Goal: Task Accomplishment & Management: Complete application form

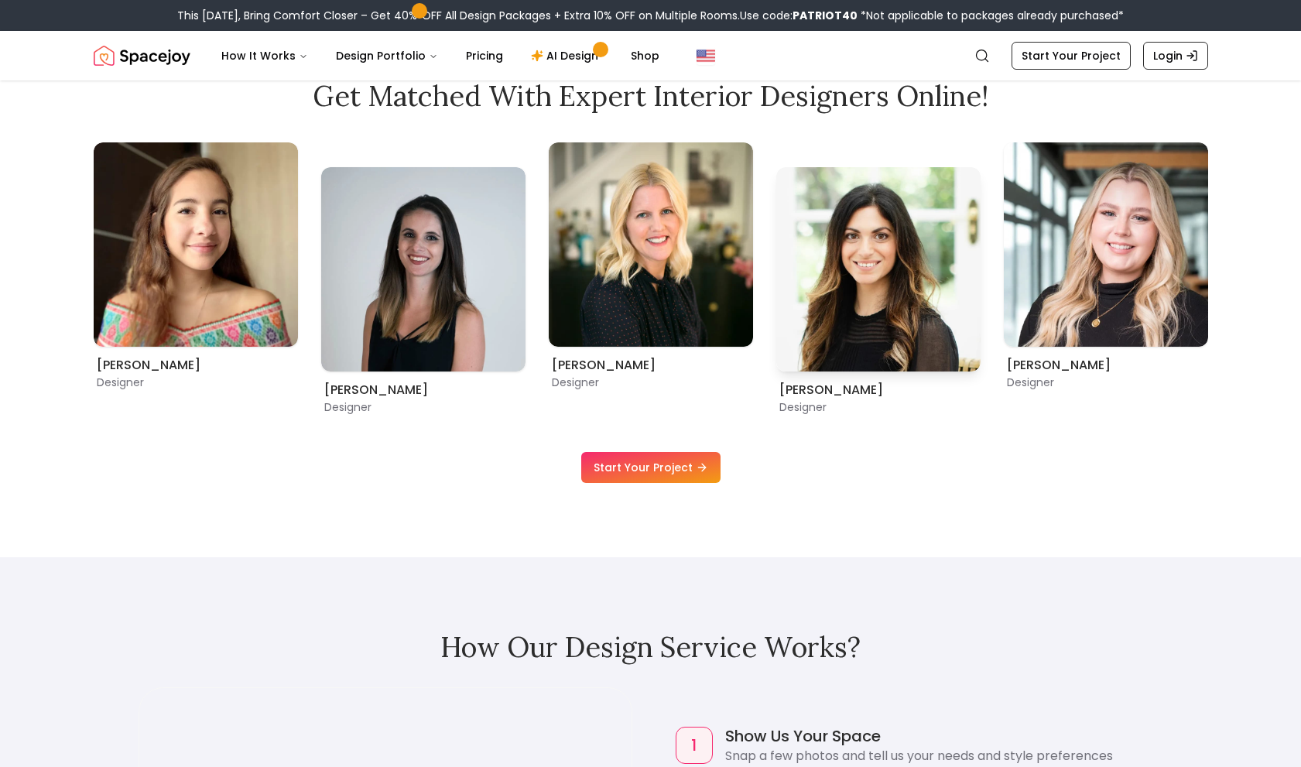
scroll to position [1083, 0]
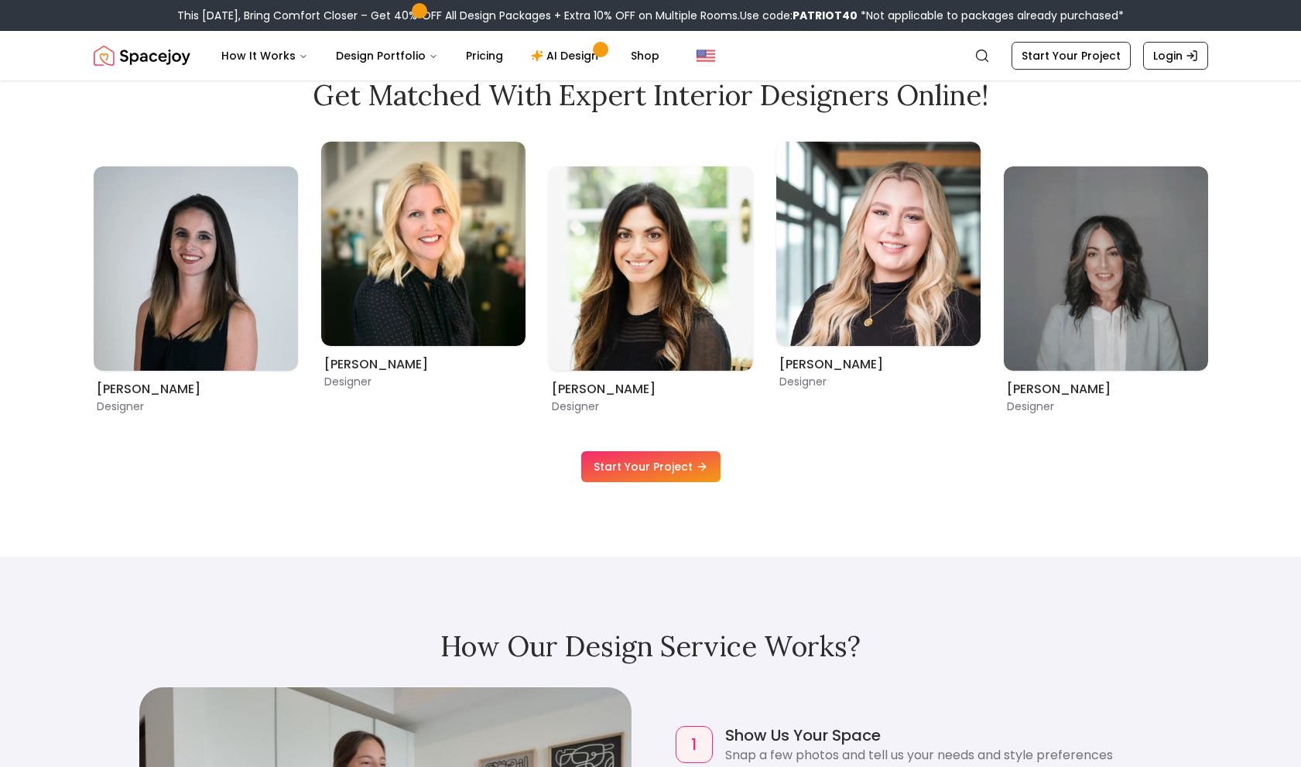
click at [677, 464] on link "Start Your Project" at bounding box center [650, 466] width 139 height 31
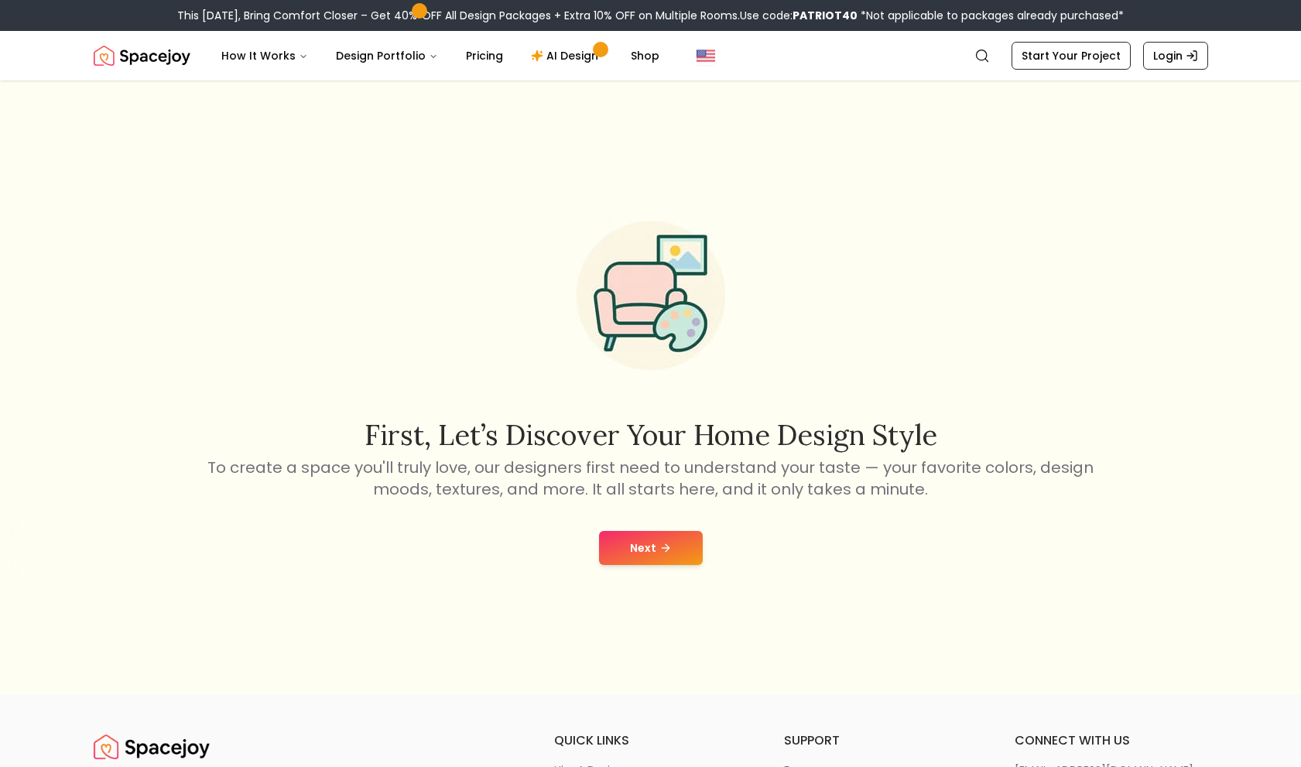
click at [649, 542] on button "Next" at bounding box center [651, 548] width 104 height 34
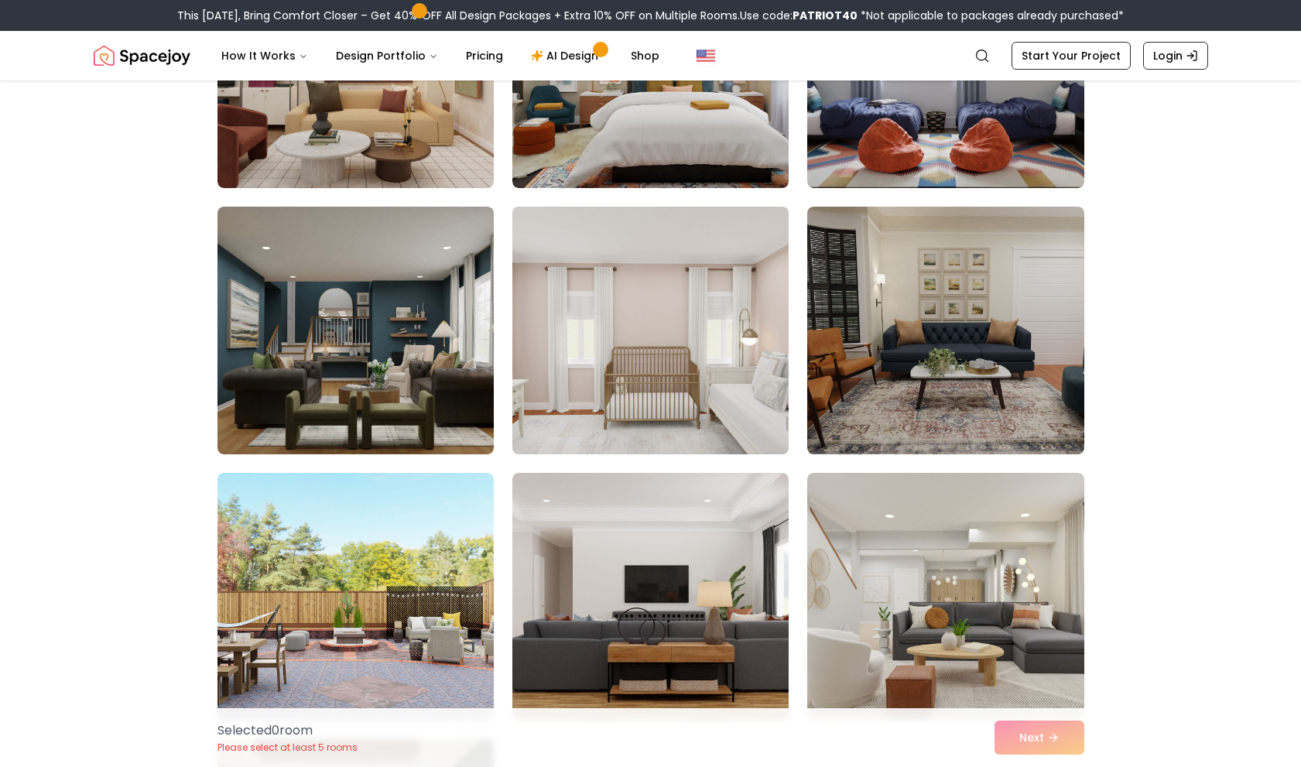
scroll to position [309, 0]
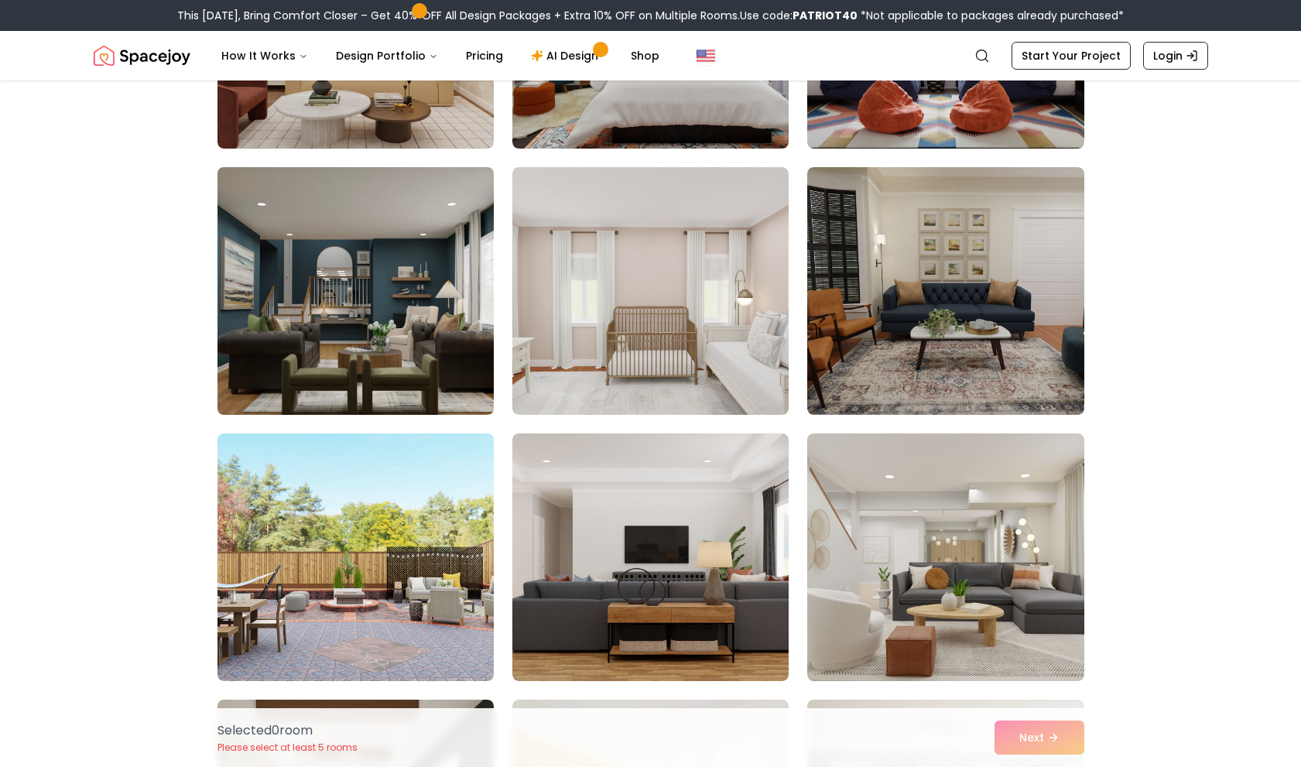
click at [419, 365] on img at bounding box center [355, 291] width 290 height 260
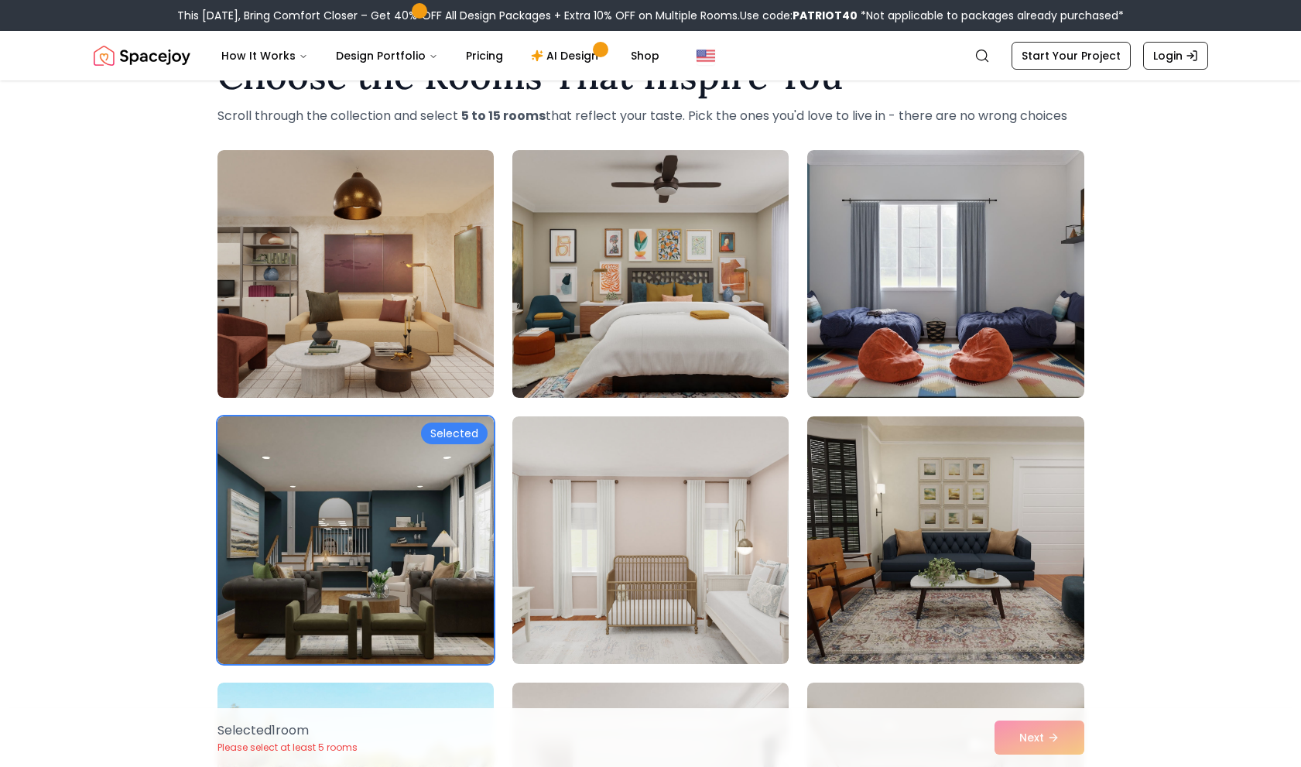
scroll to position [0, 0]
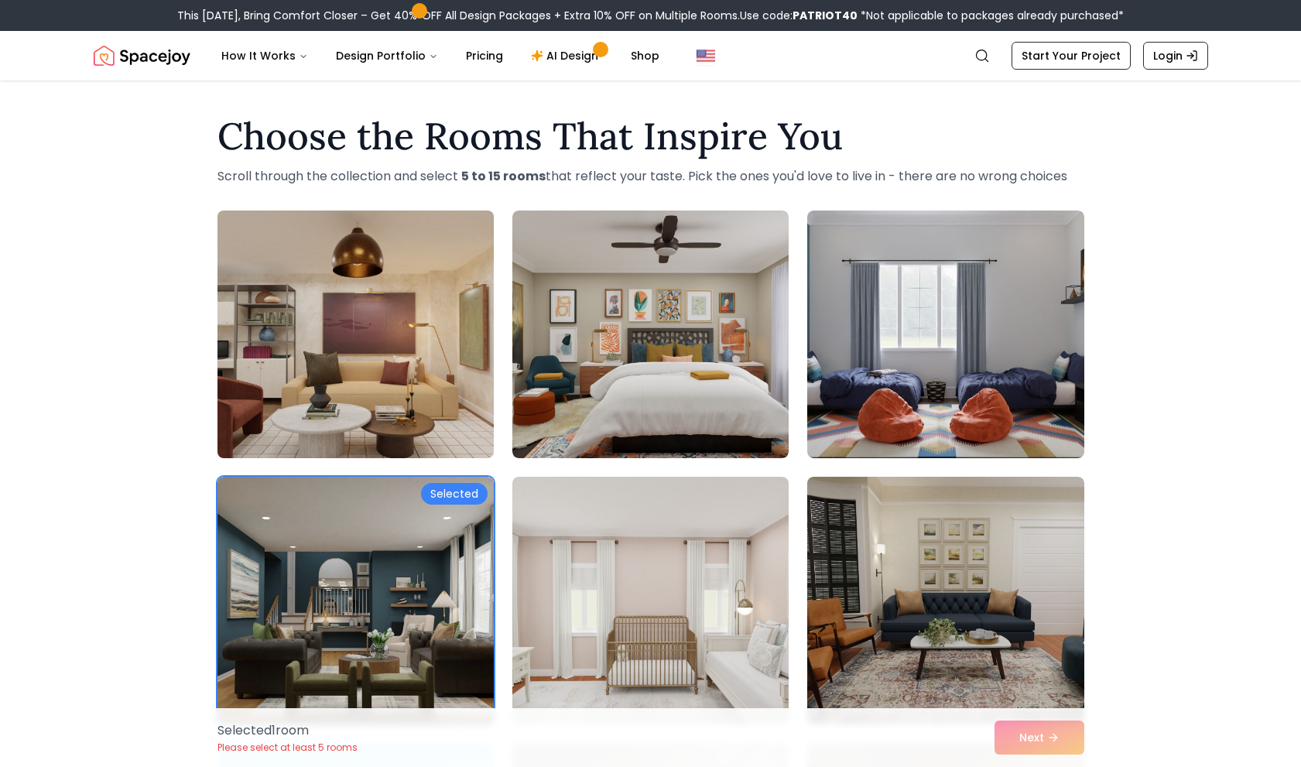
click at [353, 299] on img at bounding box center [355, 334] width 290 height 260
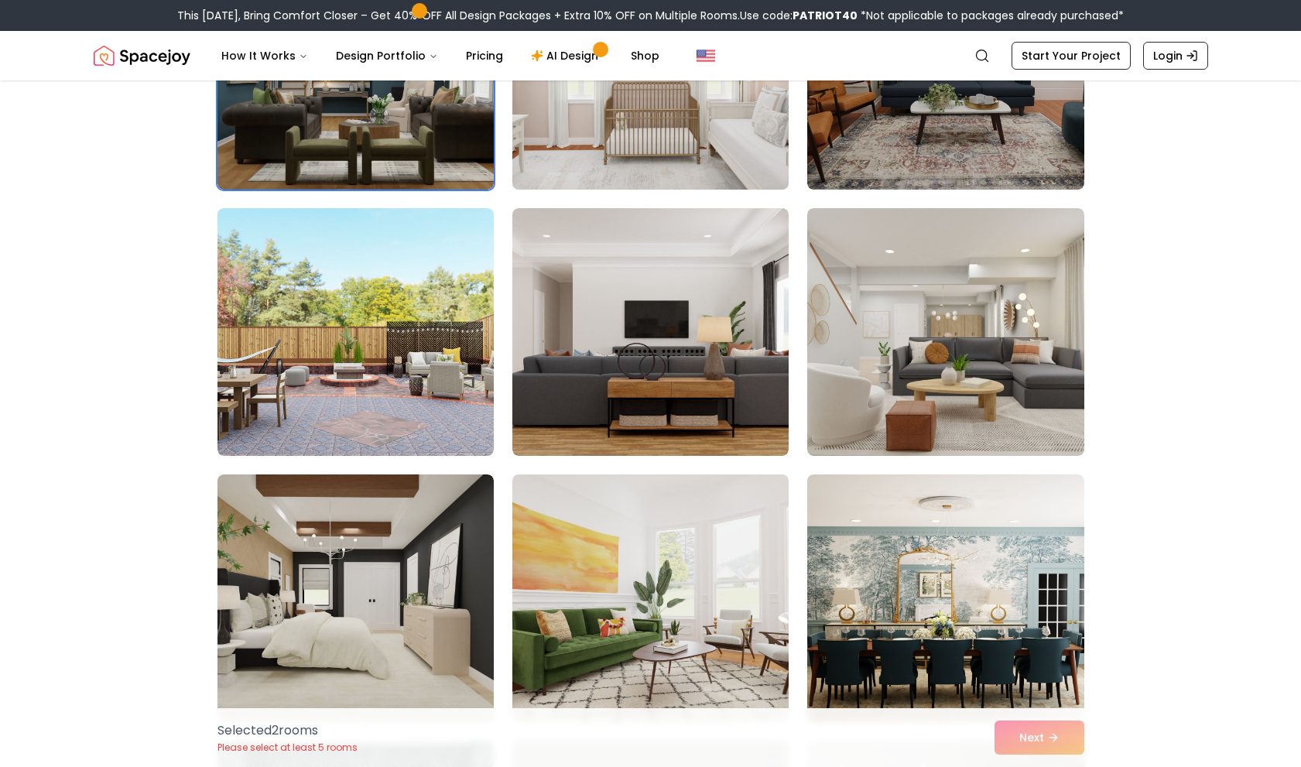
scroll to position [542, 0]
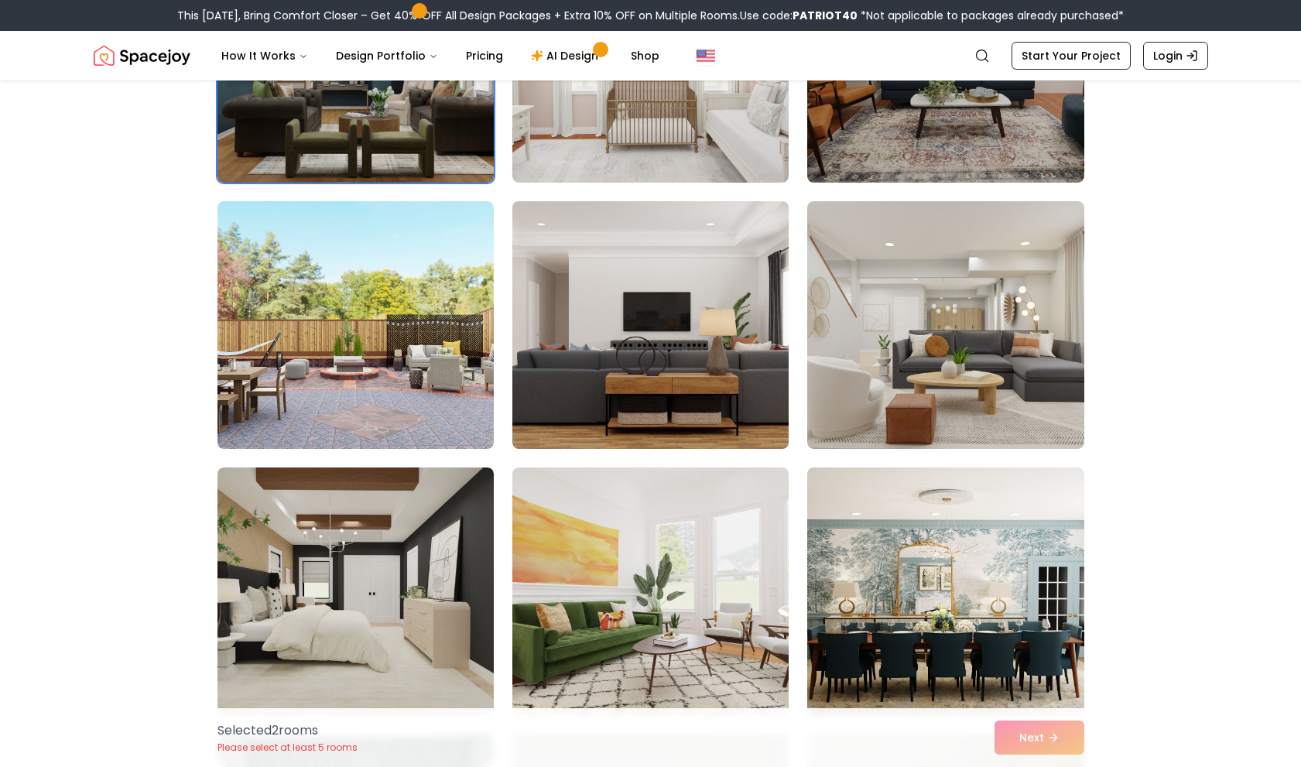
click at [743, 370] on img at bounding box center [650, 325] width 290 height 260
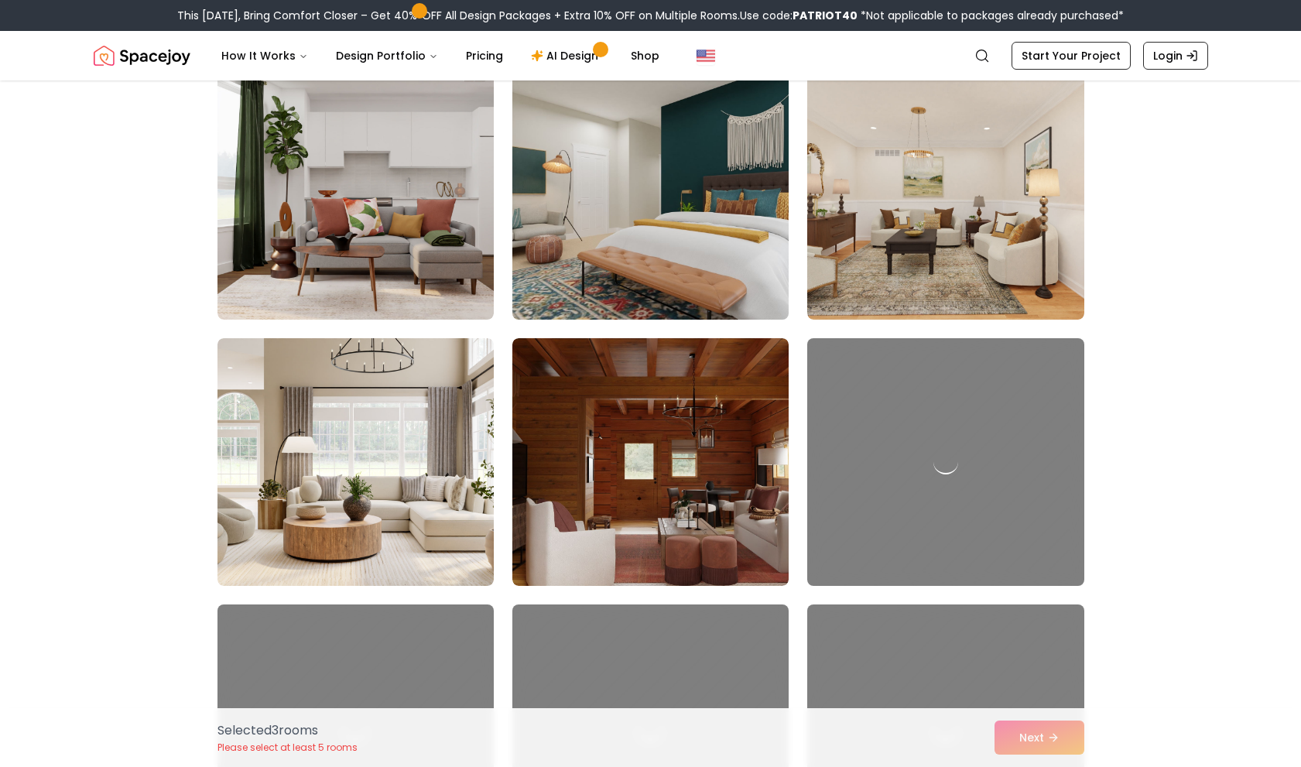
scroll to position [1470, 0]
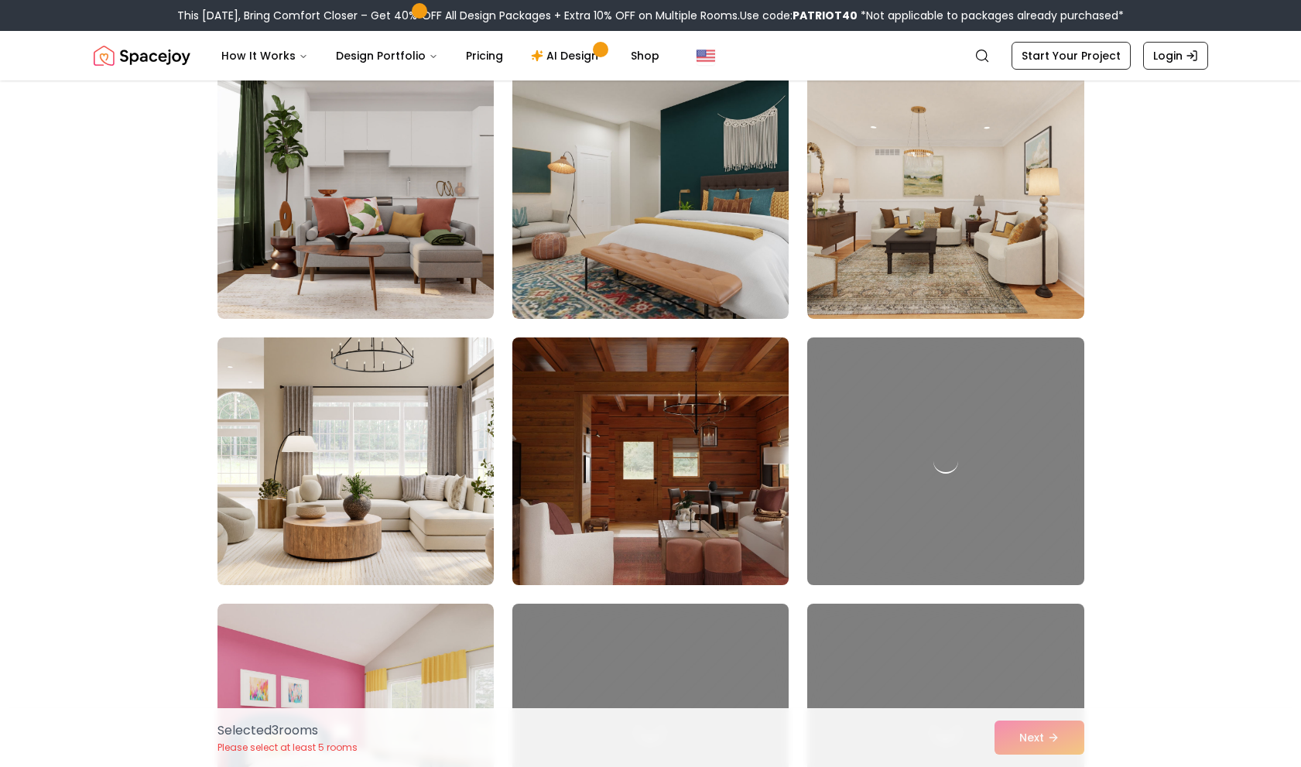
click at [744, 374] on img at bounding box center [650, 461] width 290 height 260
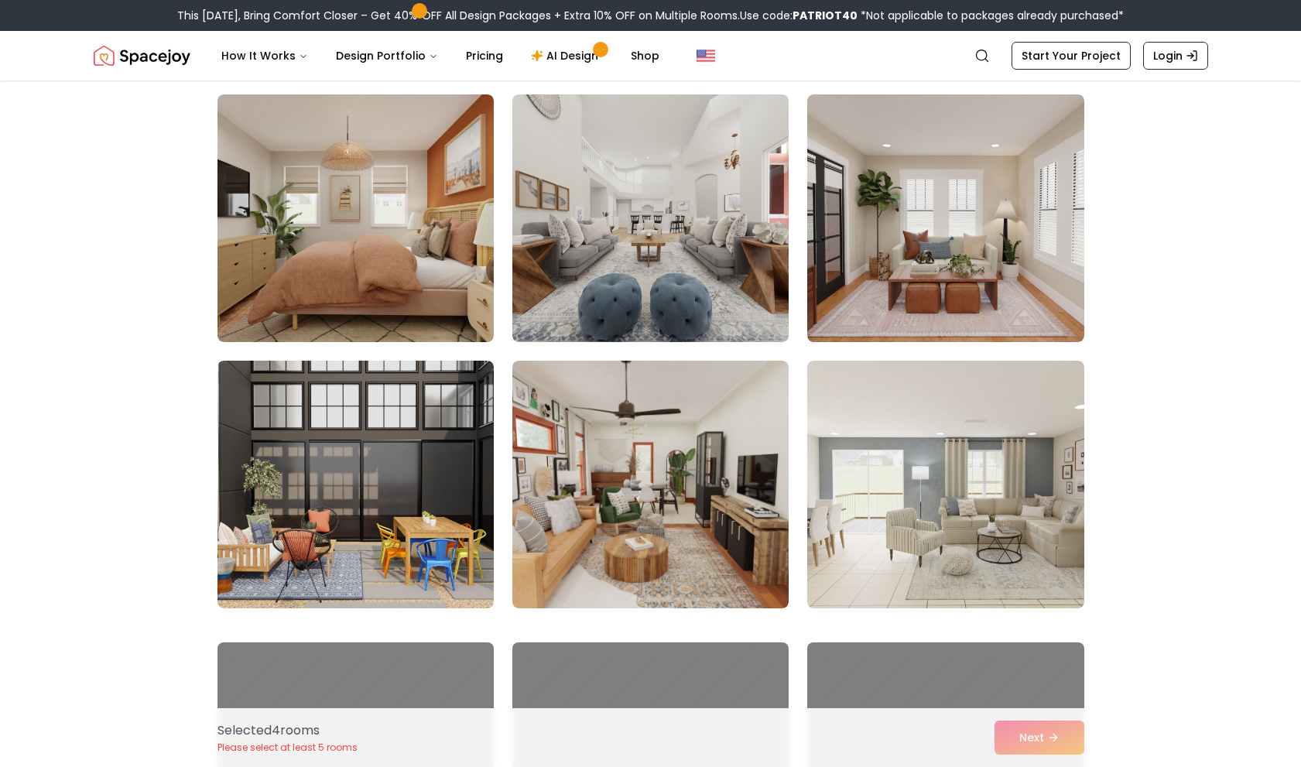
scroll to position [2321, 0]
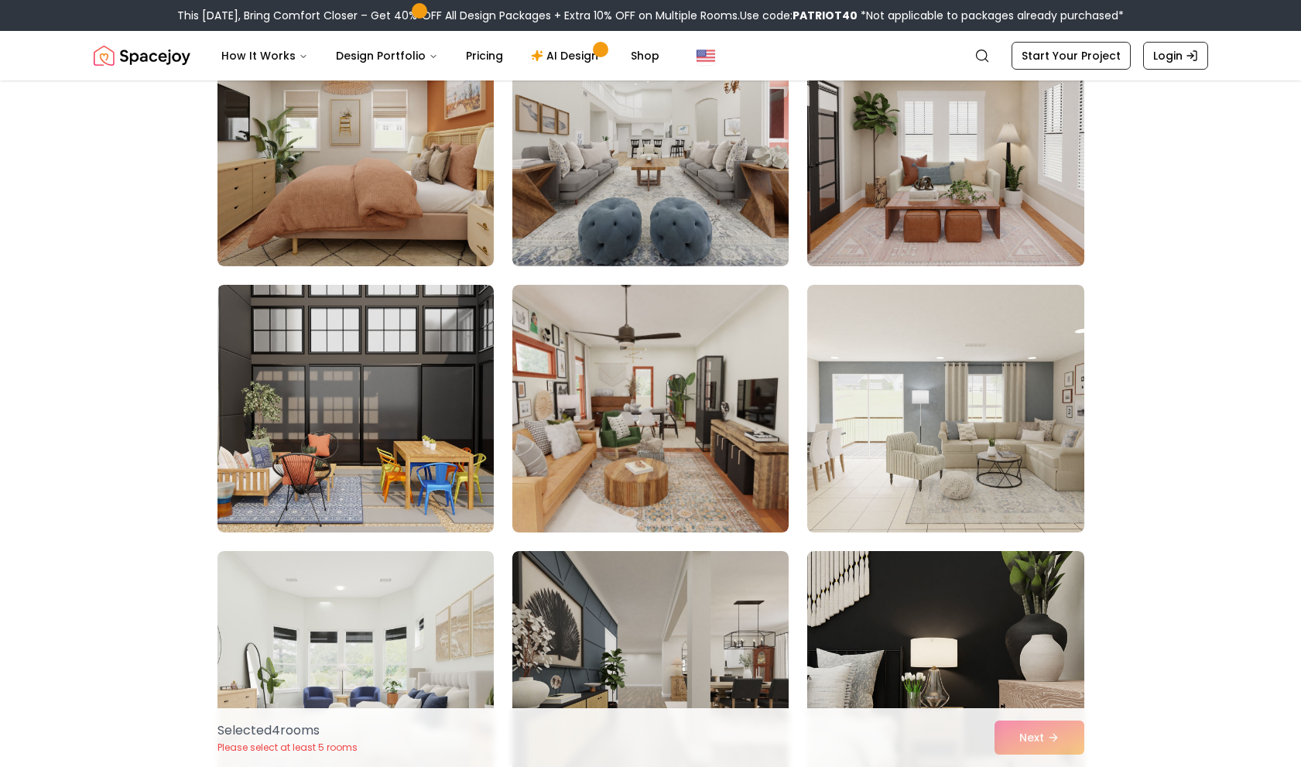
click at [894, 248] on img at bounding box center [945, 142] width 290 height 260
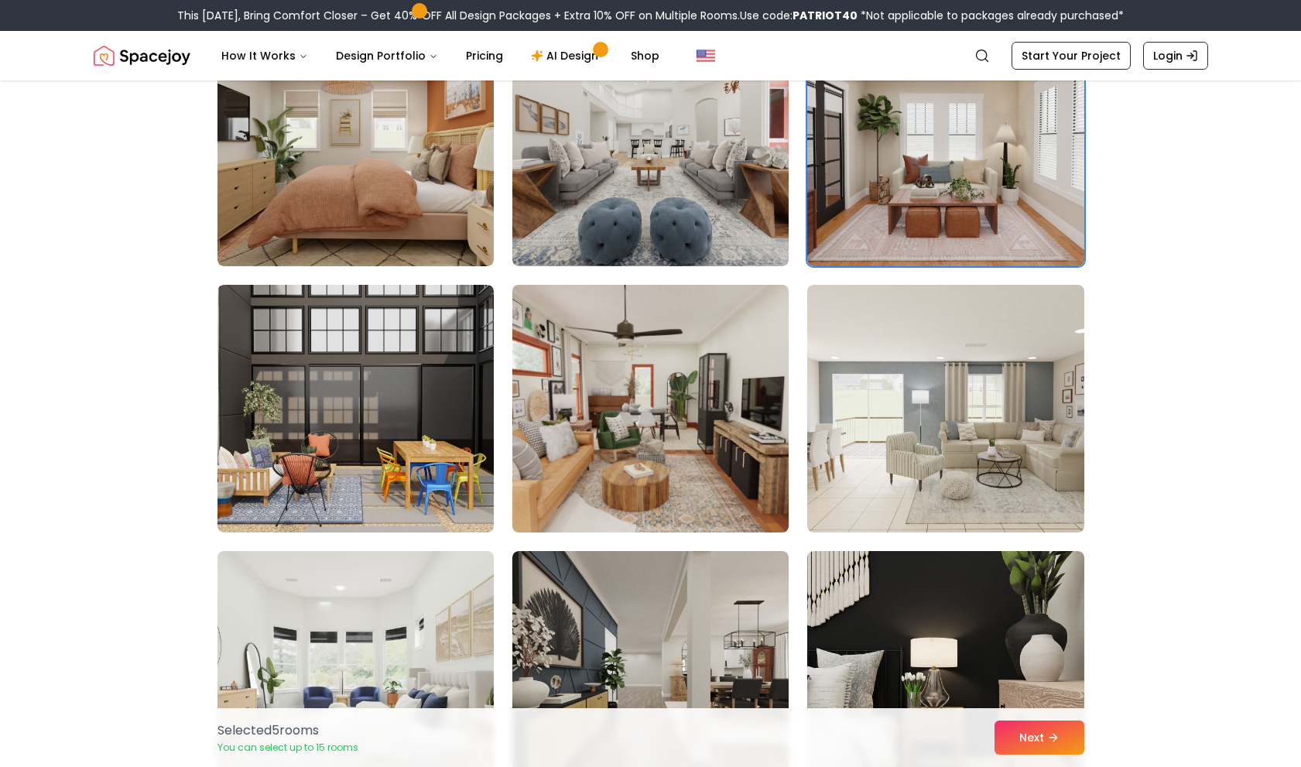
click at [724, 388] on img at bounding box center [650, 409] width 290 height 260
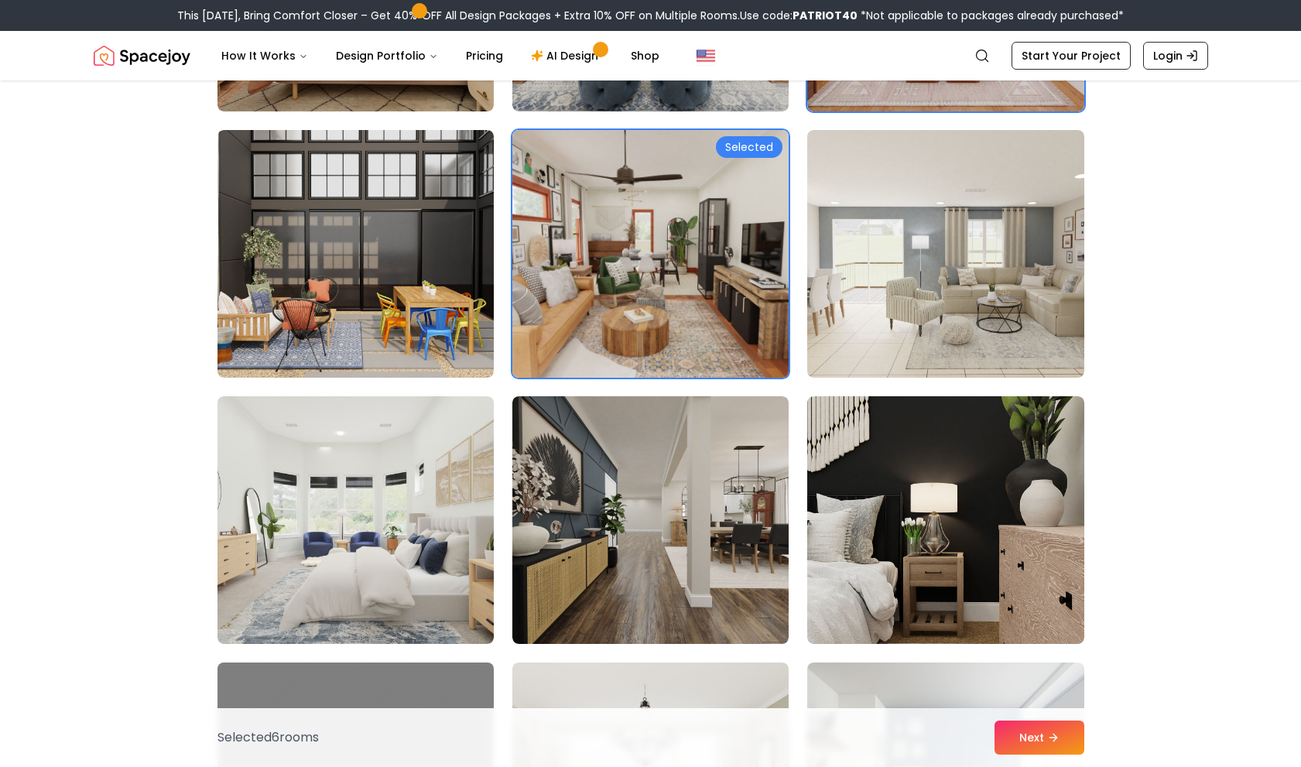
click at [693, 278] on img at bounding box center [650, 254] width 290 height 260
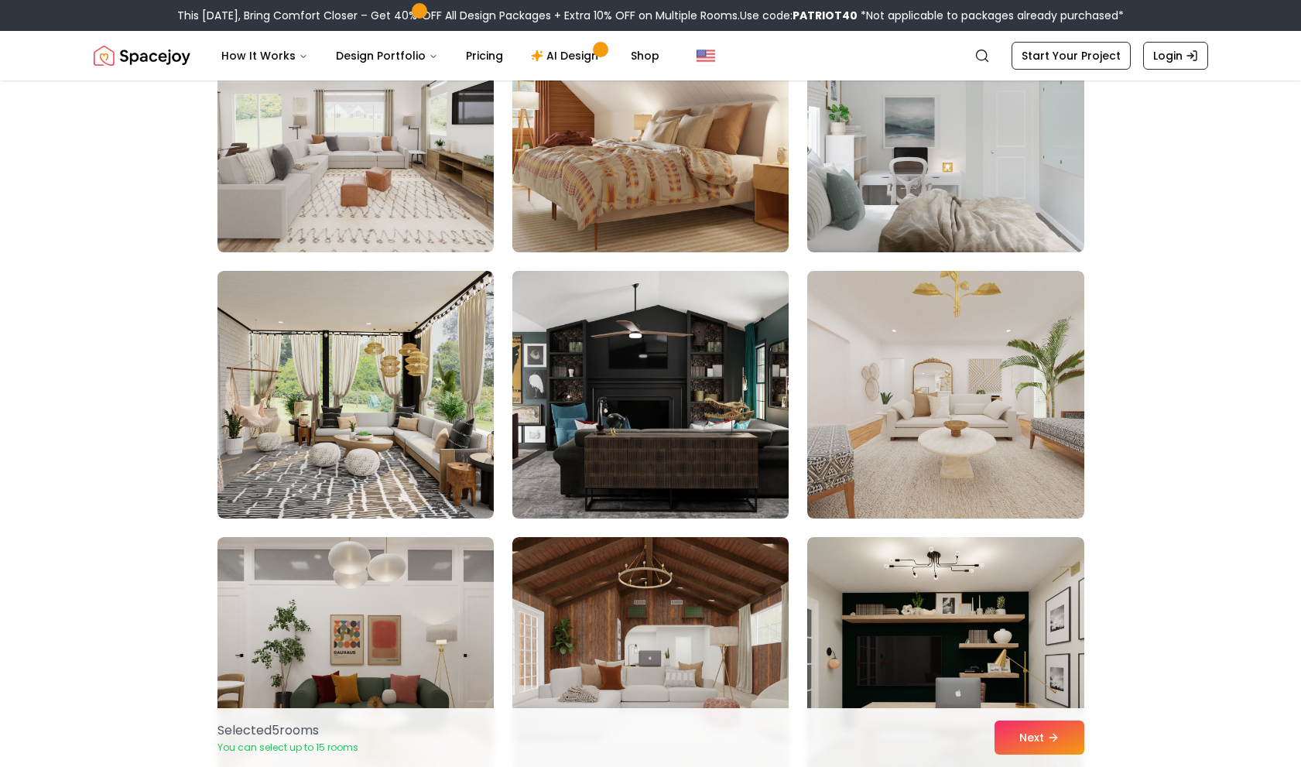
scroll to position [3482, 0]
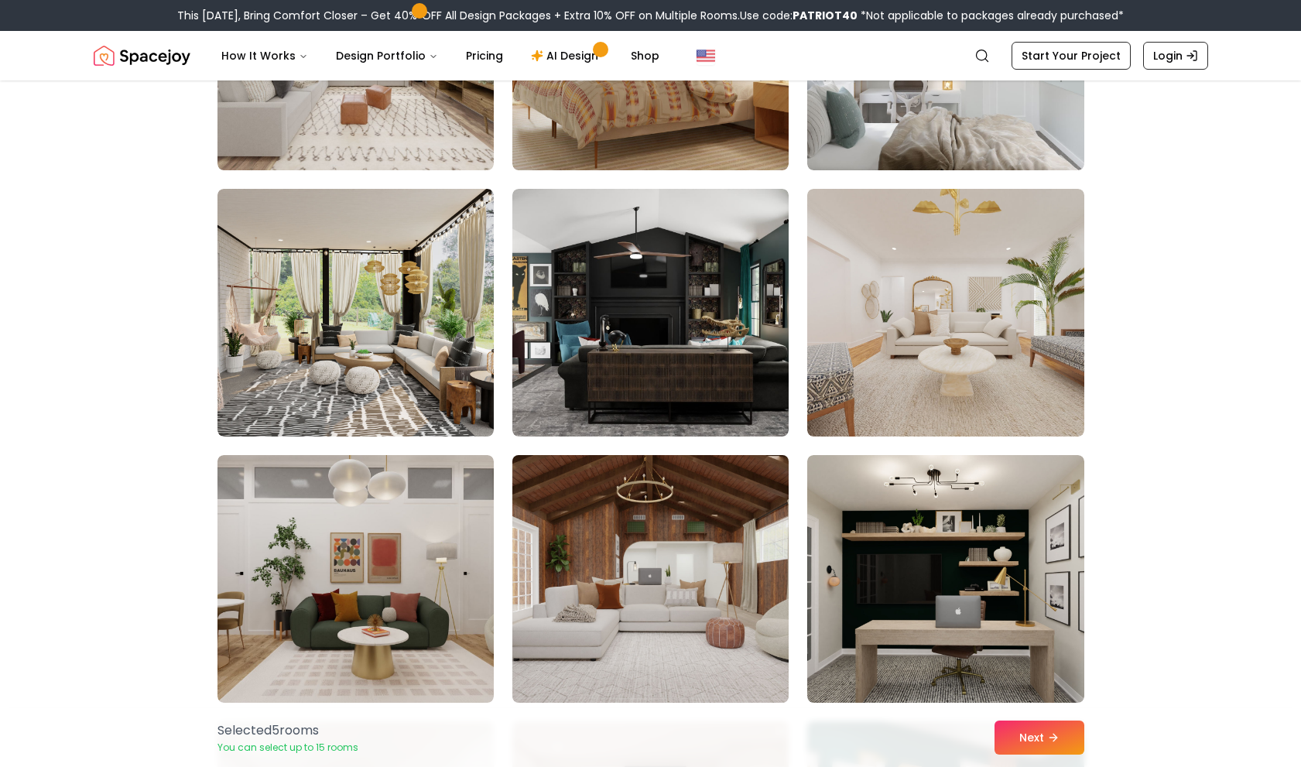
click at [666, 566] on img at bounding box center [650, 579] width 290 height 260
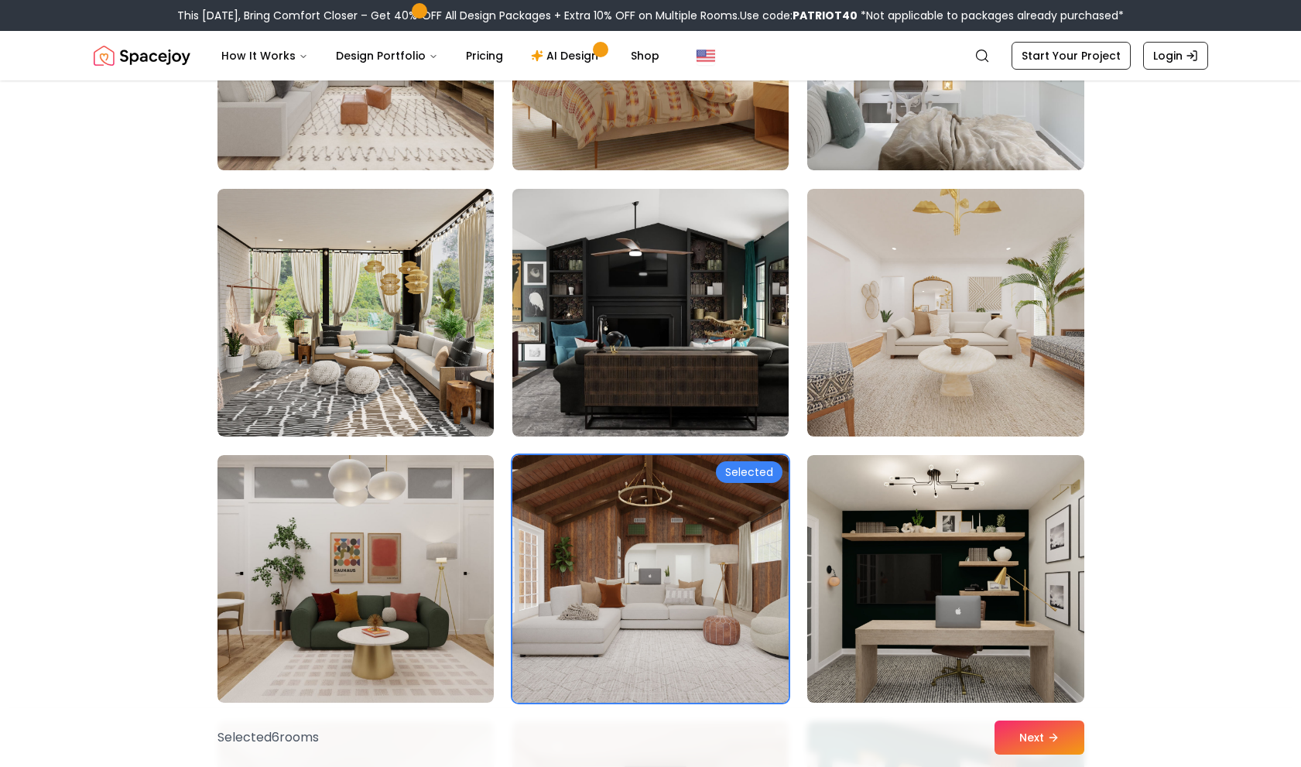
click at [645, 409] on img at bounding box center [650, 313] width 290 height 260
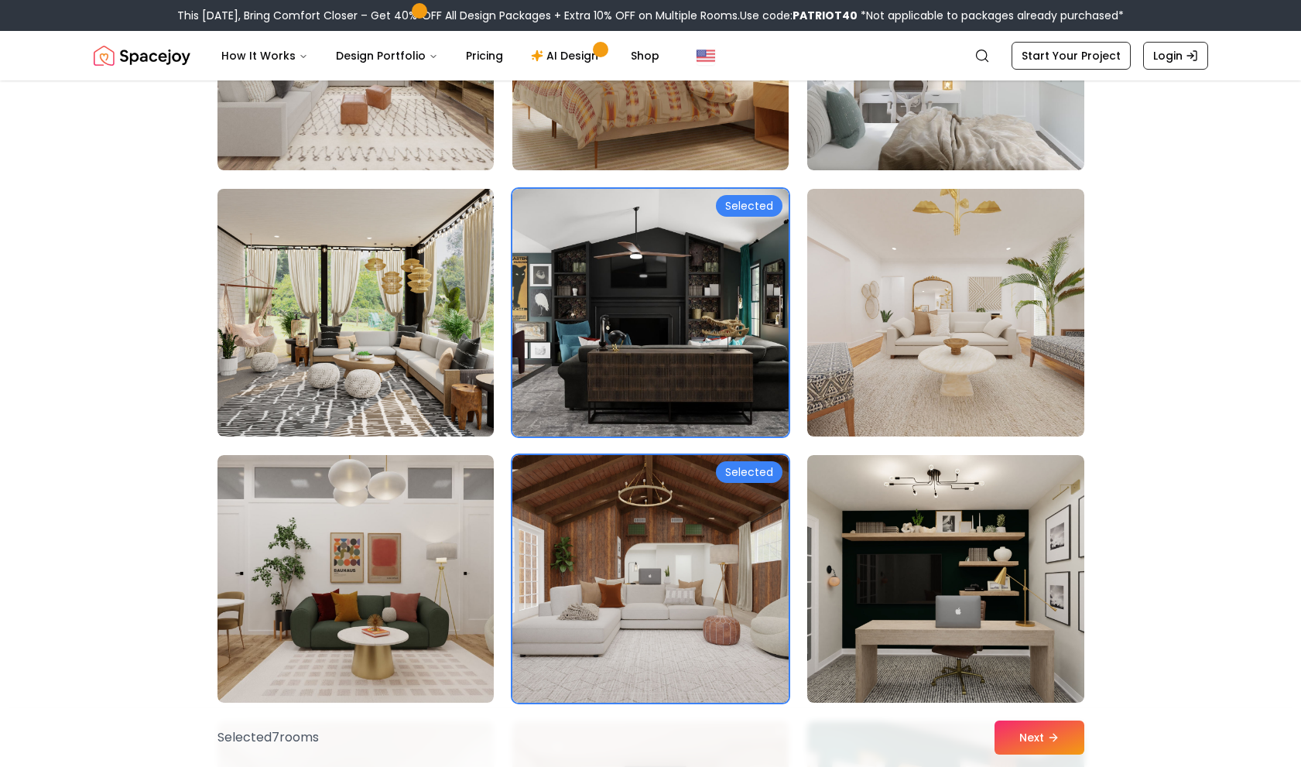
click at [473, 398] on img at bounding box center [355, 313] width 290 height 260
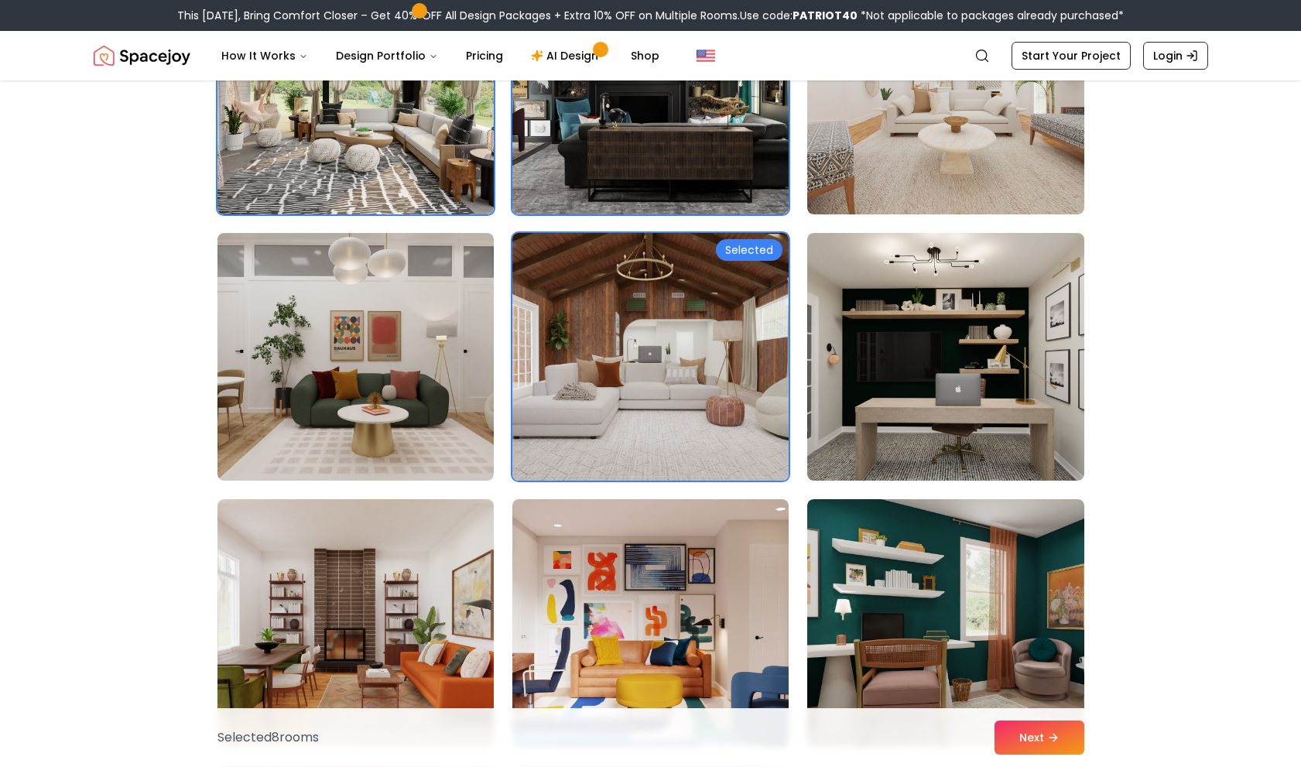
scroll to position [3791, 0]
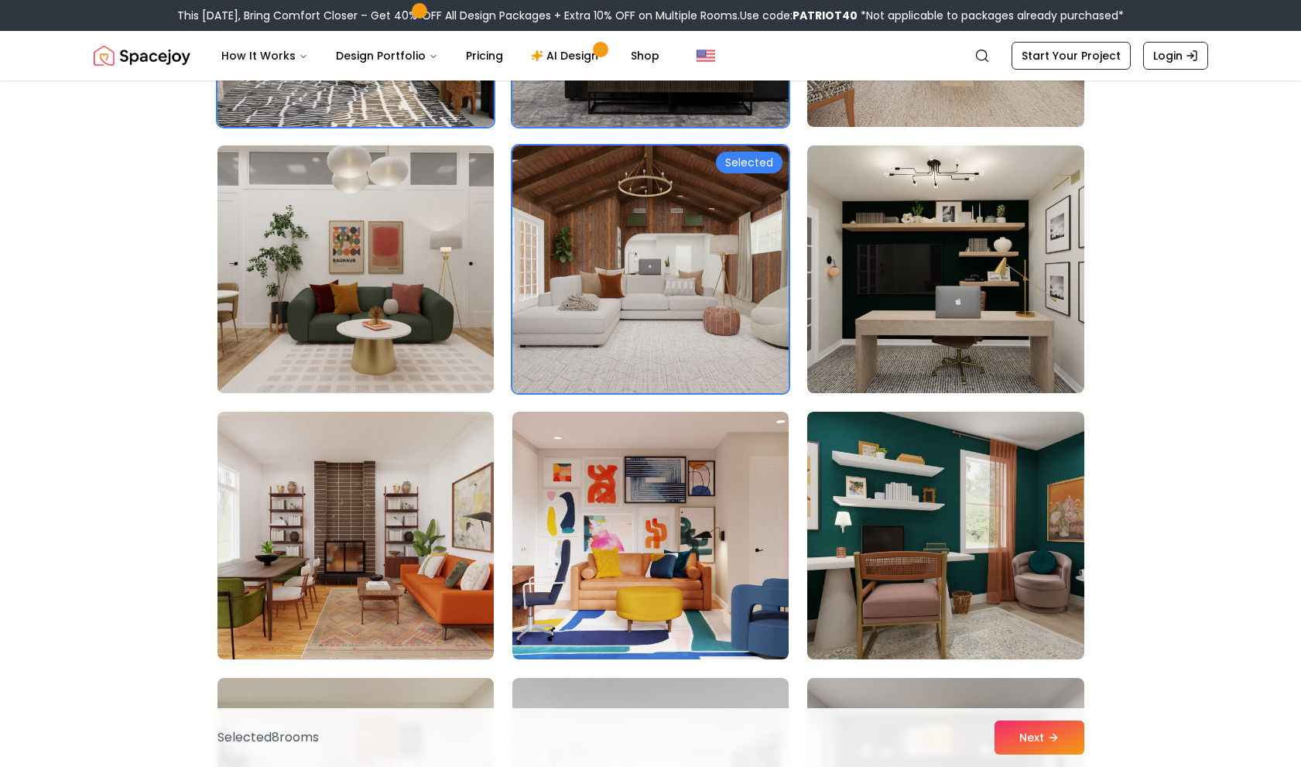
click at [377, 344] on img at bounding box center [355, 269] width 290 height 260
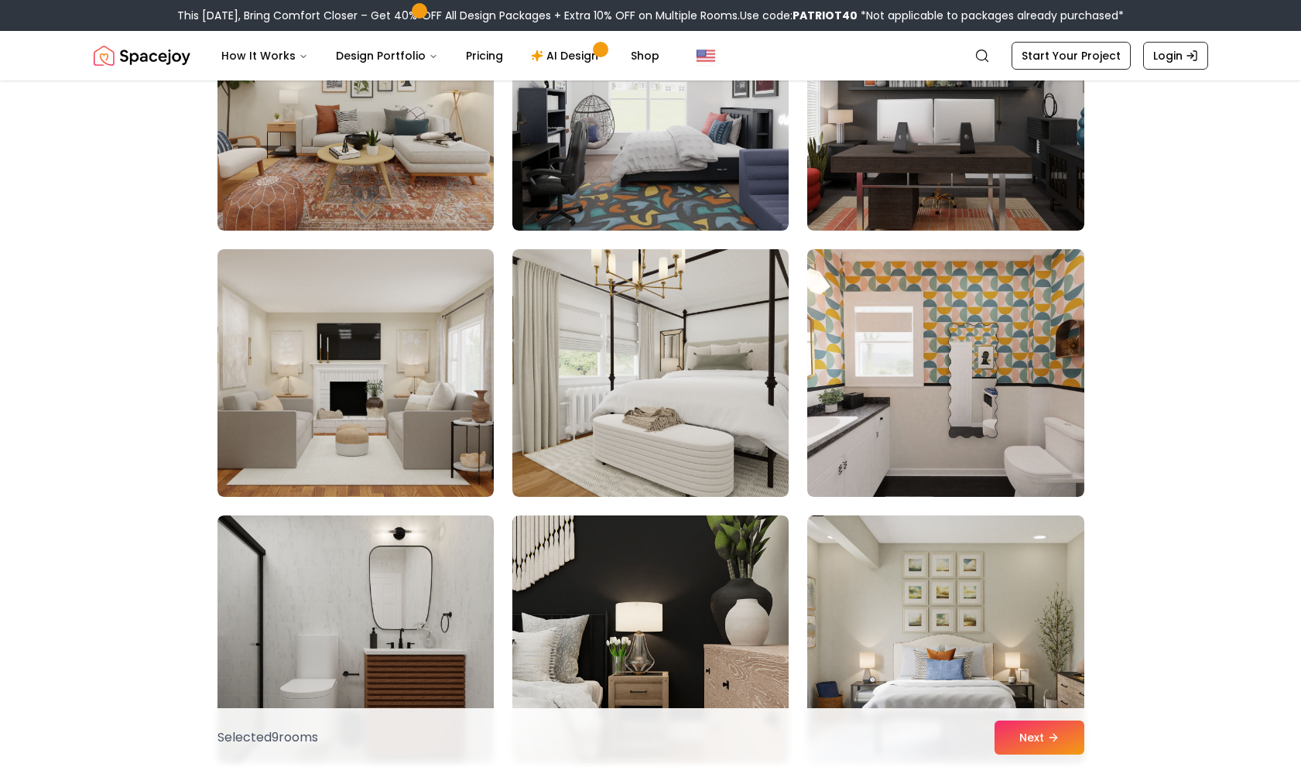
scroll to position [4642, 0]
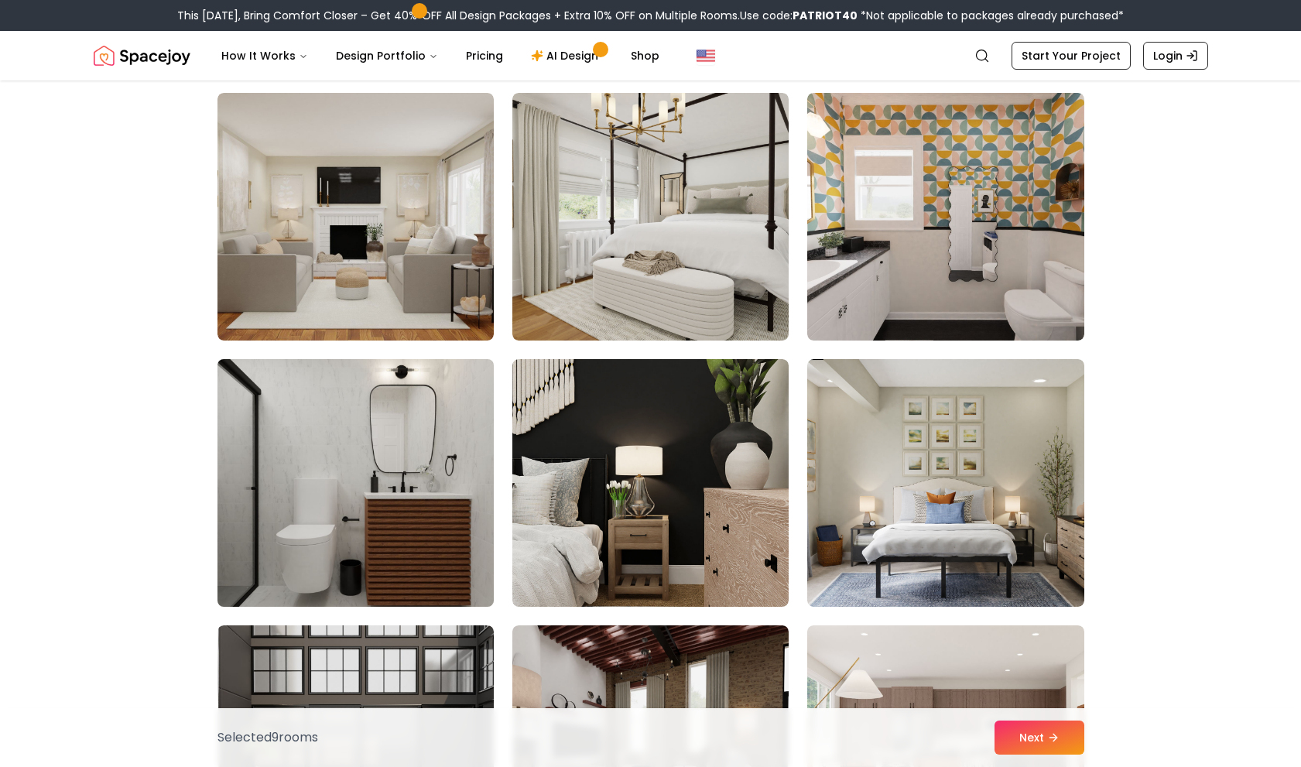
click at [433, 436] on img at bounding box center [355, 483] width 290 height 260
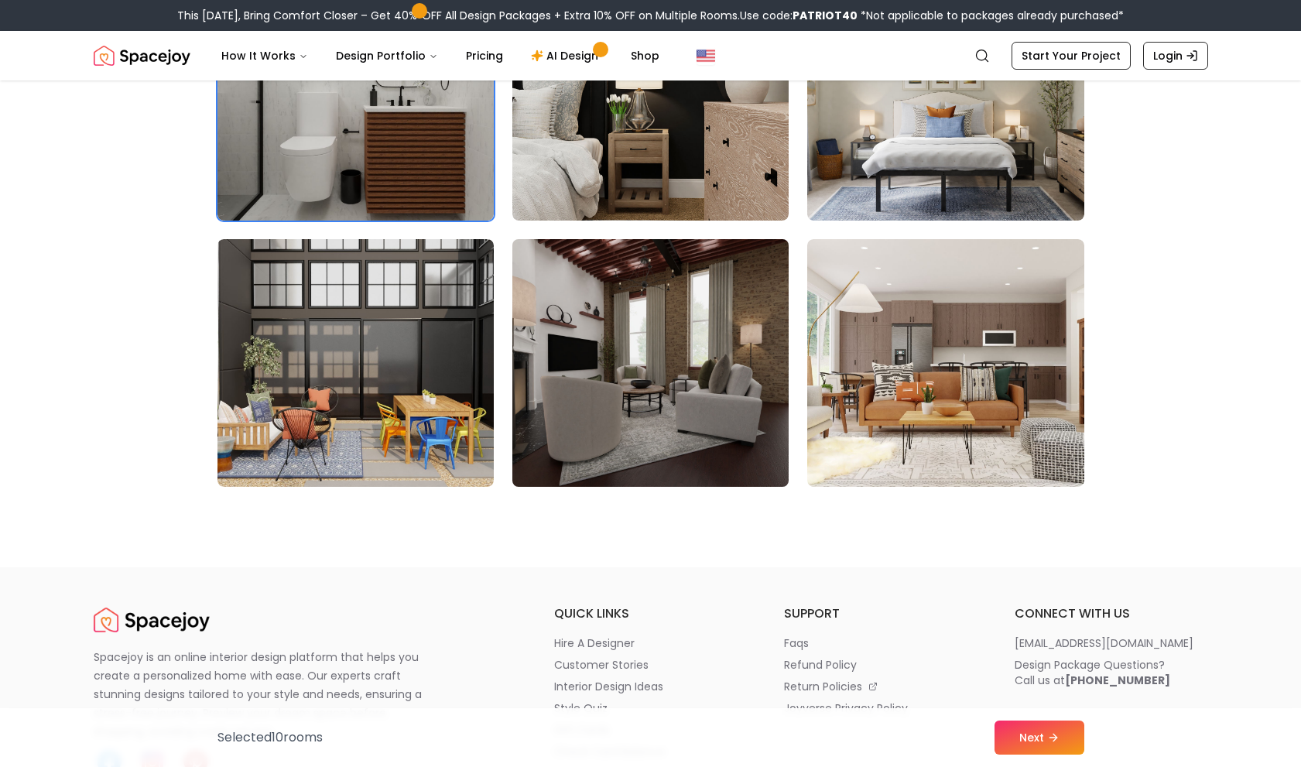
scroll to position [5029, 0]
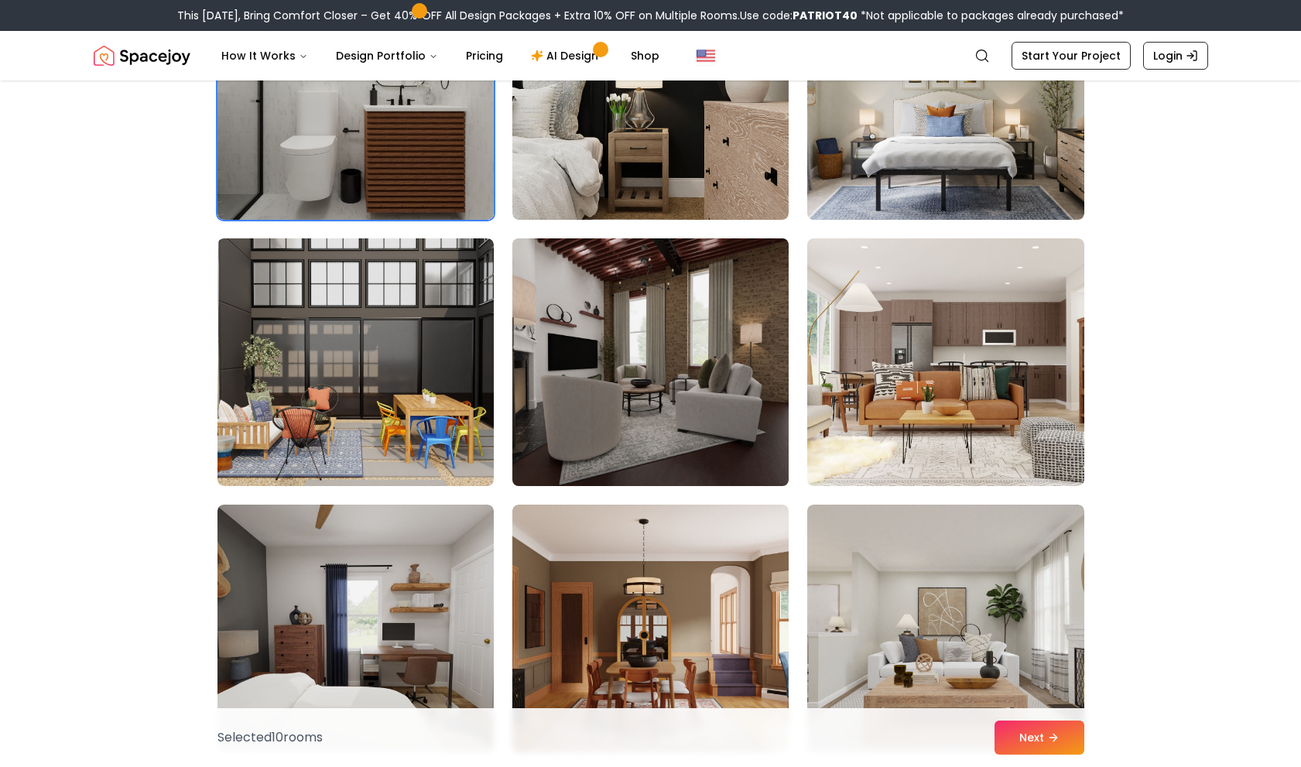
click at [618, 408] on img at bounding box center [650, 362] width 290 height 260
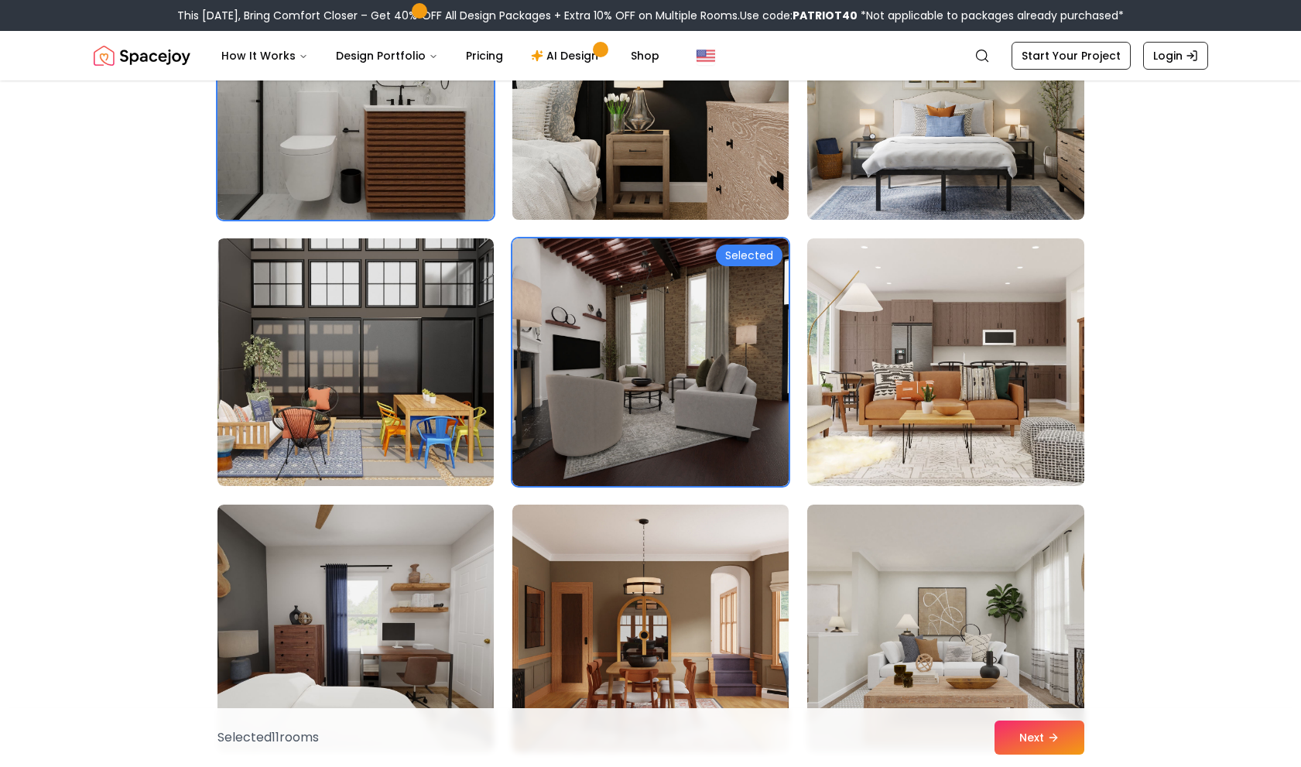
click at [634, 205] on img at bounding box center [650, 96] width 290 height 260
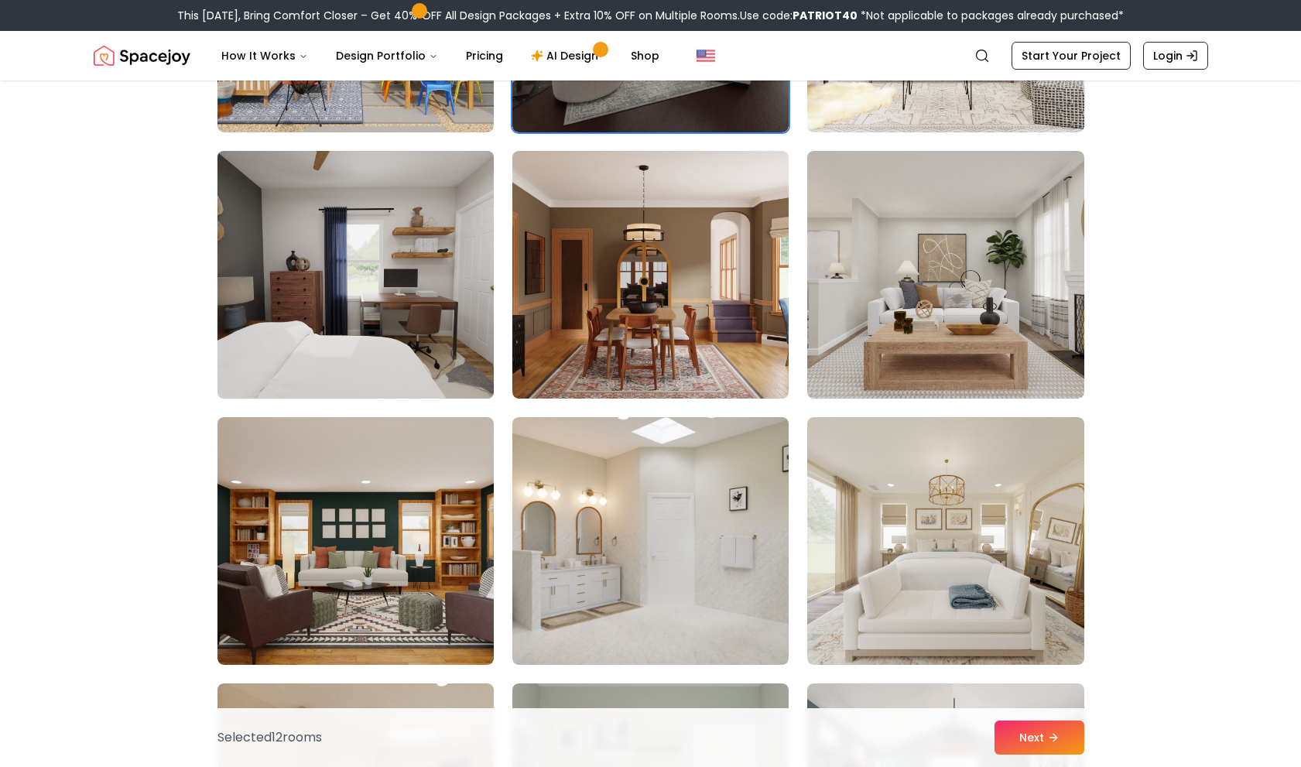
scroll to position [5416, 0]
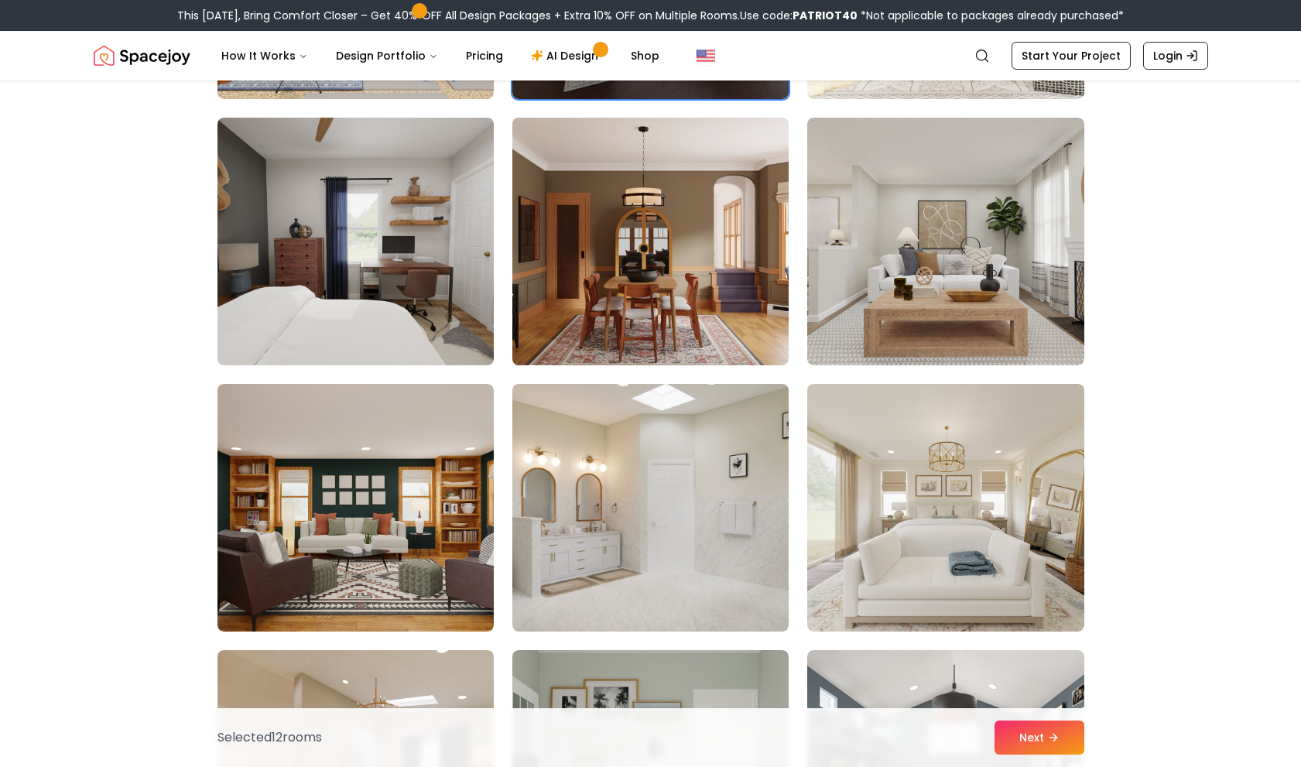
click at [616, 320] on img at bounding box center [650, 241] width 290 height 260
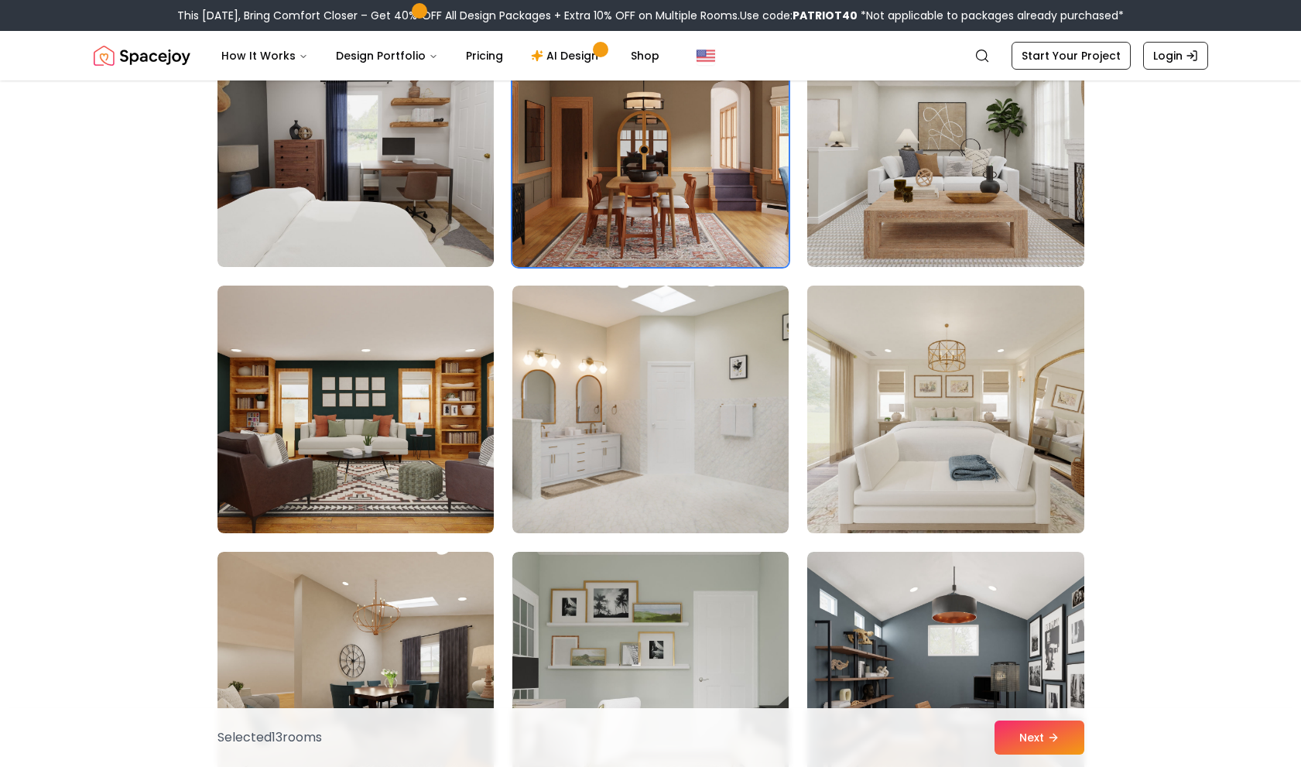
scroll to position [5648, 0]
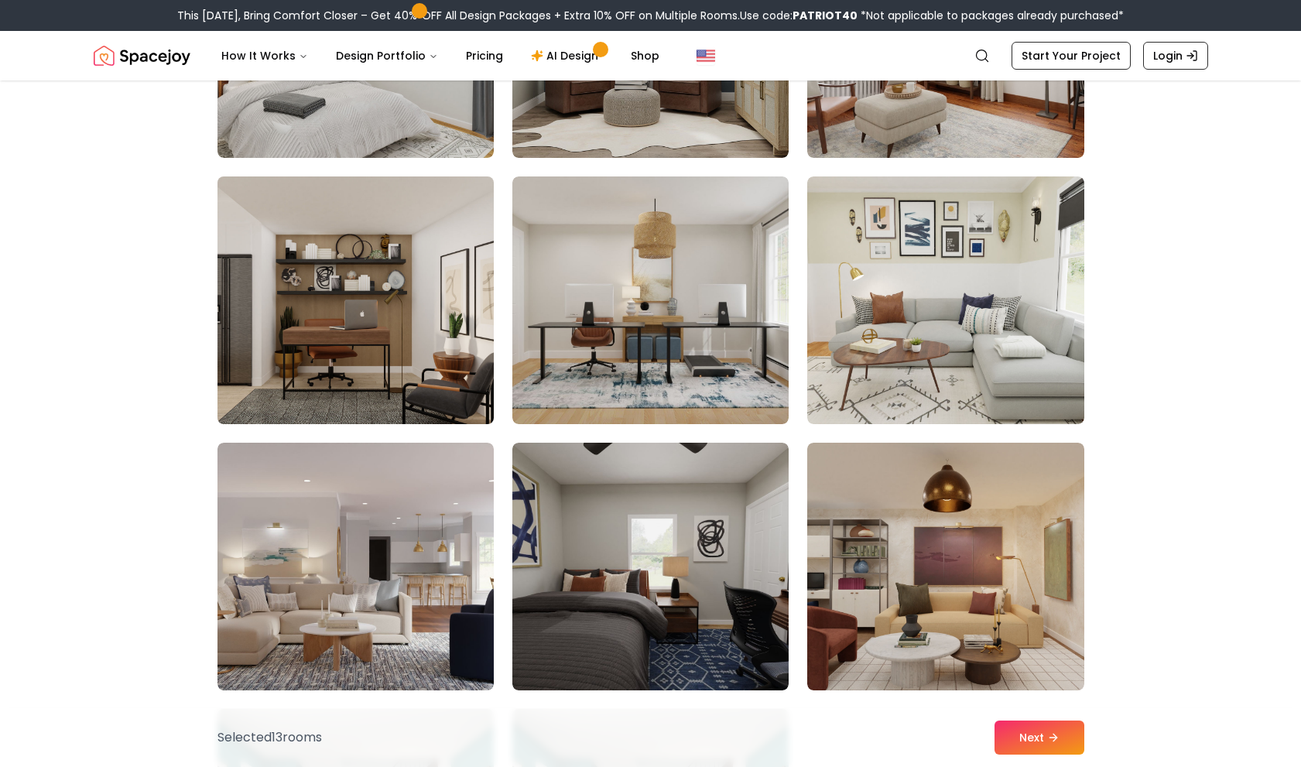
click at [464, 317] on img at bounding box center [355, 300] width 290 height 260
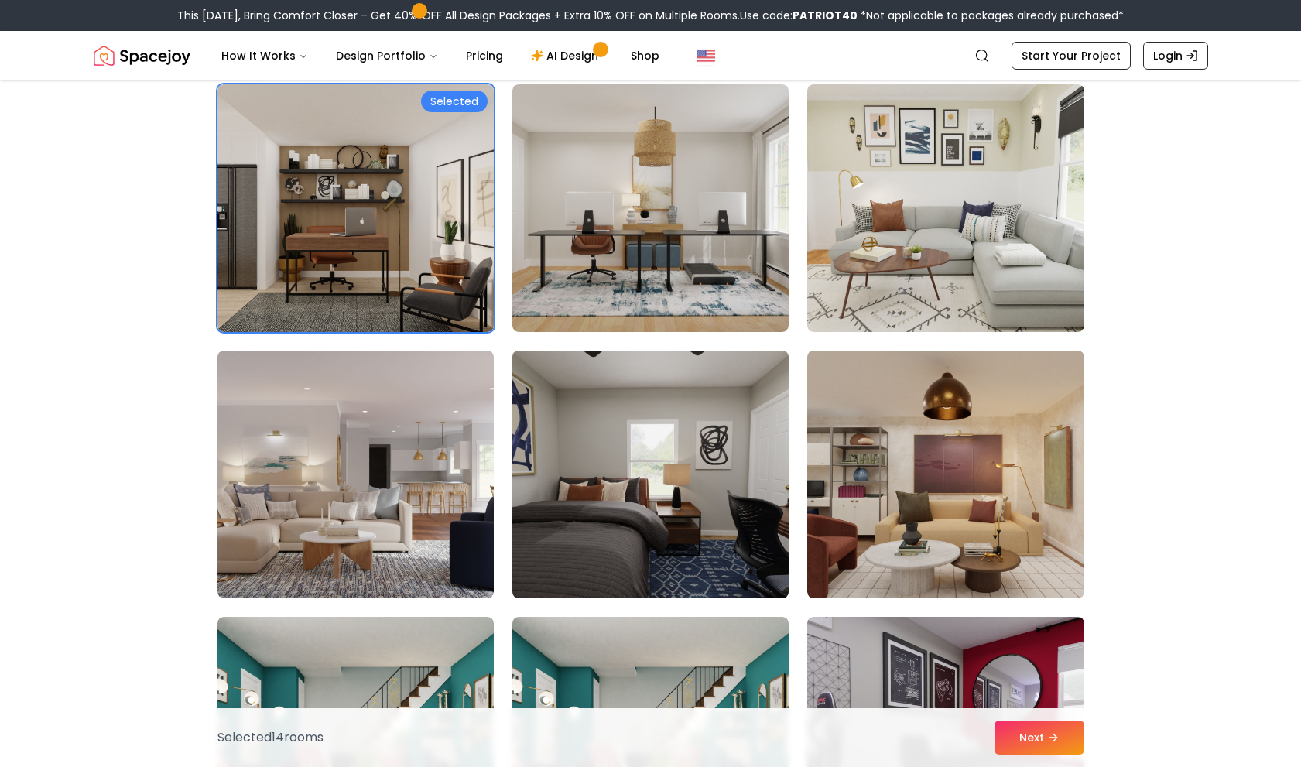
scroll to position [6654, 0]
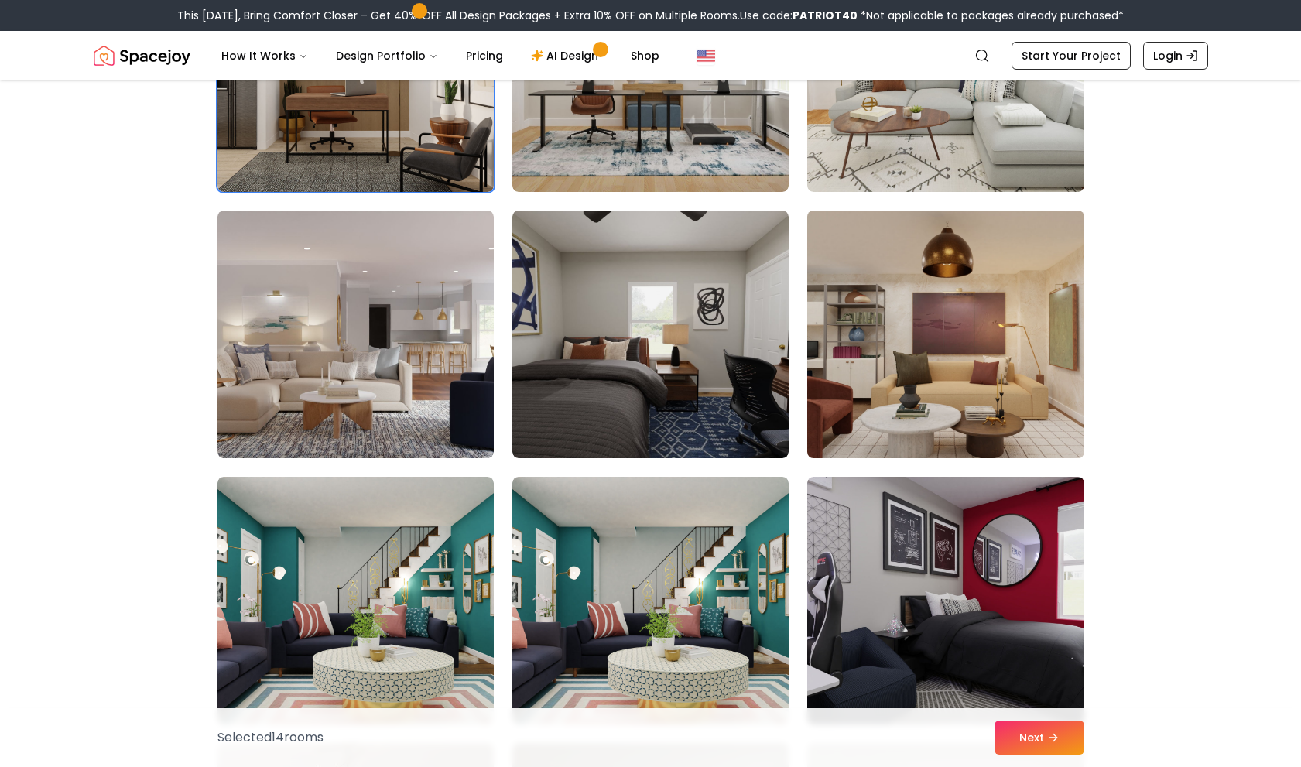
click at [884, 315] on img at bounding box center [945, 334] width 290 height 260
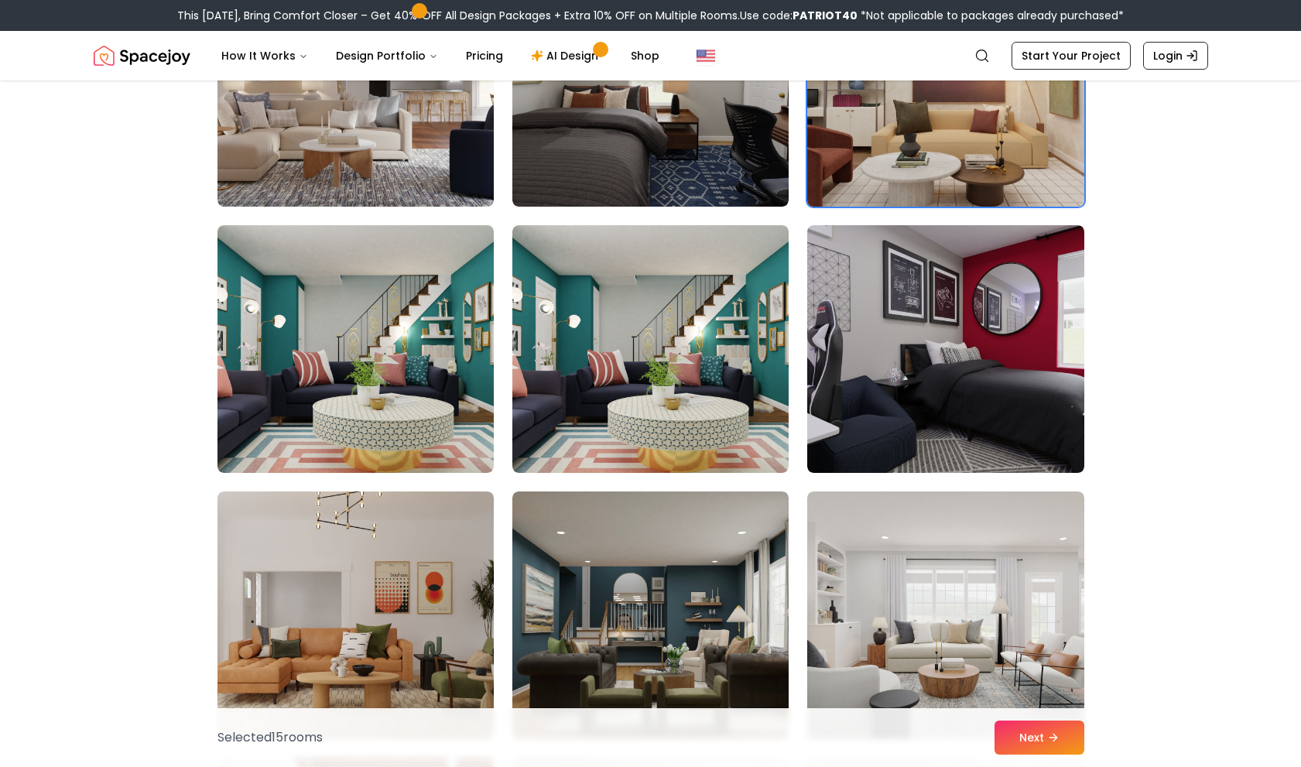
scroll to position [6964, 0]
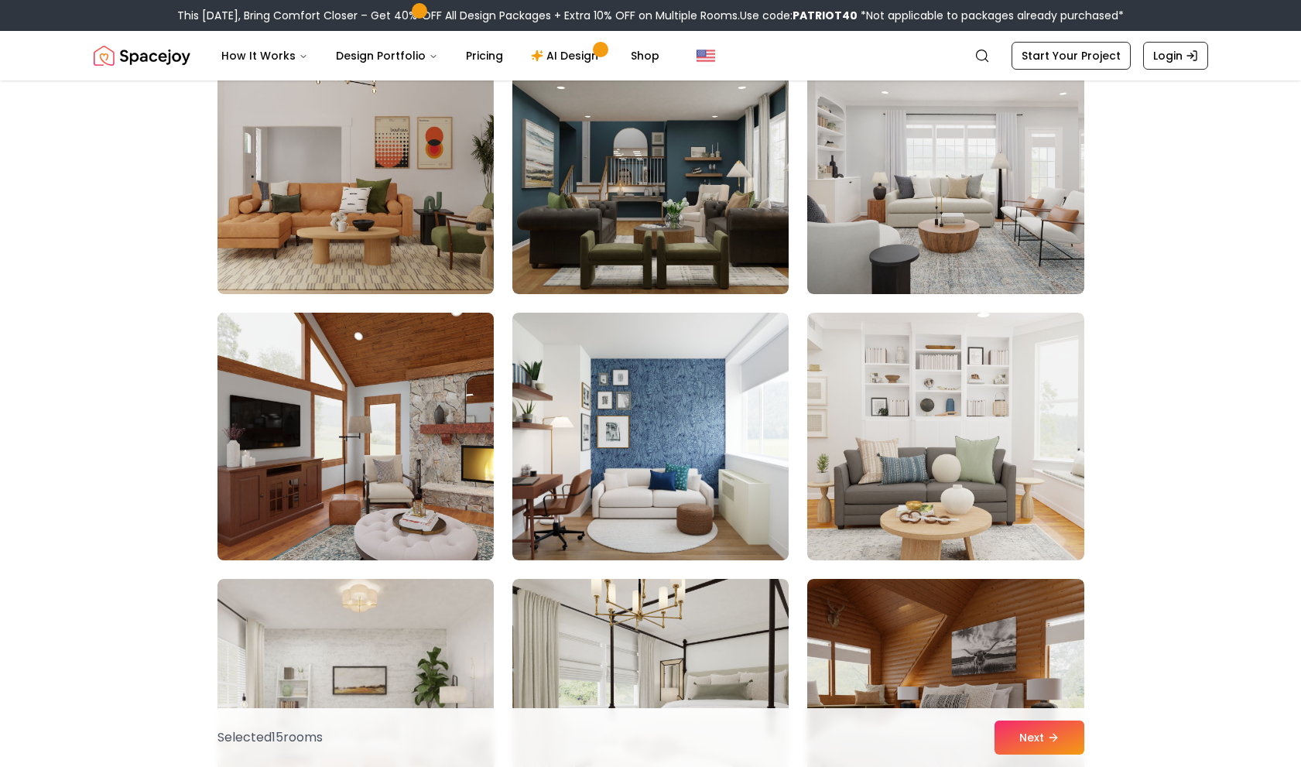
click at [459, 433] on img at bounding box center [355, 436] width 290 height 260
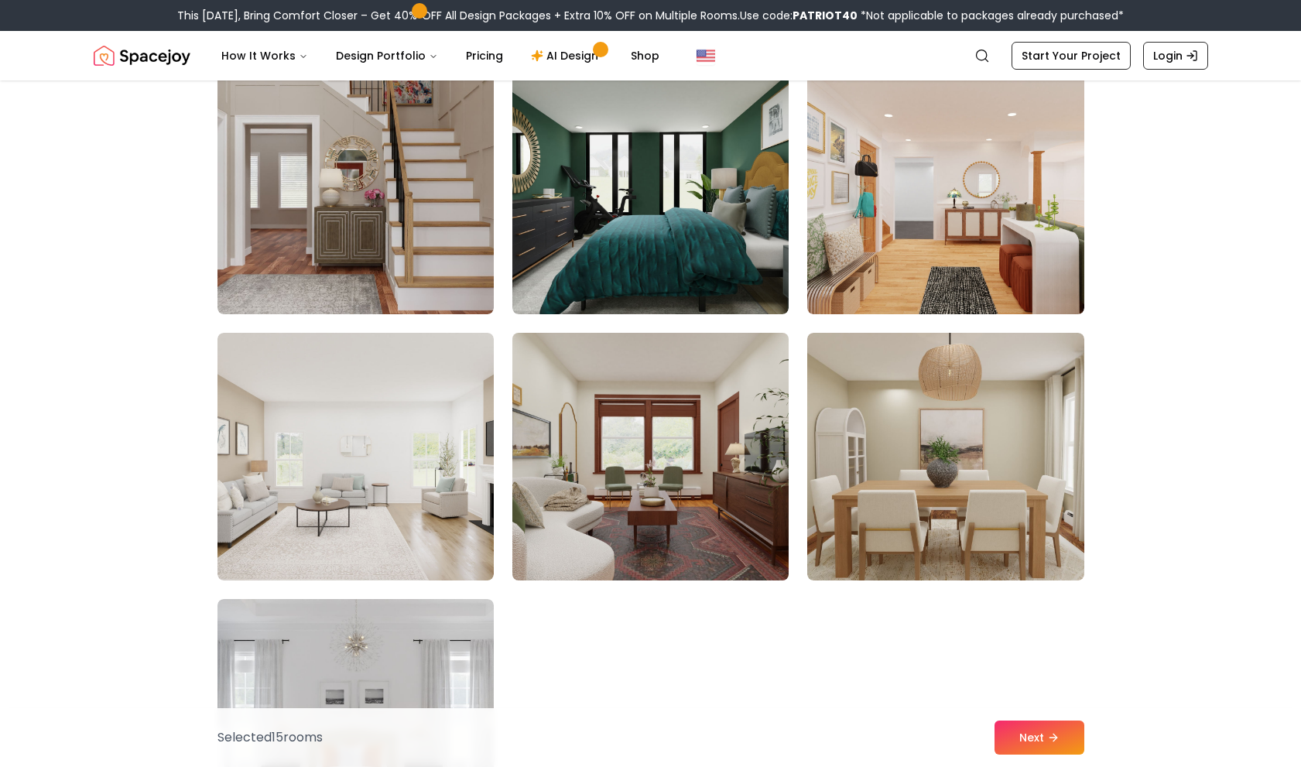
scroll to position [8511, 0]
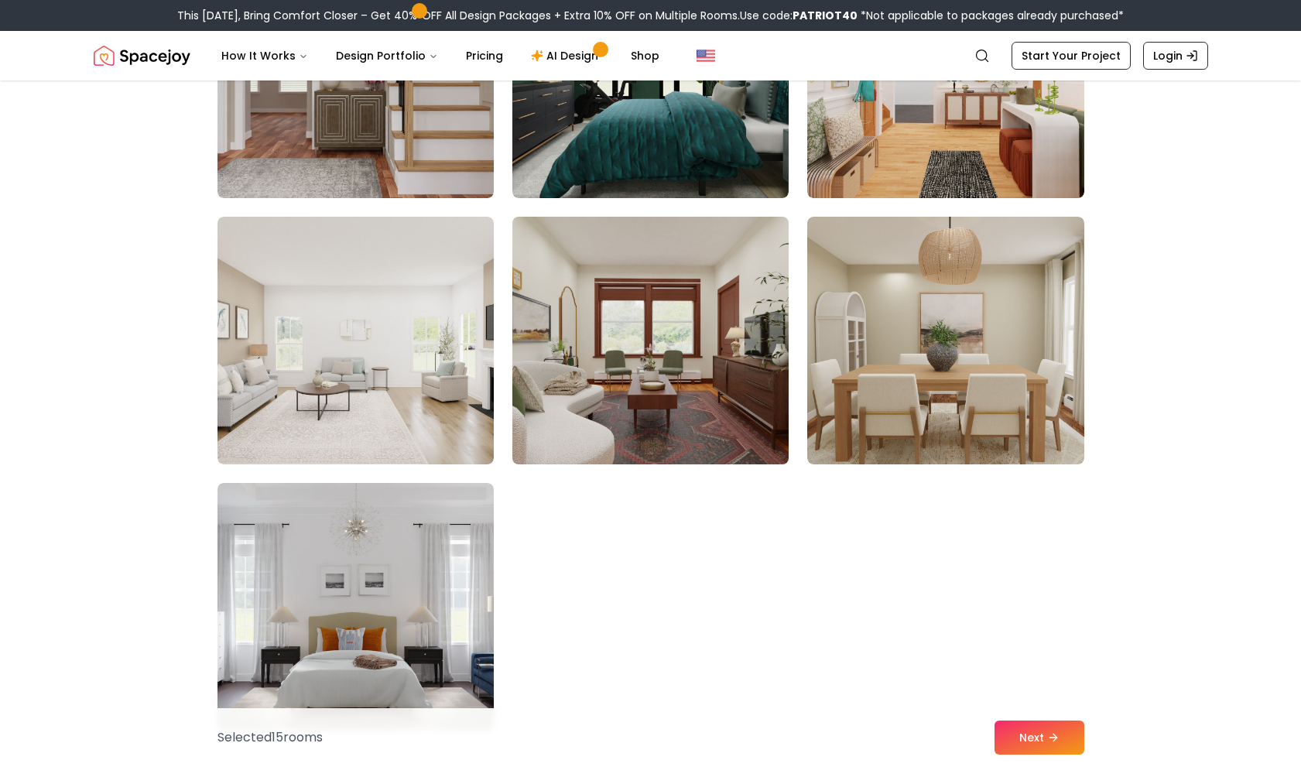
click at [747, 404] on img at bounding box center [650, 340] width 290 height 260
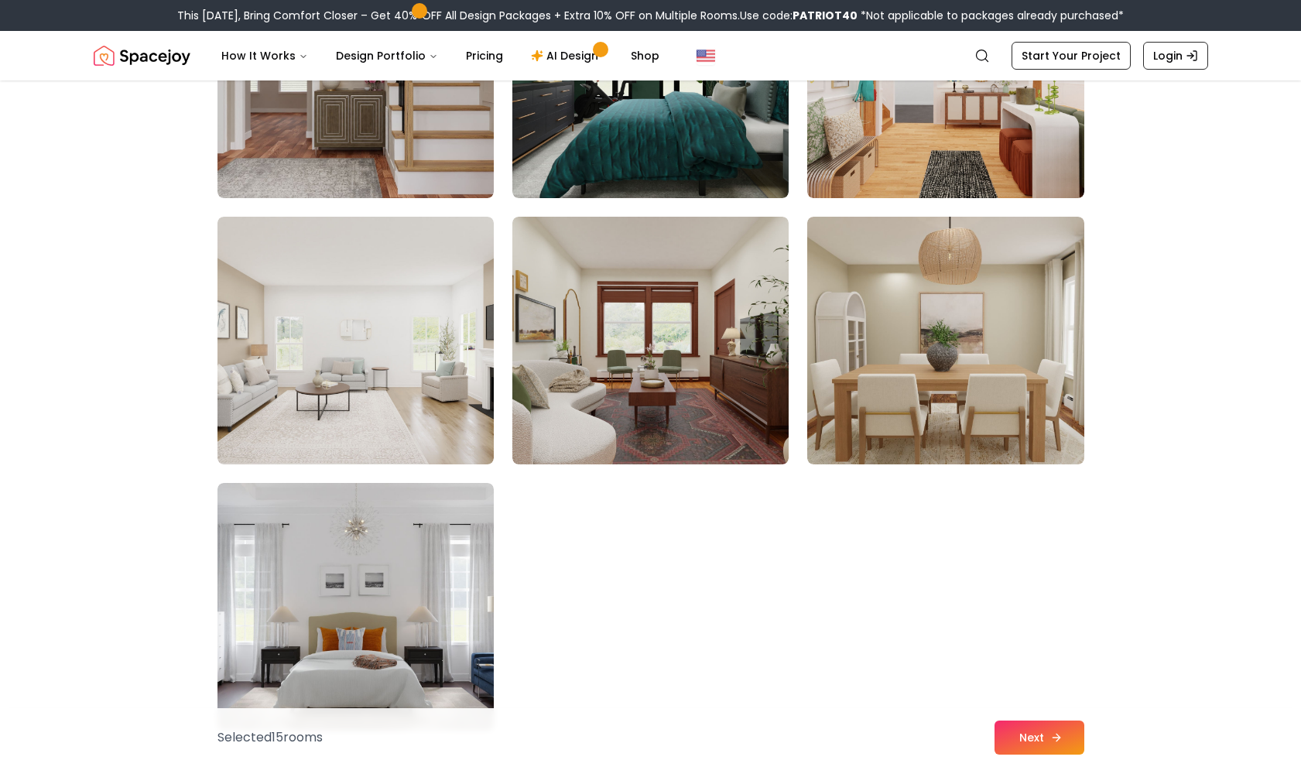
click at [1019, 724] on button "Next" at bounding box center [1039, 737] width 90 height 34
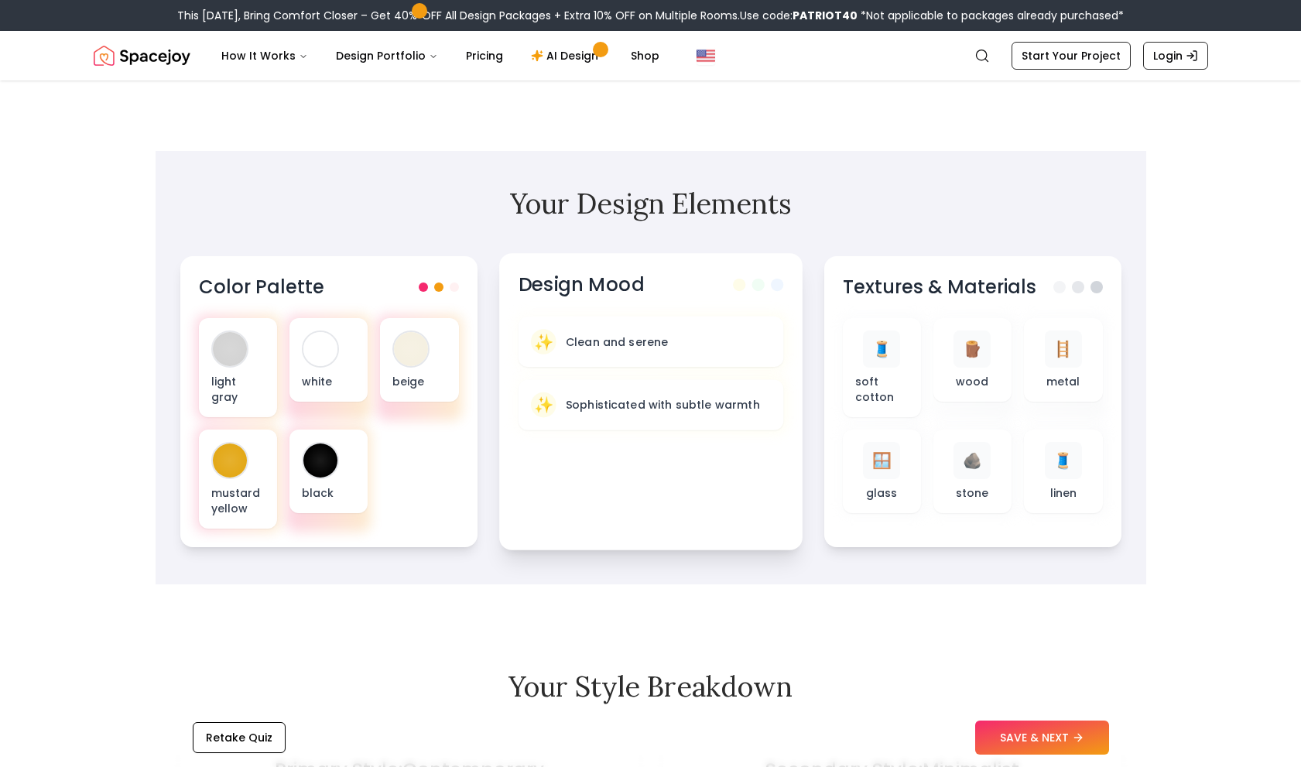
scroll to position [387, 0]
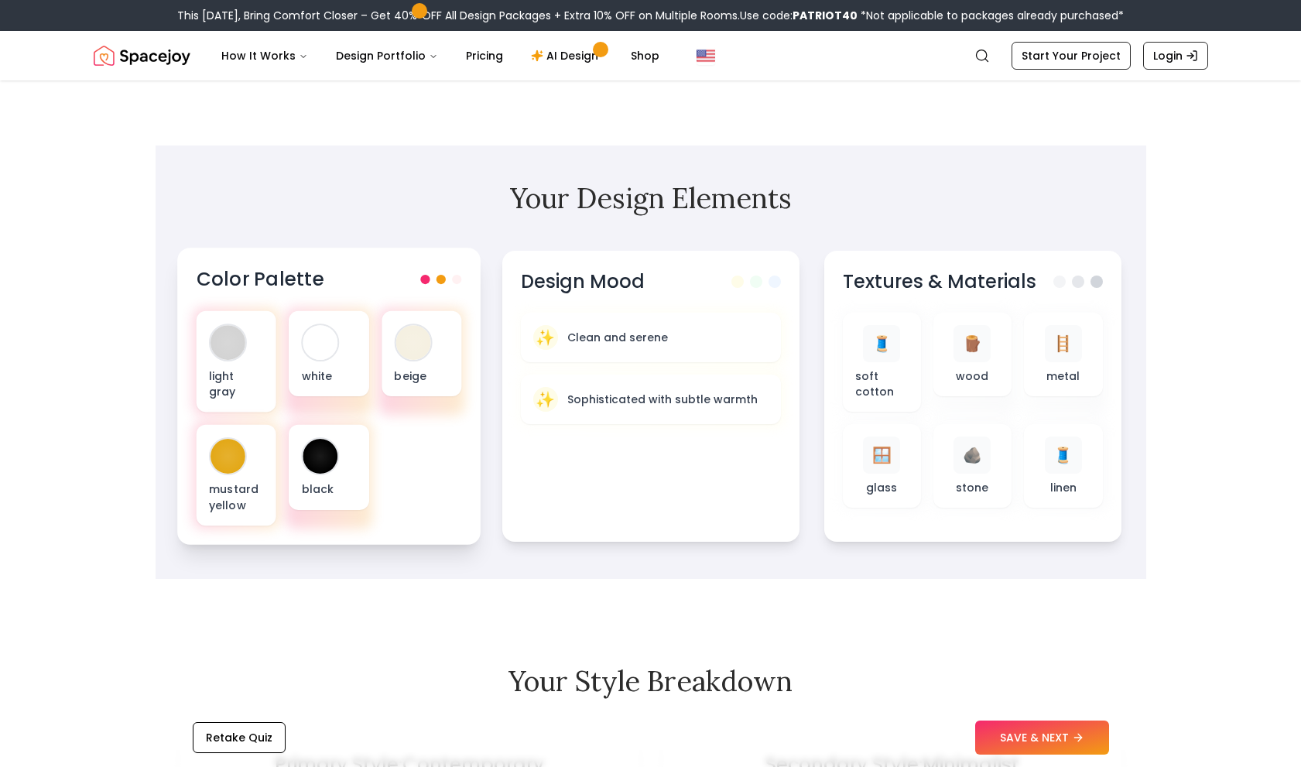
click at [439, 281] on span at bounding box center [440, 279] width 9 height 9
click at [447, 276] on div at bounding box center [440, 279] width 41 height 9
drag, startPoint x: 335, startPoint y: 412, endPoint x: 275, endPoint y: 421, distance: 60.9
click at [274, 421] on div "light gray white beige mustard yellow black" at bounding box center [328, 418] width 265 height 214
drag, startPoint x: 406, startPoint y: 460, endPoint x: 385, endPoint y: 463, distance: 22.0
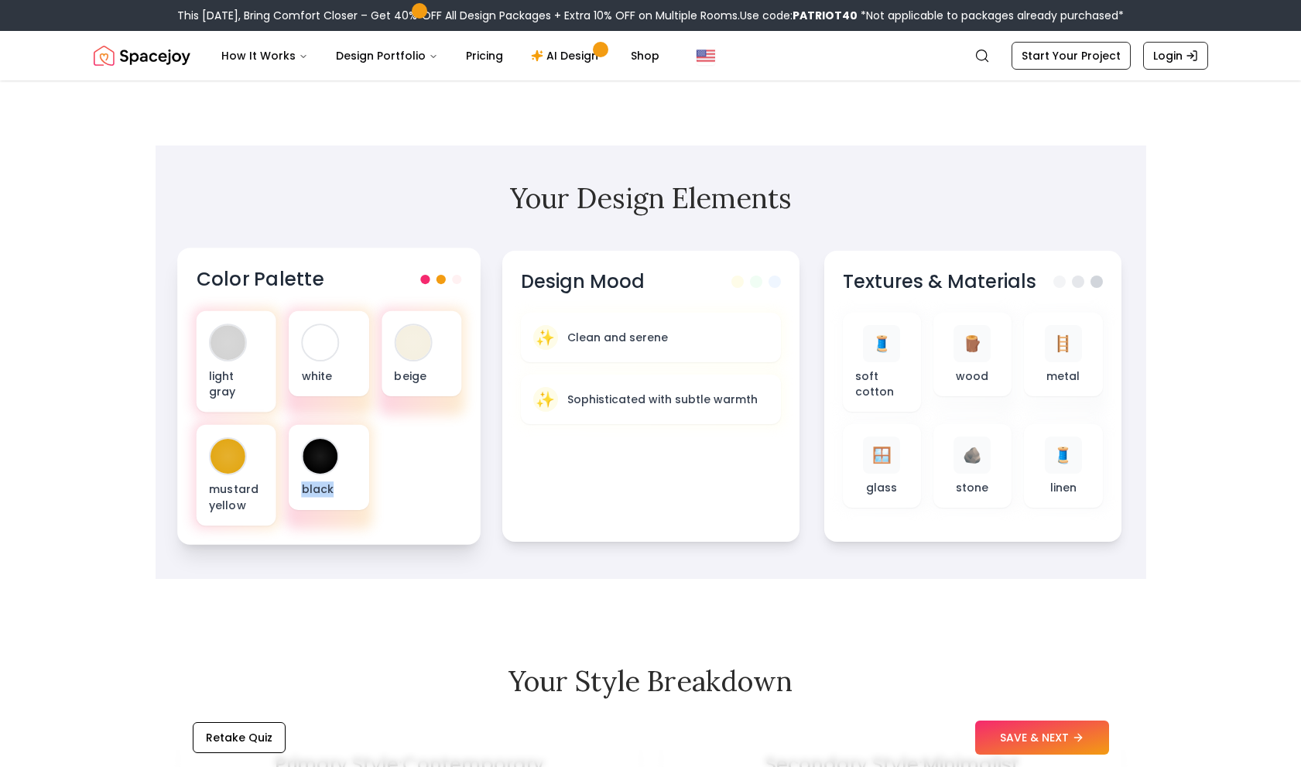
click at [396, 461] on div "light gray white beige mustard yellow black" at bounding box center [328, 418] width 265 height 214
click at [413, 484] on div "light gray white beige mustard yellow black" at bounding box center [328, 418] width 265 height 214
click at [344, 481] on p "black" at bounding box center [328, 488] width 55 height 15
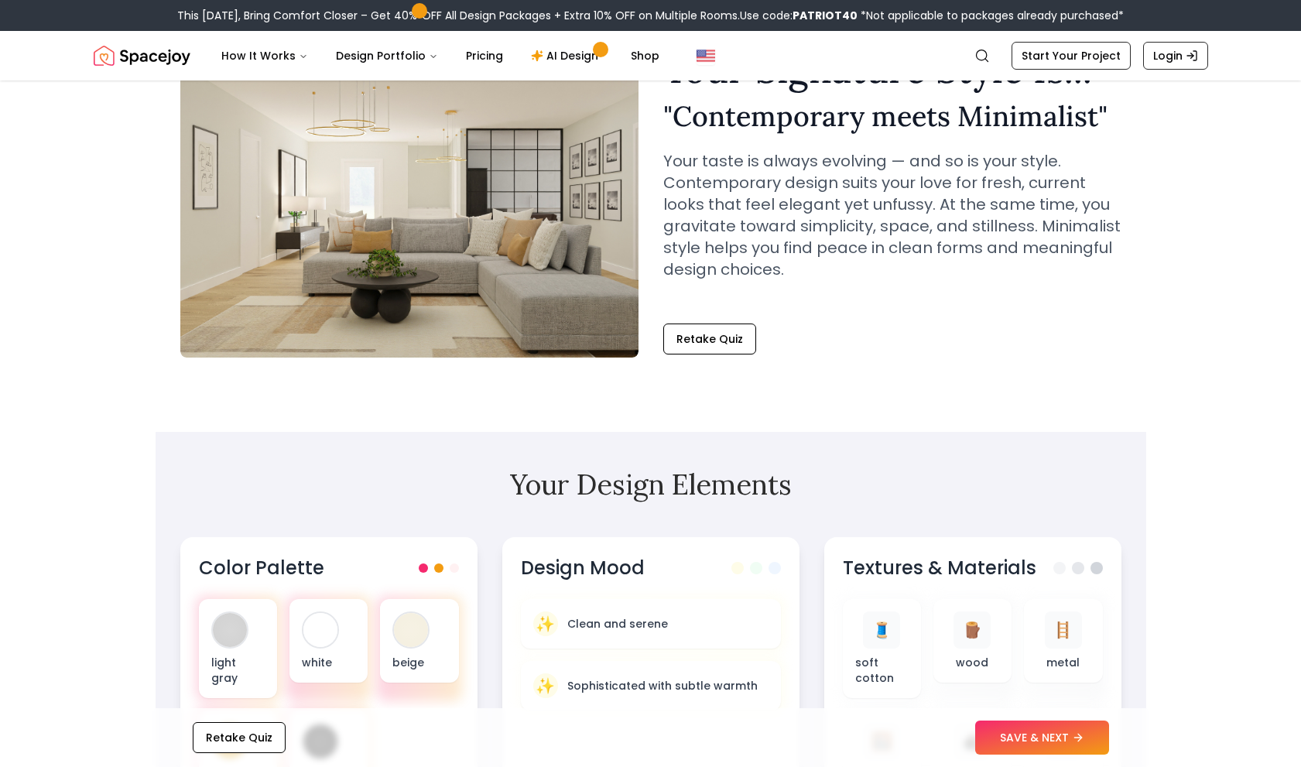
scroll to position [0, 0]
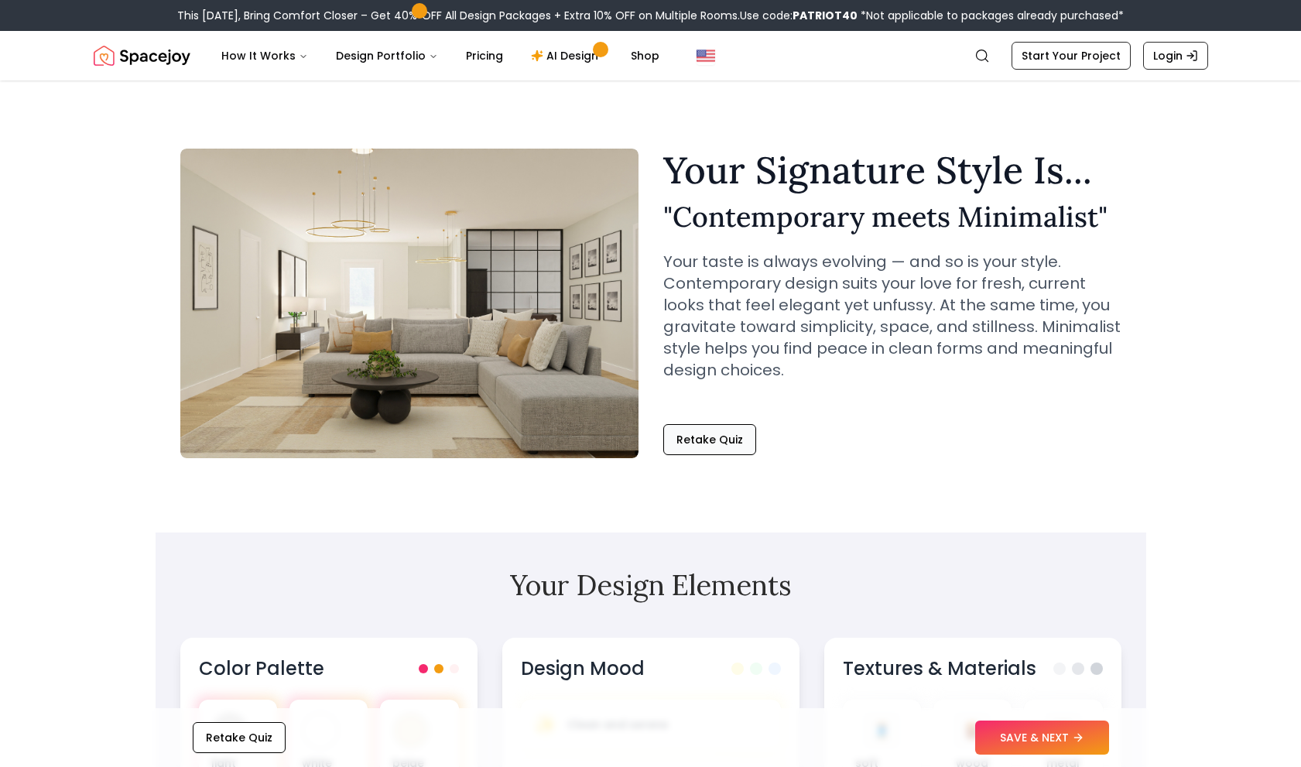
click at [703, 430] on button "Retake Quiz" at bounding box center [709, 439] width 93 height 31
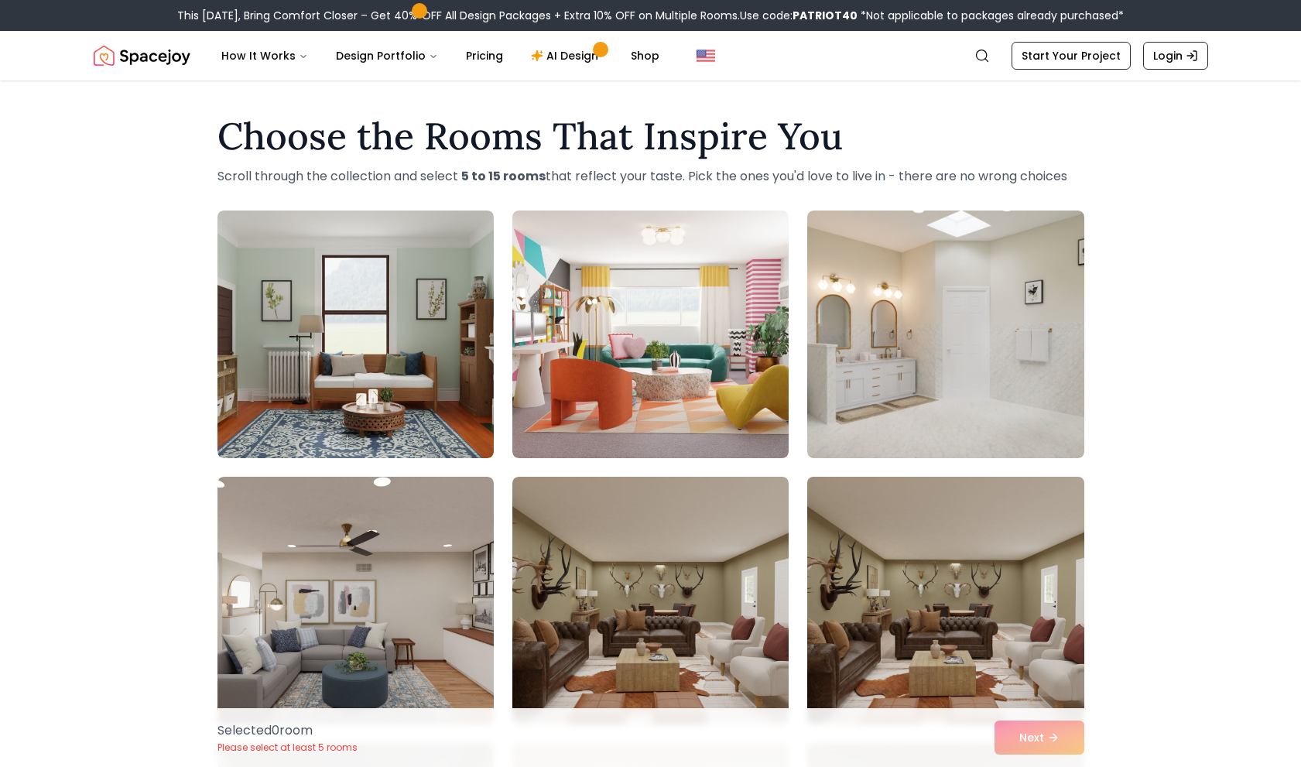
click at [961, 569] on img at bounding box center [945, 600] width 290 height 260
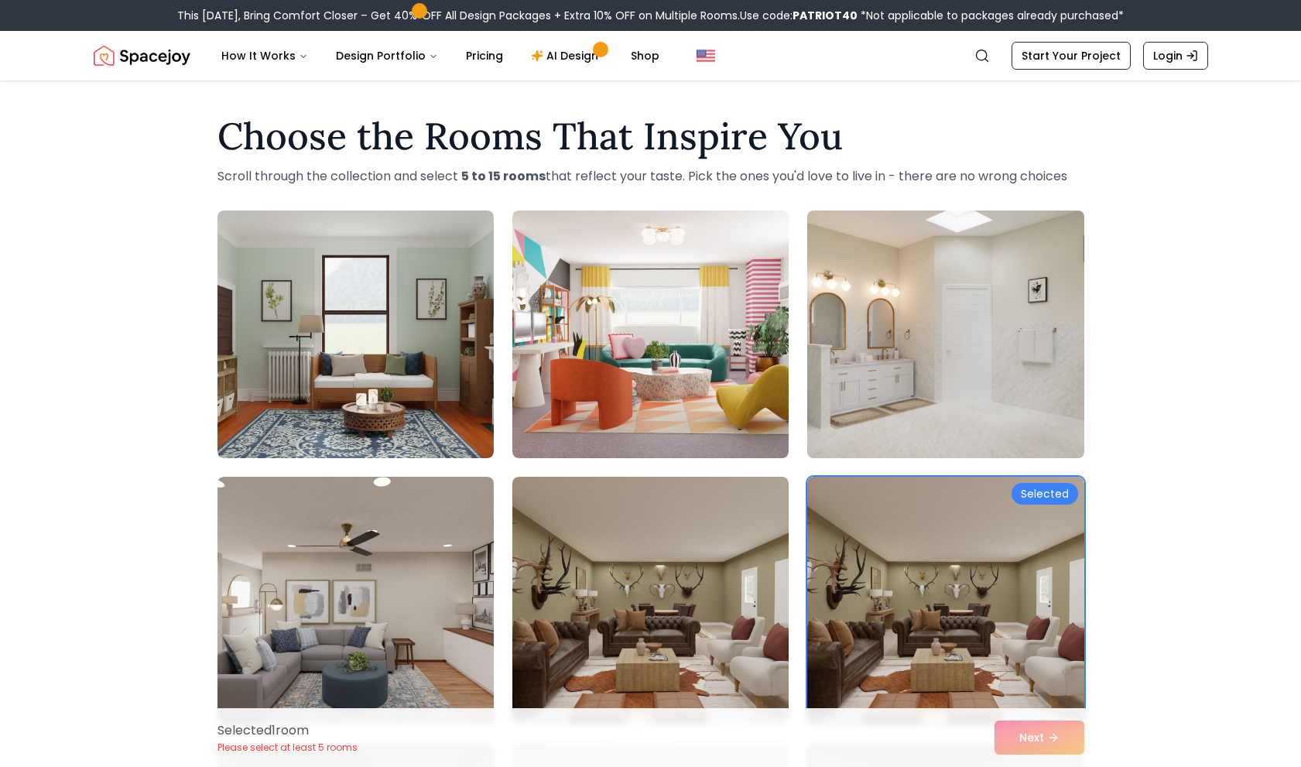
click at [951, 422] on img at bounding box center [945, 334] width 290 height 260
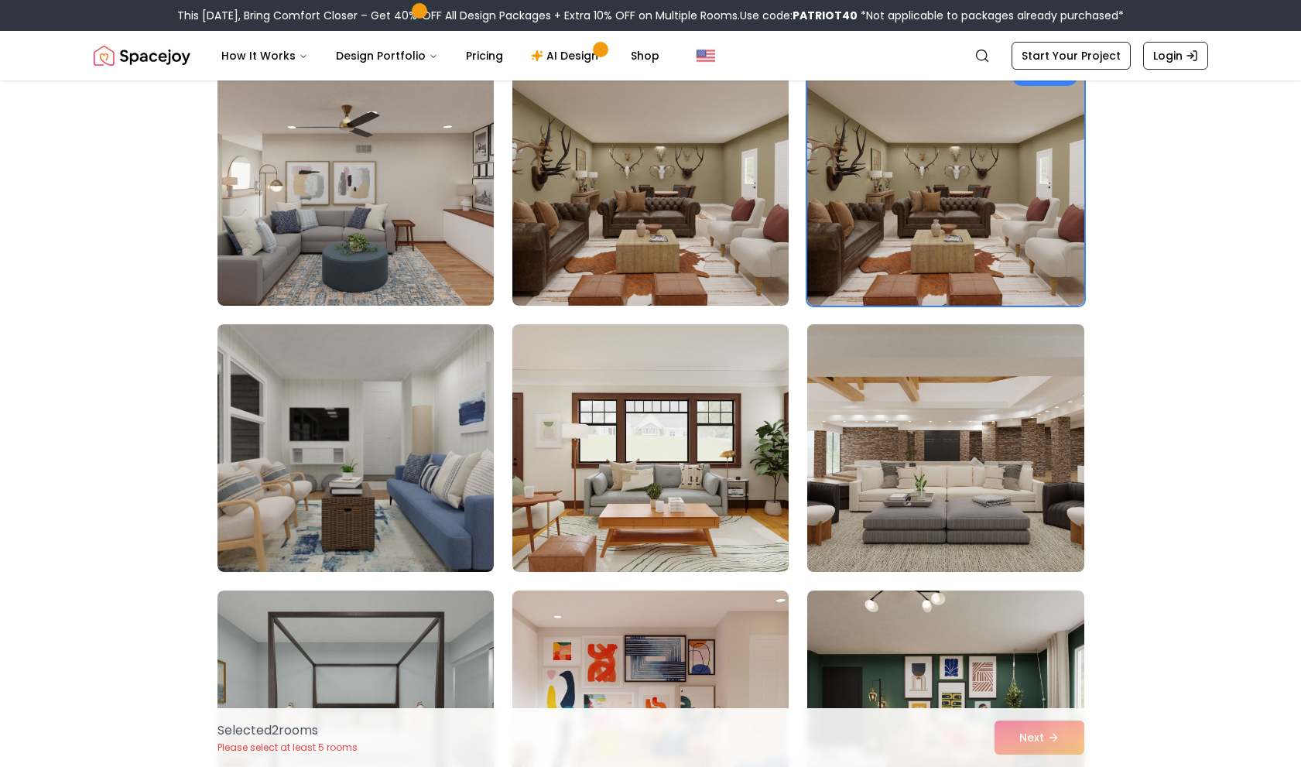
scroll to position [464, 0]
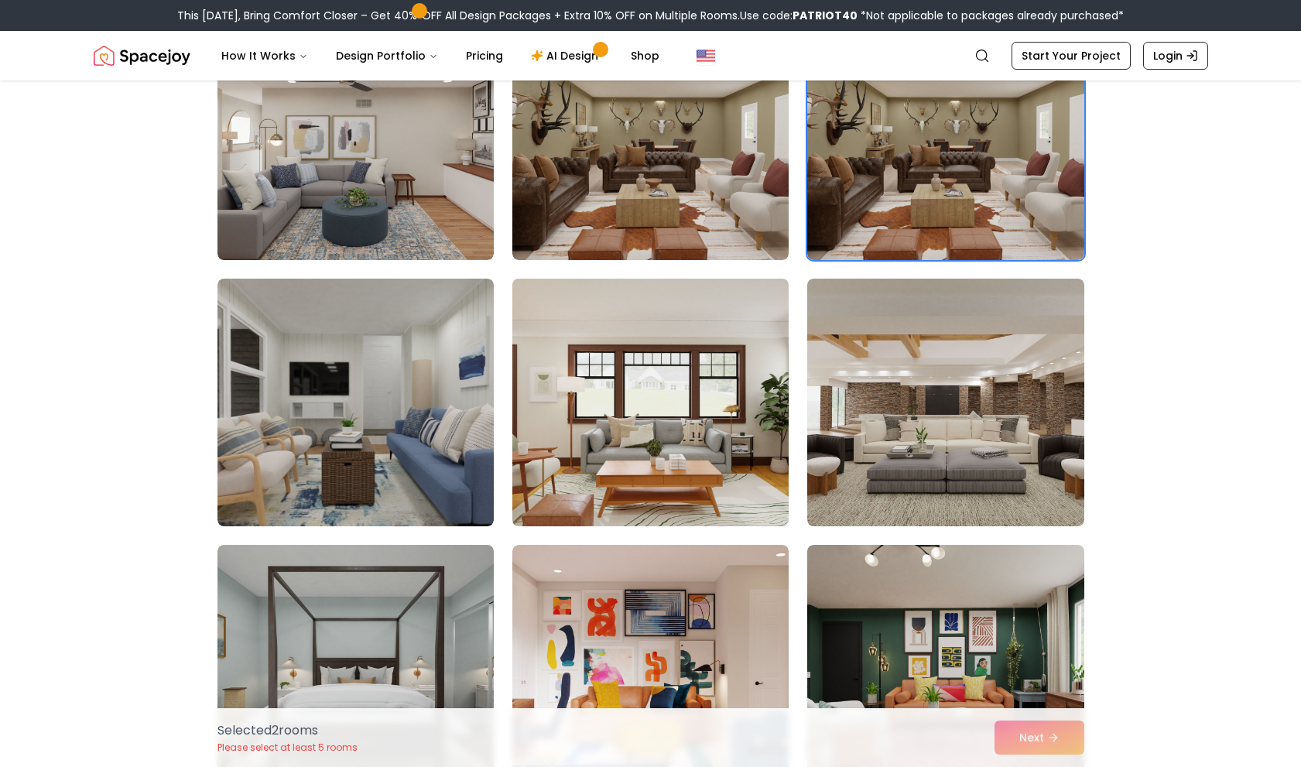
click at [724, 439] on img at bounding box center [650, 402] width 290 height 260
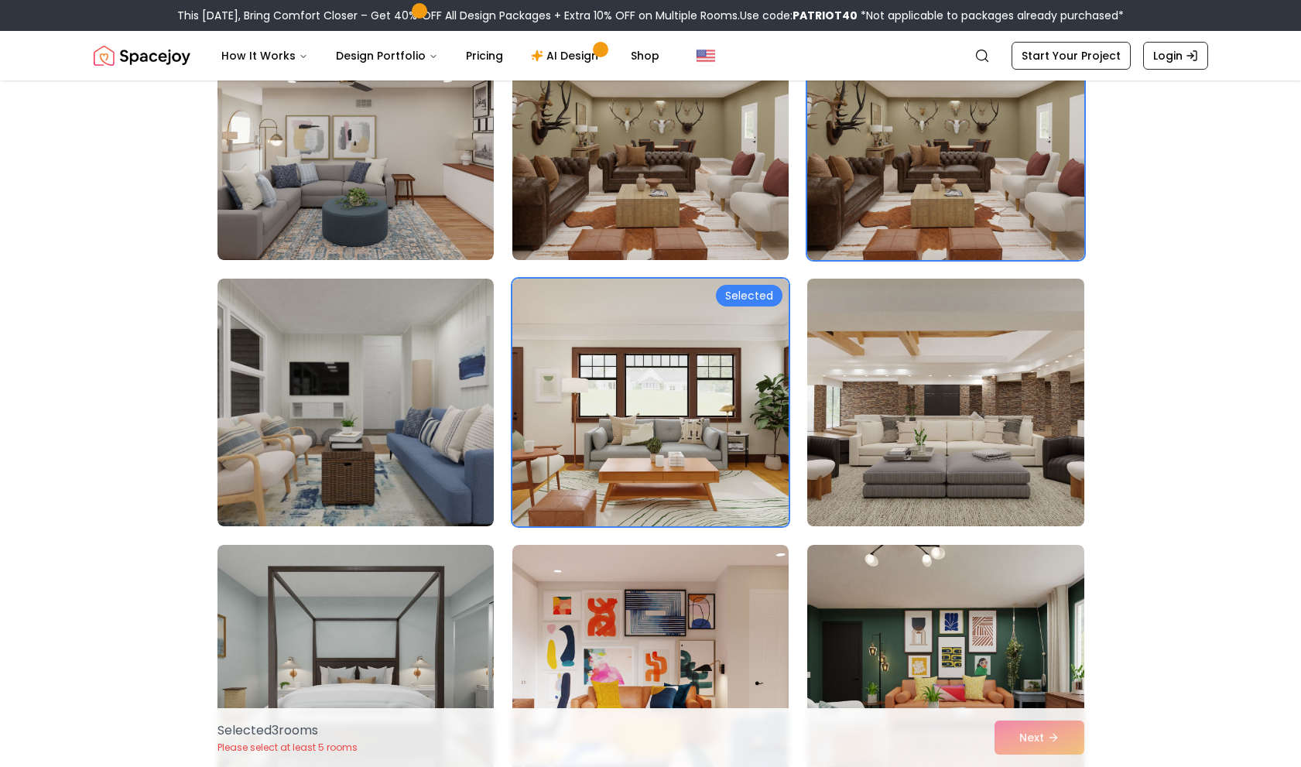
click at [886, 436] on img at bounding box center [945, 402] width 290 height 260
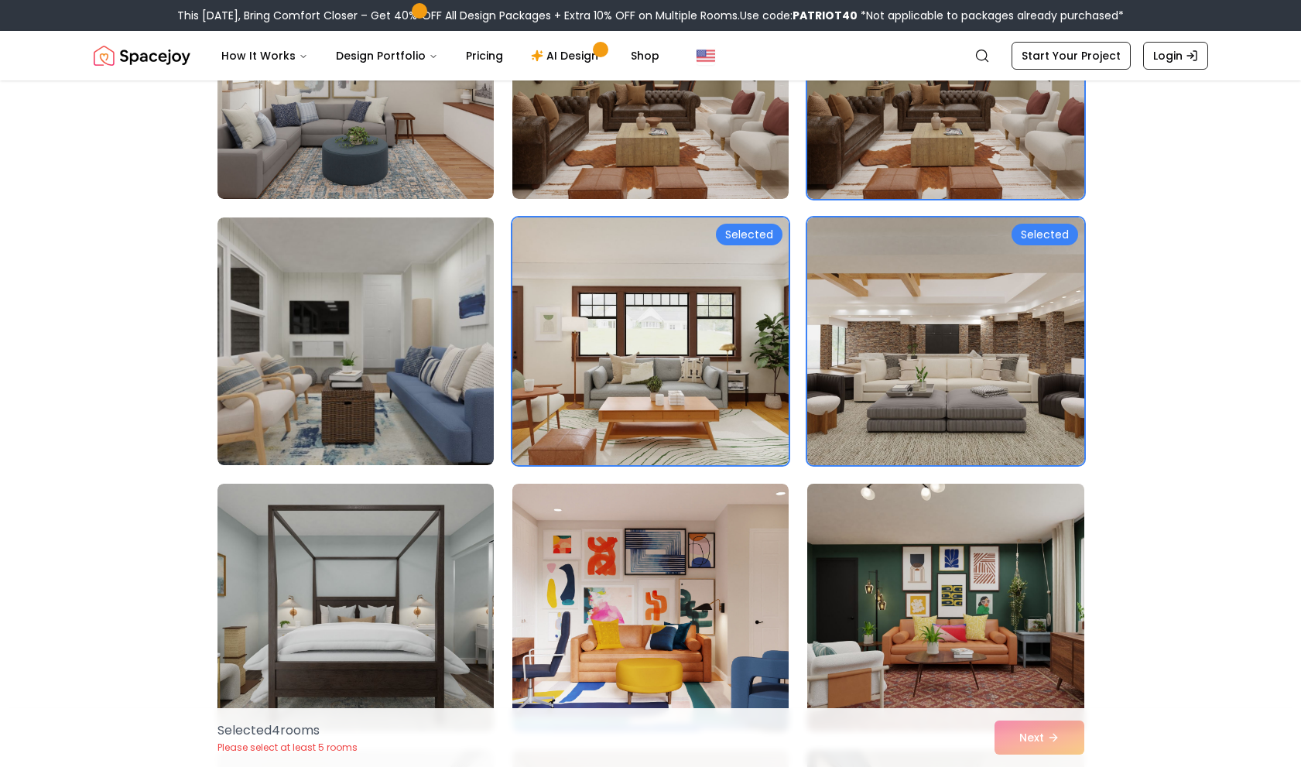
scroll to position [774, 0]
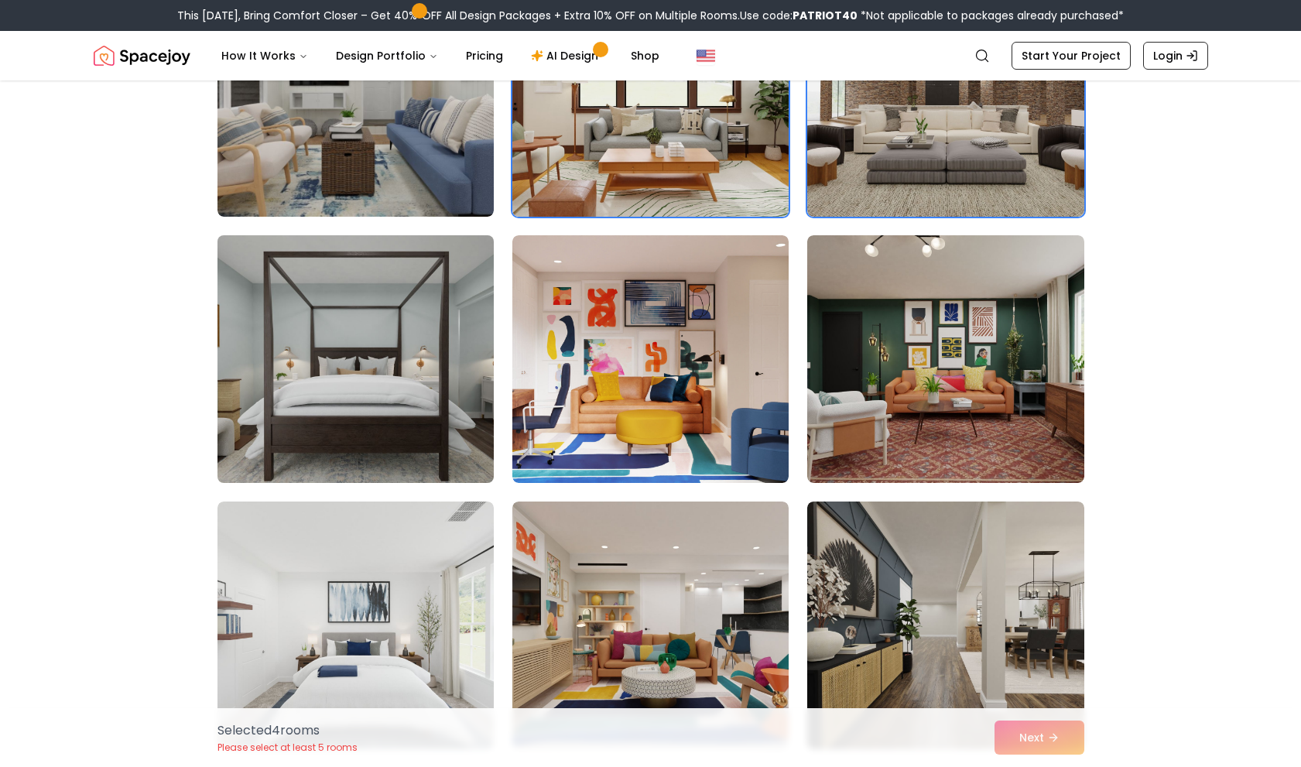
click at [351, 372] on img at bounding box center [355, 359] width 290 height 260
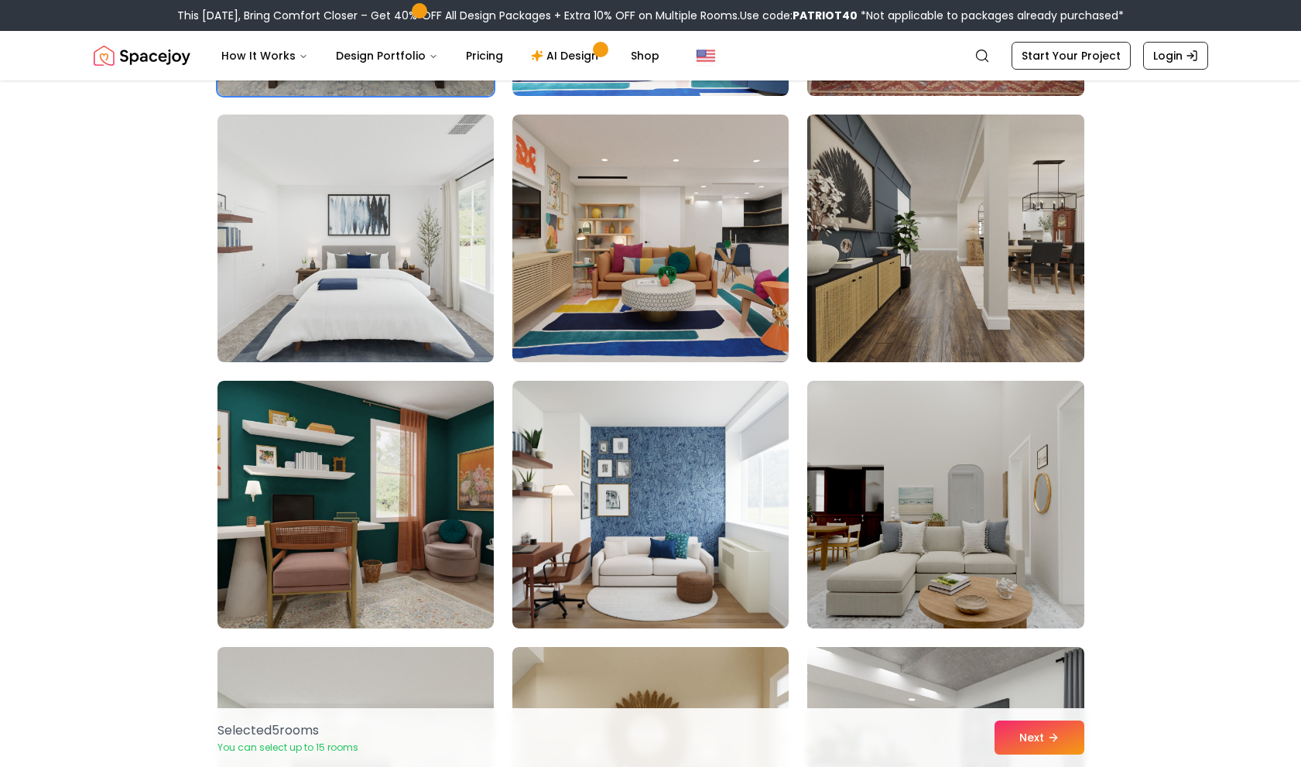
click at [932, 301] on img at bounding box center [945, 238] width 290 height 260
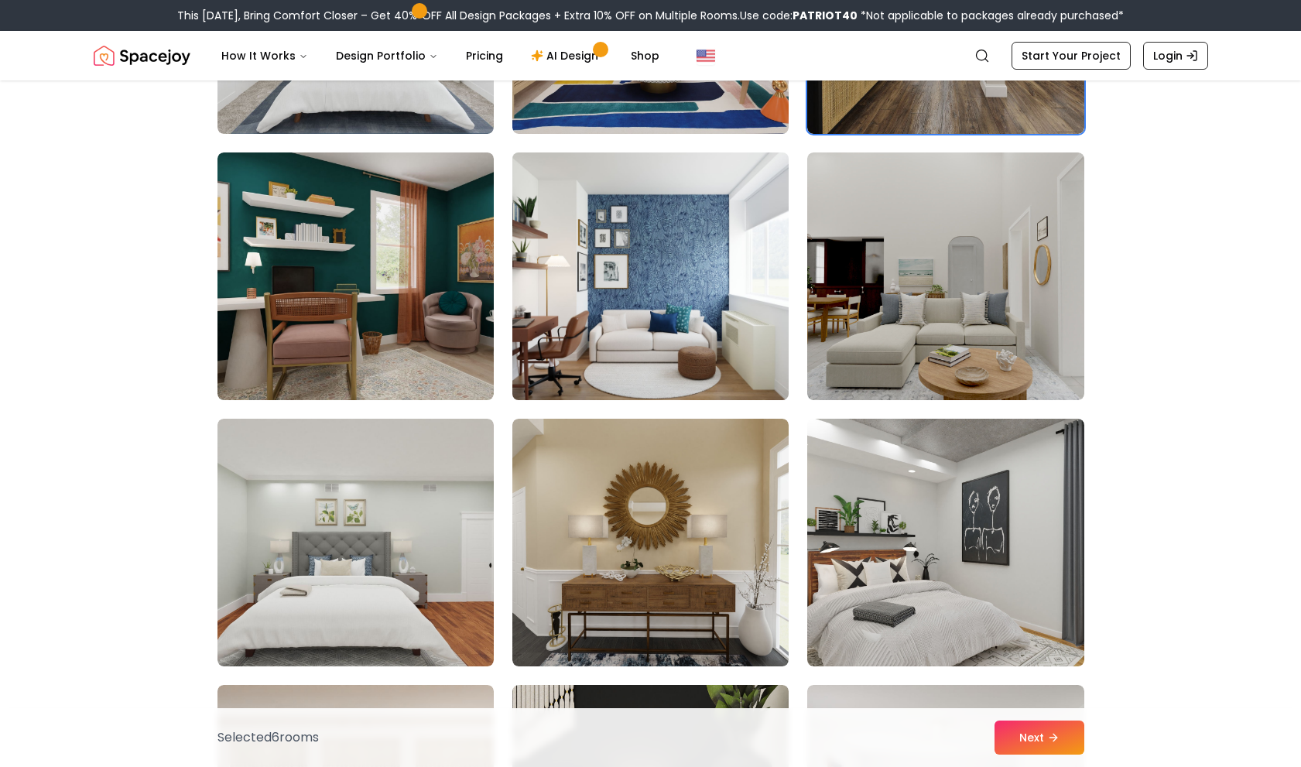
scroll to position [1393, 0]
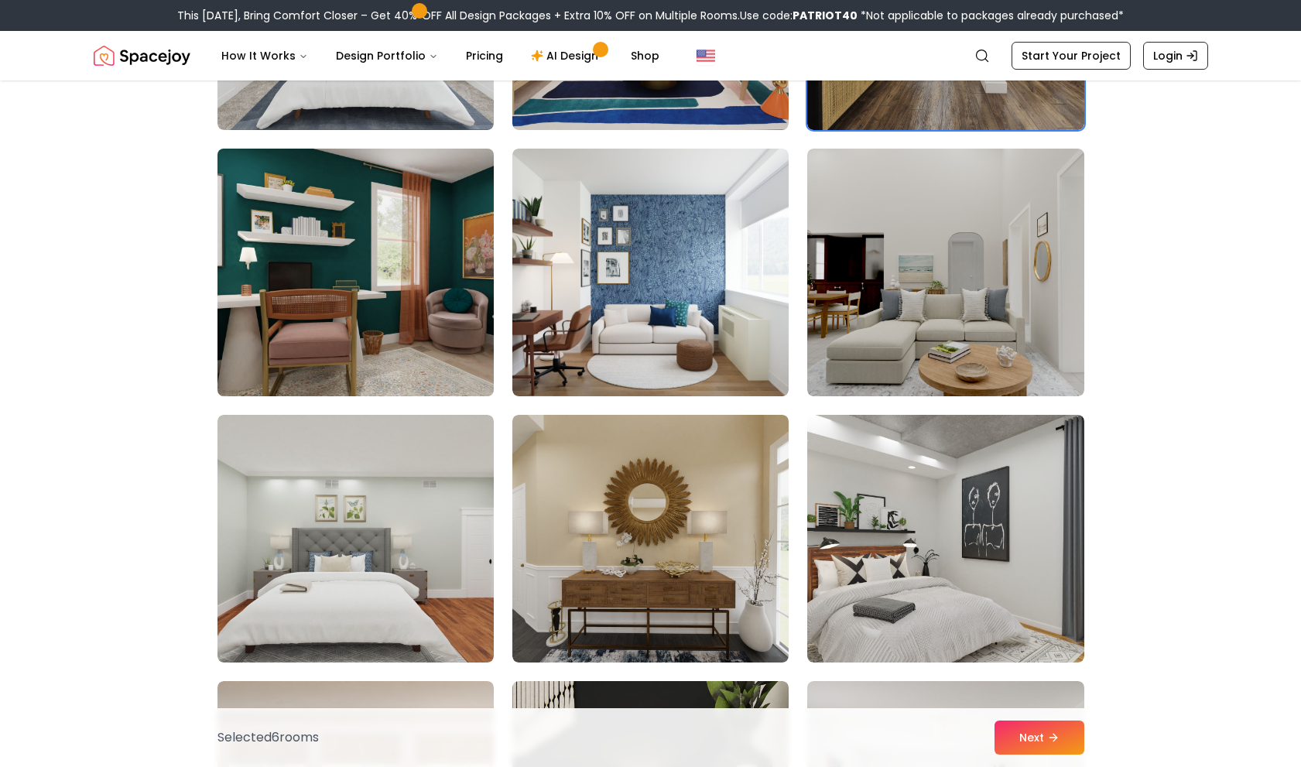
click at [459, 318] on img at bounding box center [355, 272] width 290 height 260
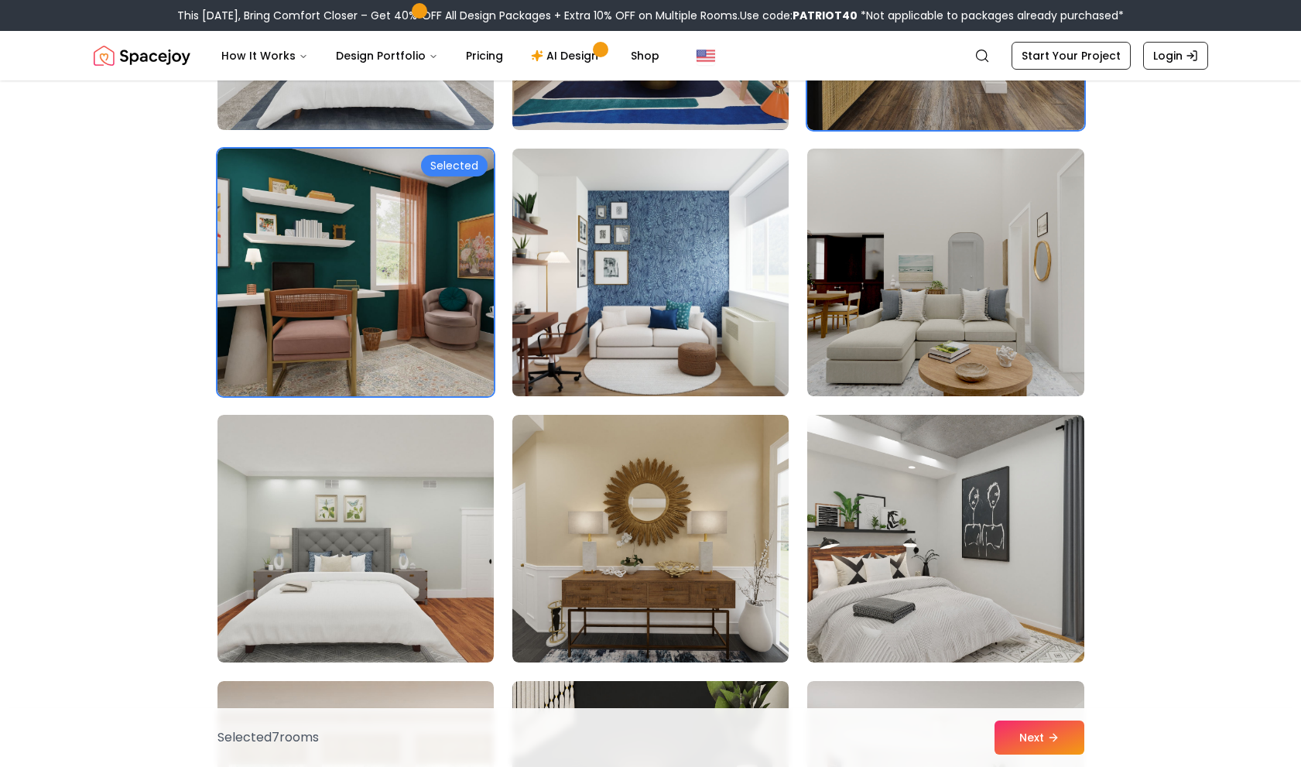
scroll to position [1702, 0]
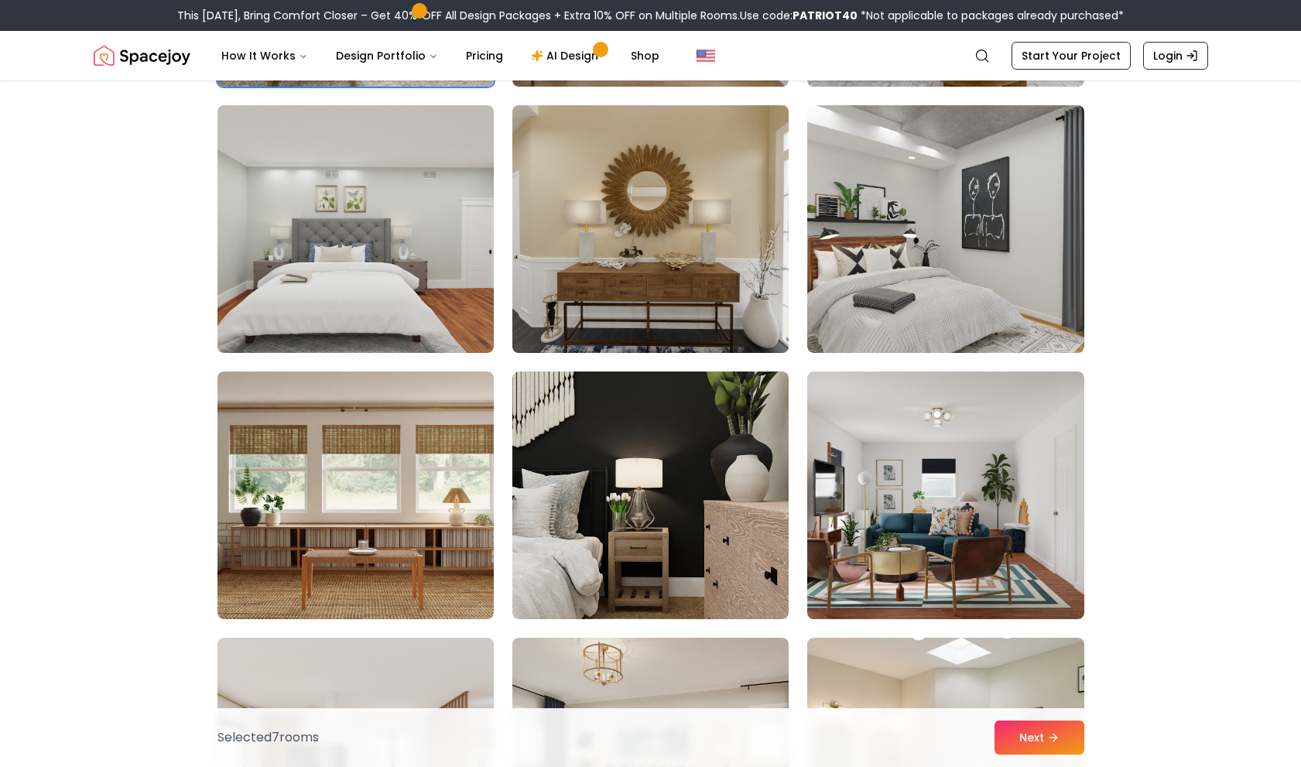
click at [716, 315] on img at bounding box center [650, 229] width 290 height 260
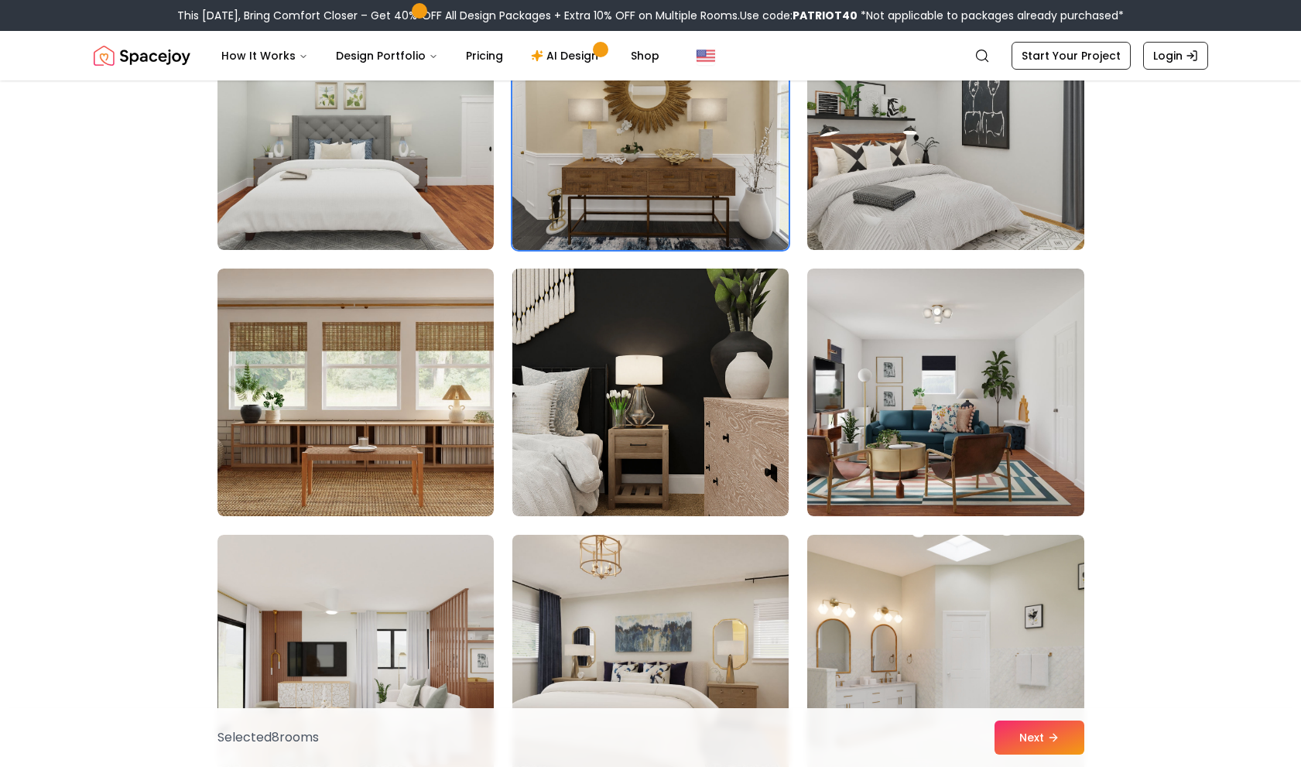
scroll to position [1934, 0]
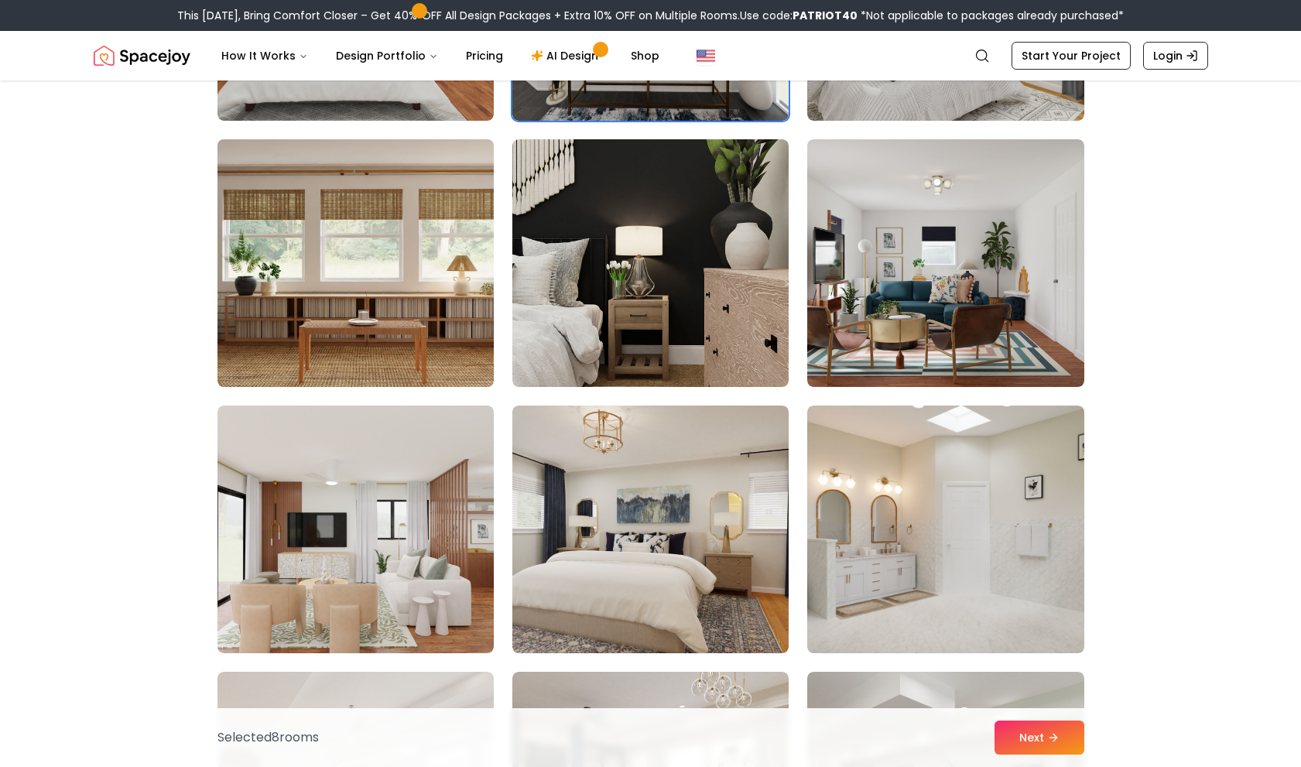
click at [470, 337] on img at bounding box center [355, 263] width 290 height 260
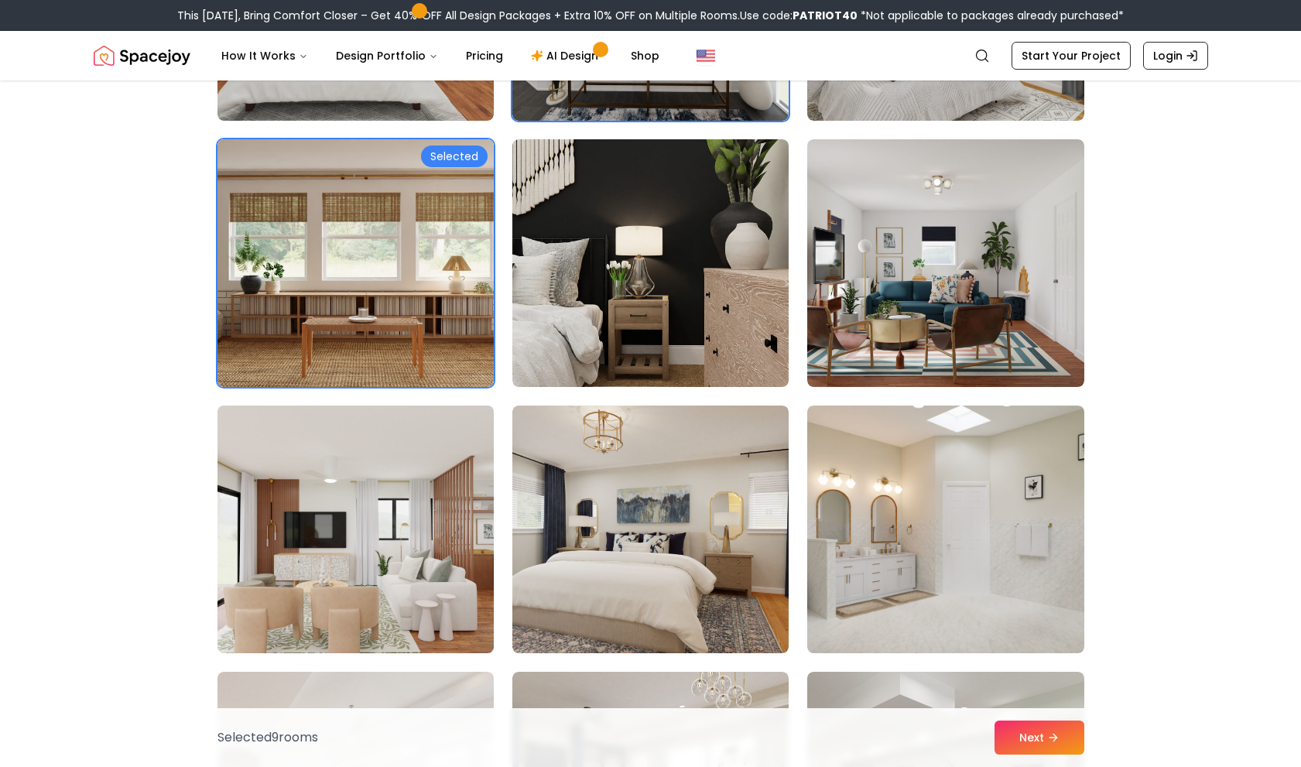
drag, startPoint x: 462, startPoint y: 469, endPoint x: 476, endPoint y: 467, distance: 14.0
click at [461, 470] on img at bounding box center [355, 529] width 290 height 260
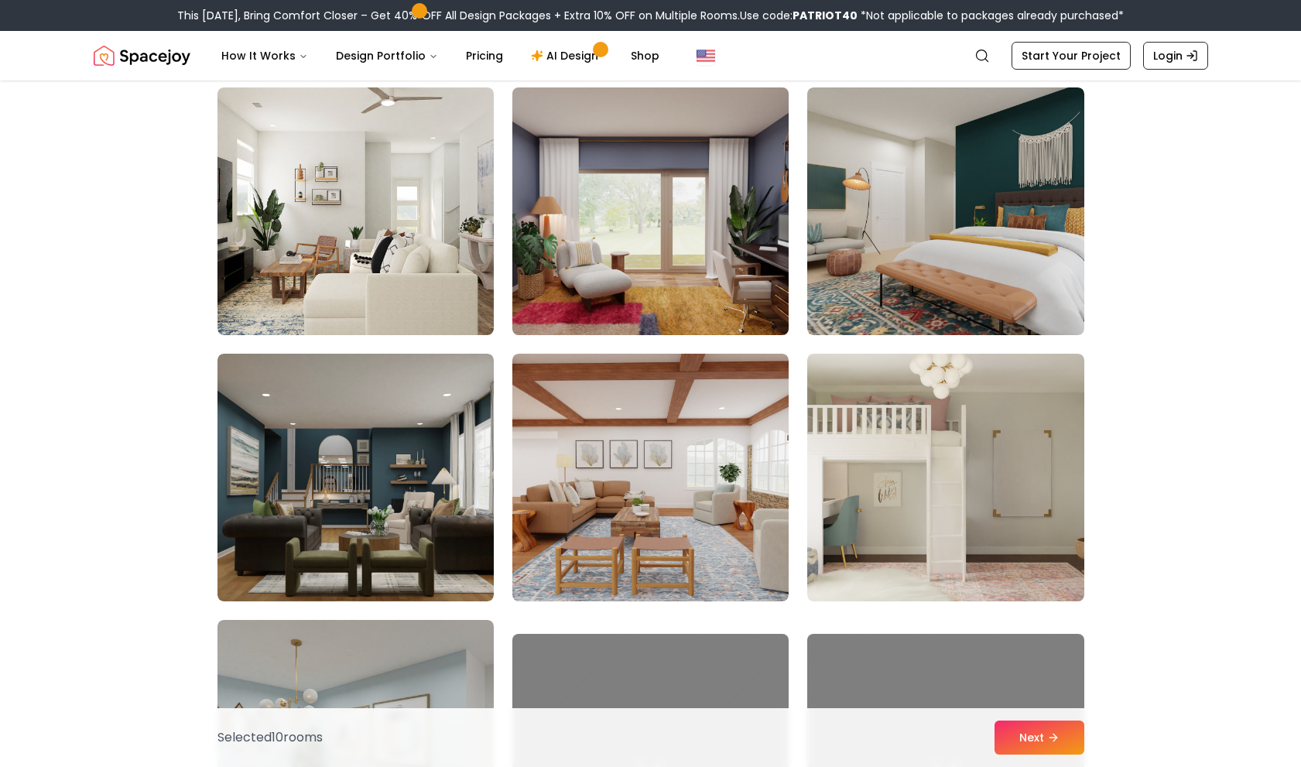
scroll to position [3095, 0]
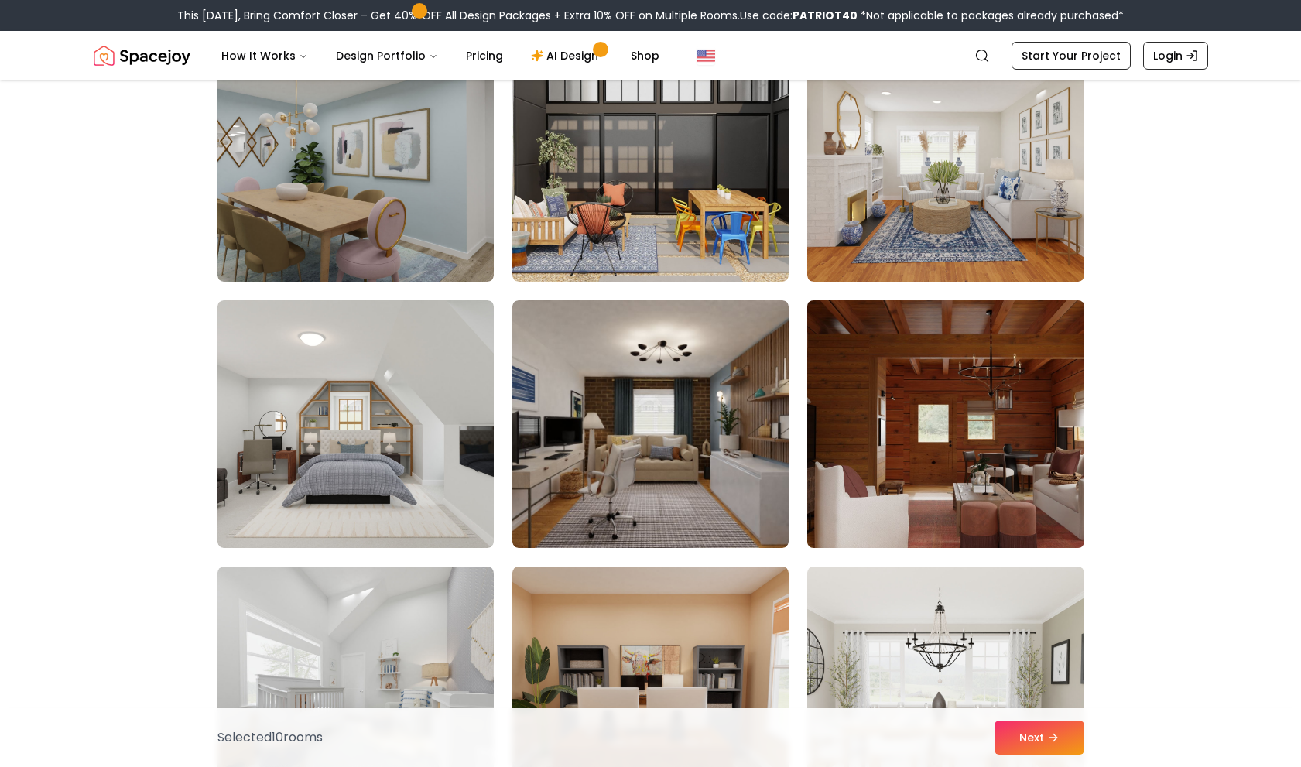
click at [928, 398] on img at bounding box center [945, 424] width 290 height 260
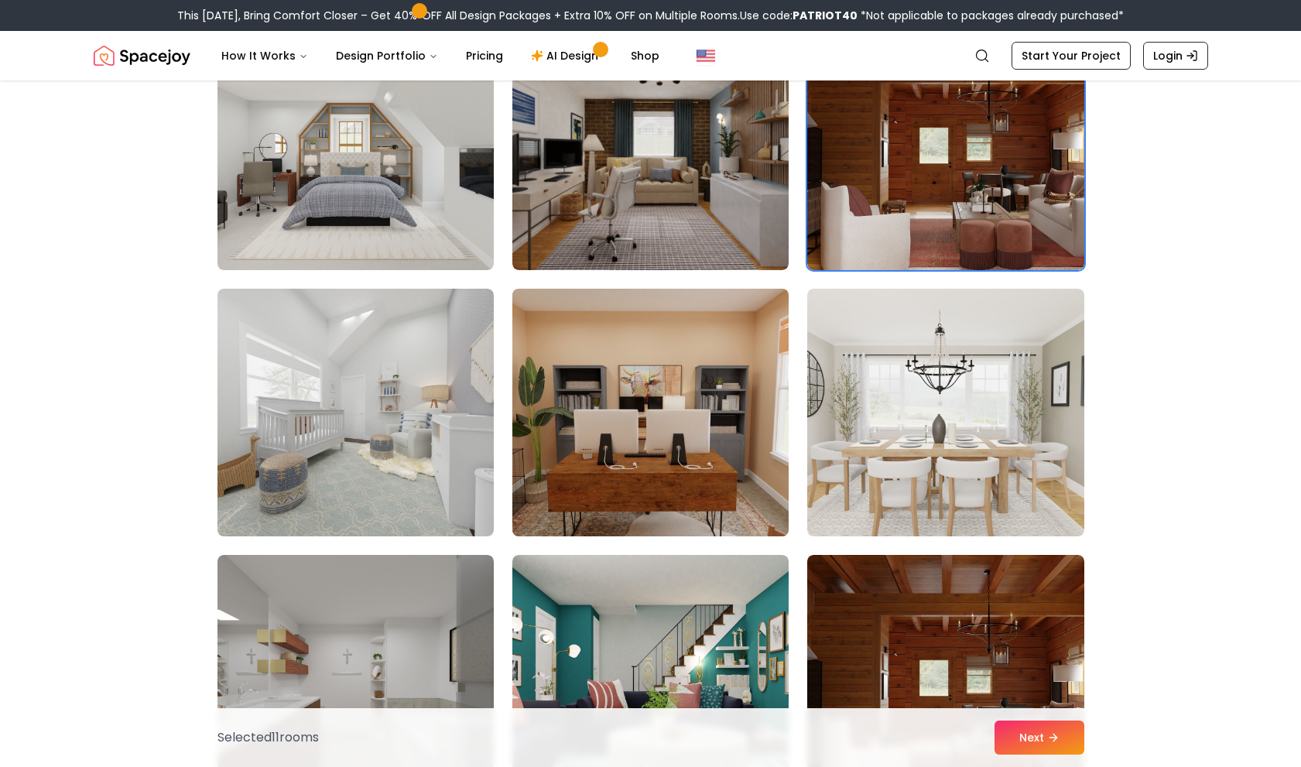
scroll to position [4023, 0]
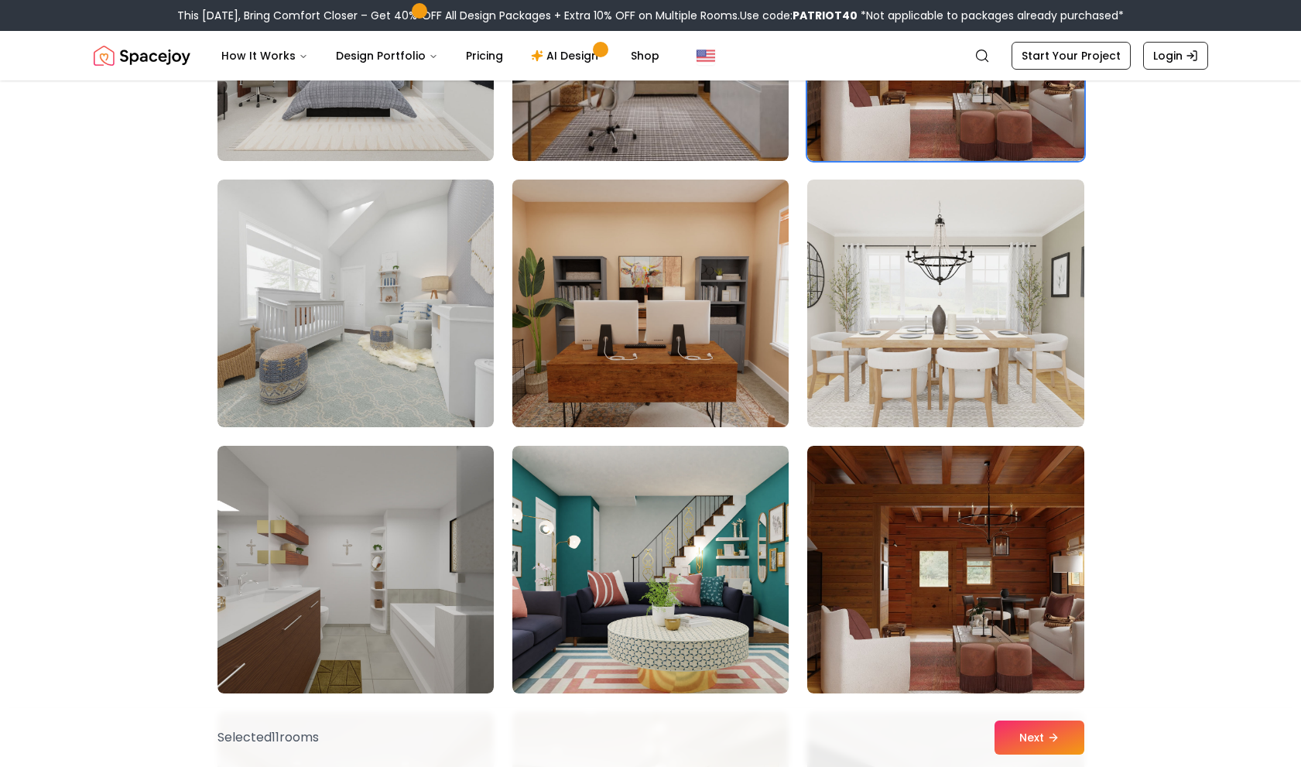
click at [662, 392] on img at bounding box center [650, 303] width 290 height 260
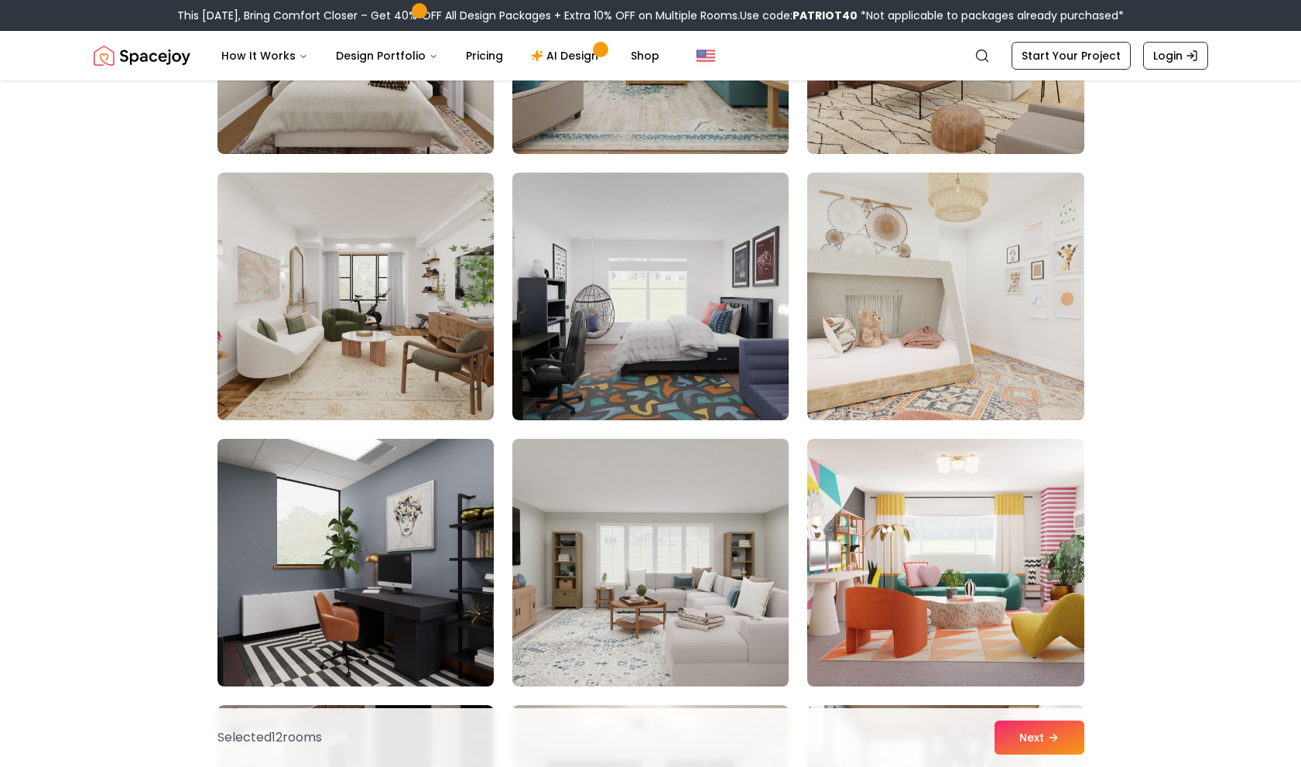
scroll to position [6035, 0]
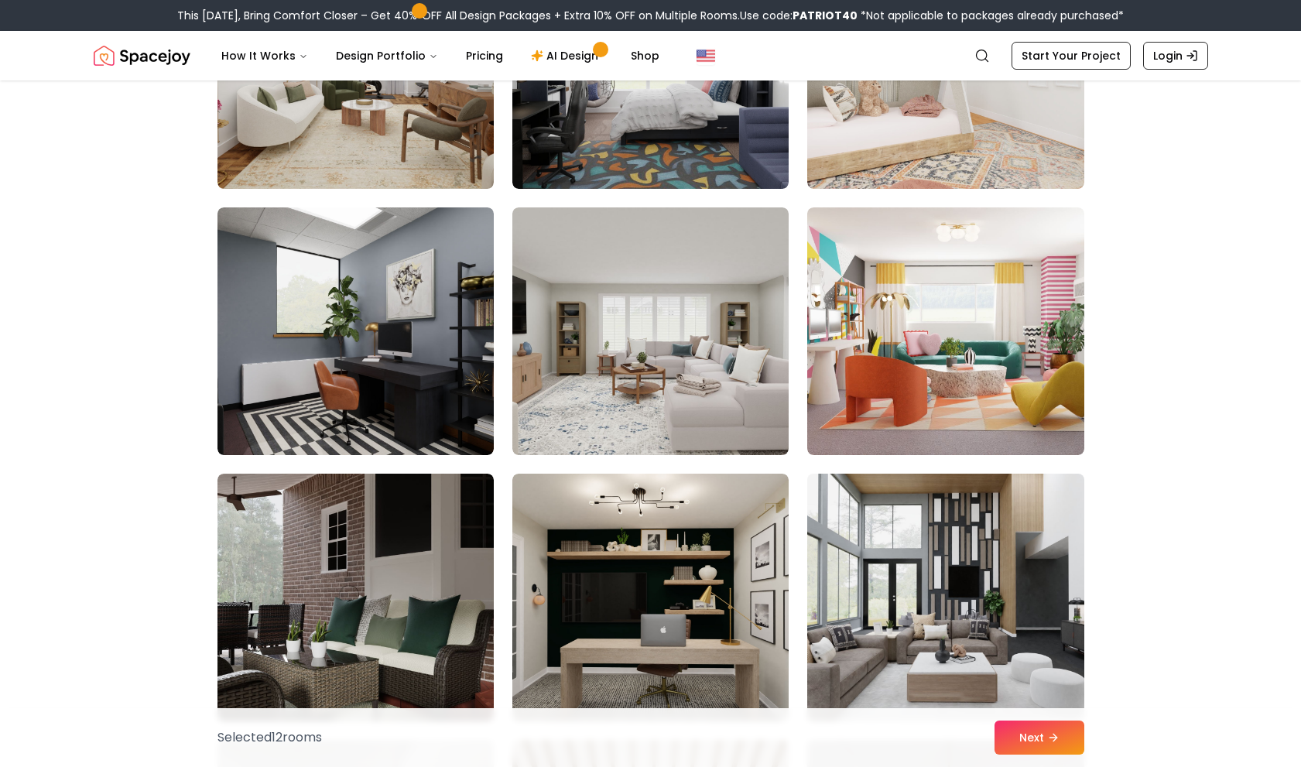
scroll to position [6345, 0]
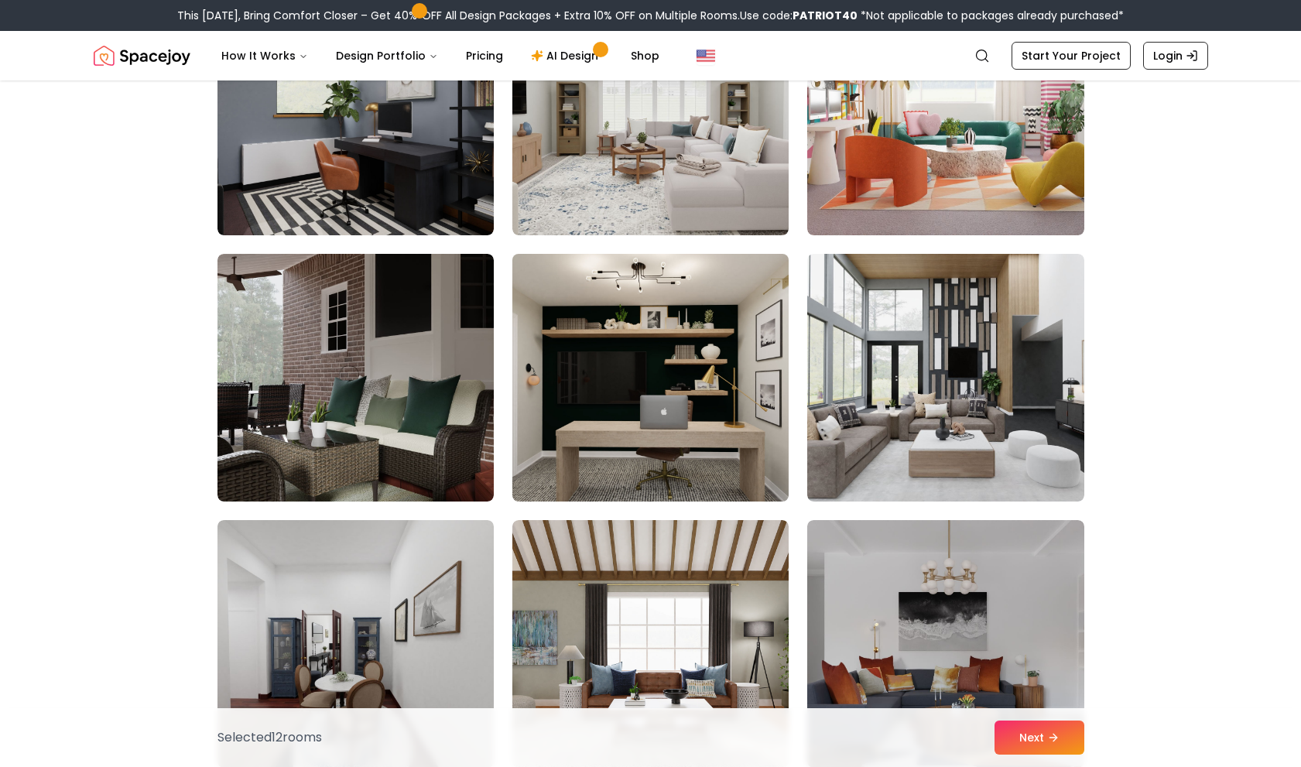
drag, startPoint x: 642, startPoint y: 398, endPoint x: 664, endPoint y: 398, distance: 21.7
click at [644, 398] on img at bounding box center [650, 378] width 290 height 260
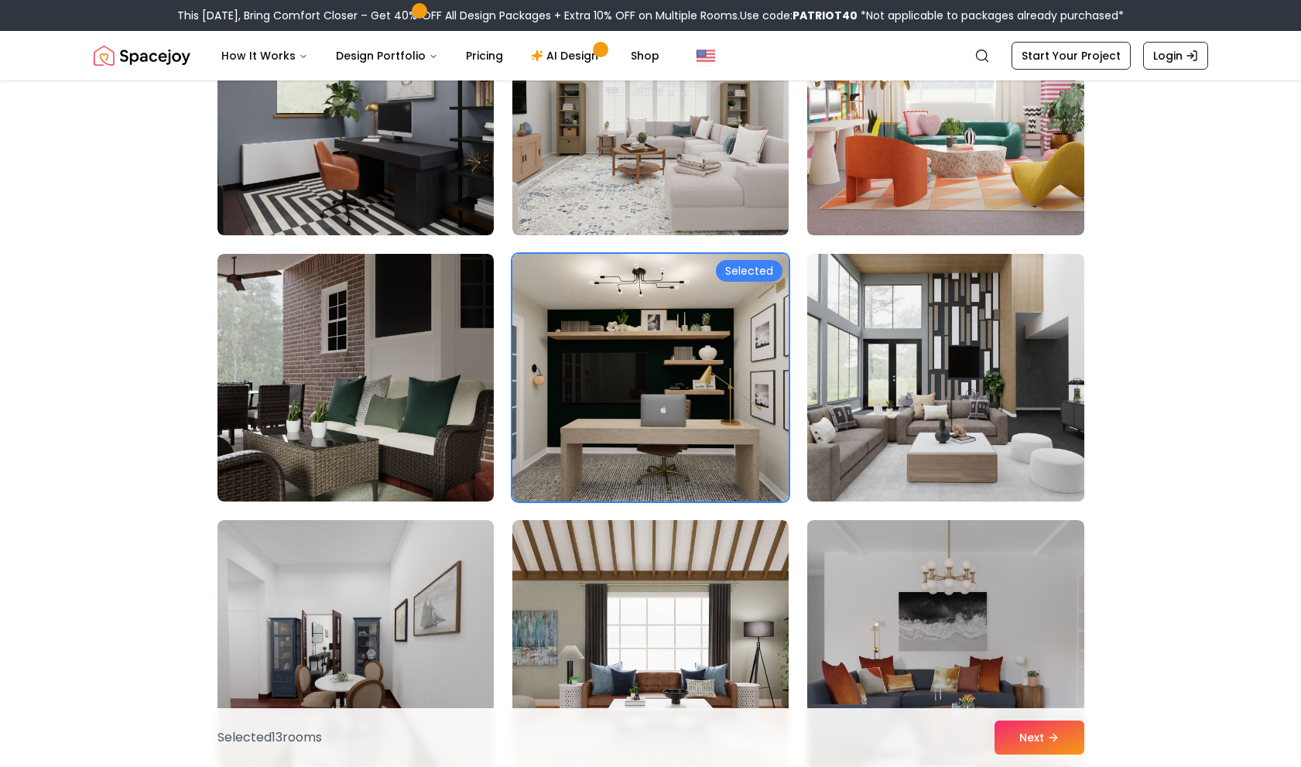
drag, startPoint x: 988, startPoint y: 385, endPoint x: 969, endPoint y: 386, distance: 19.4
click at [988, 386] on img at bounding box center [945, 378] width 290 height 260
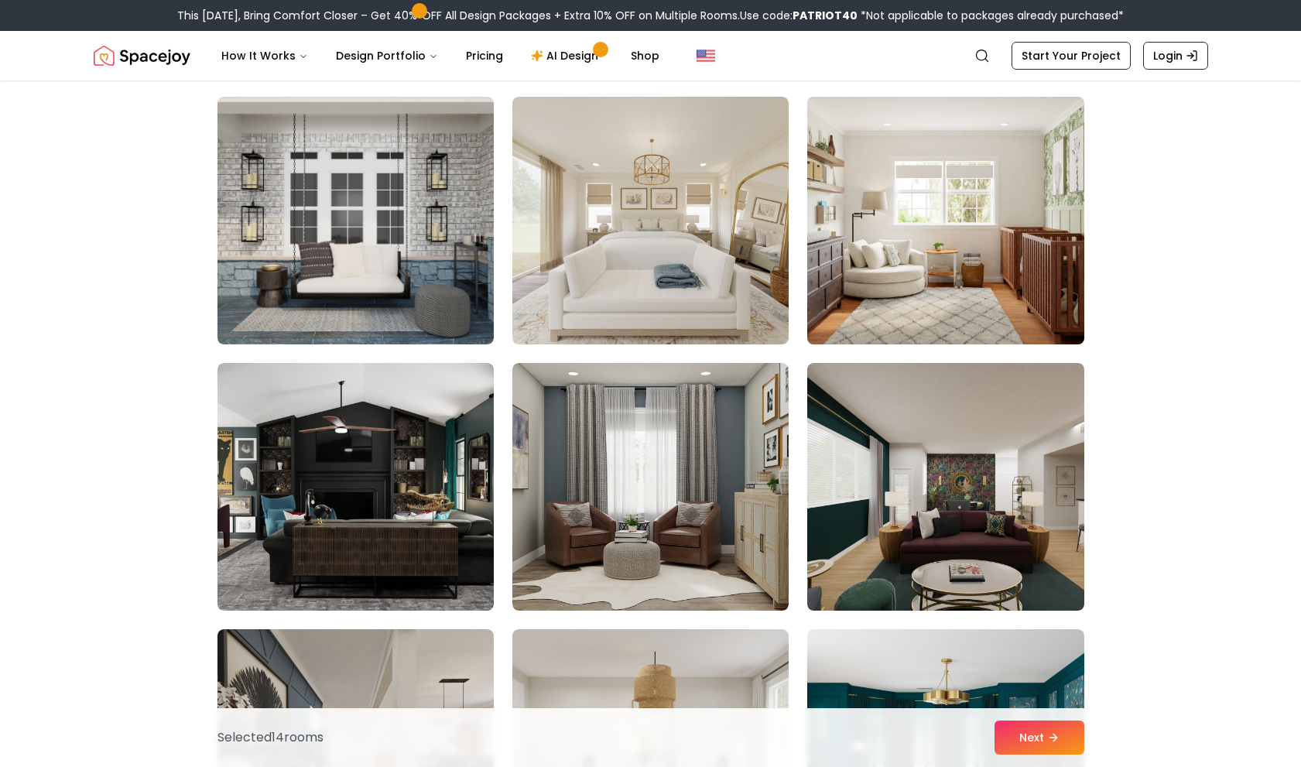
scroll to position [7196, 0]
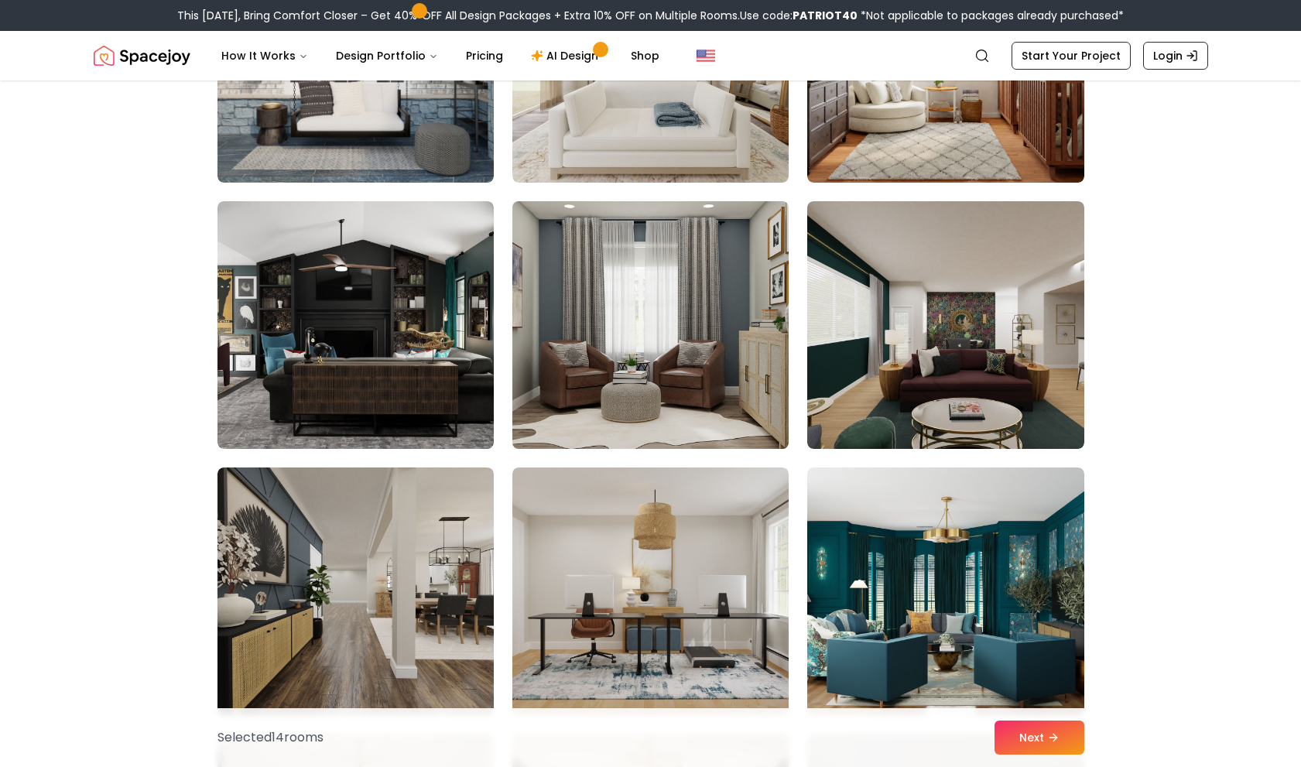
click at [739, 332] on img at bounding box center [650, 325] width 290 height 260
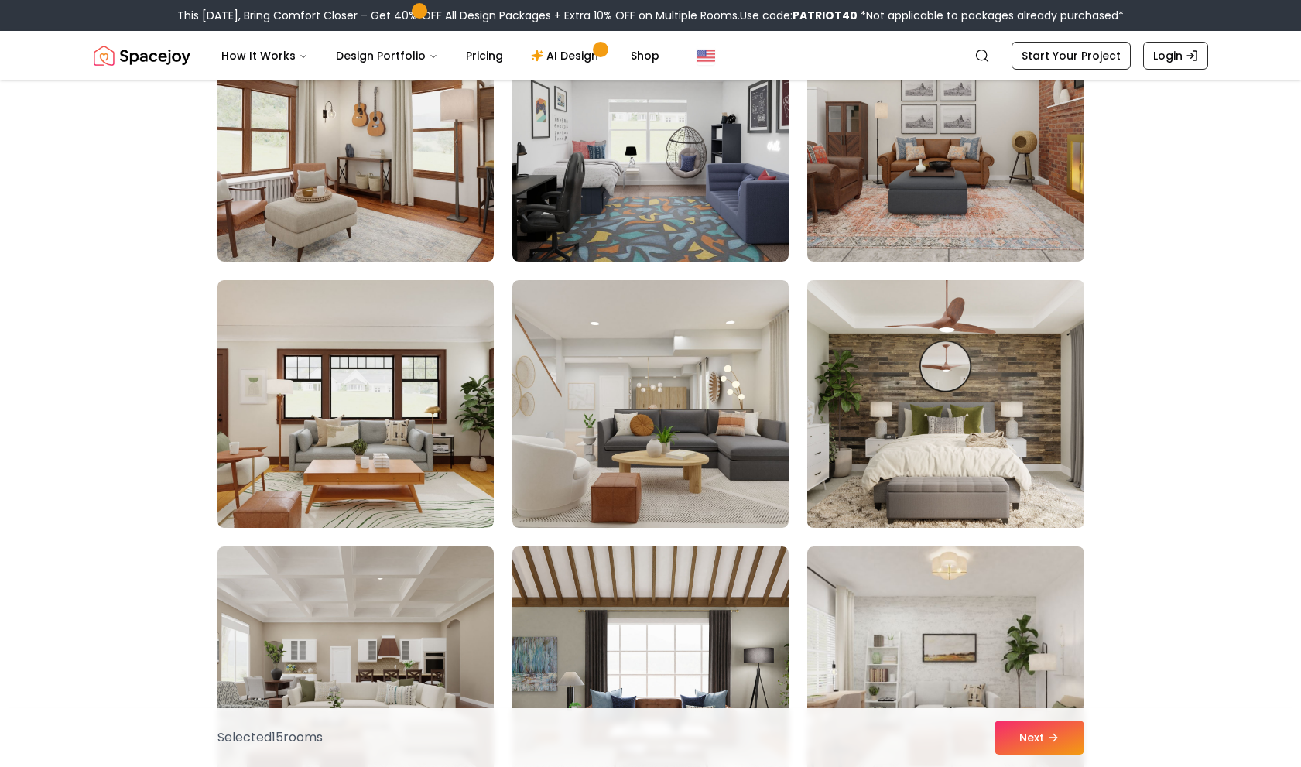
scroll to position [8202, 0]
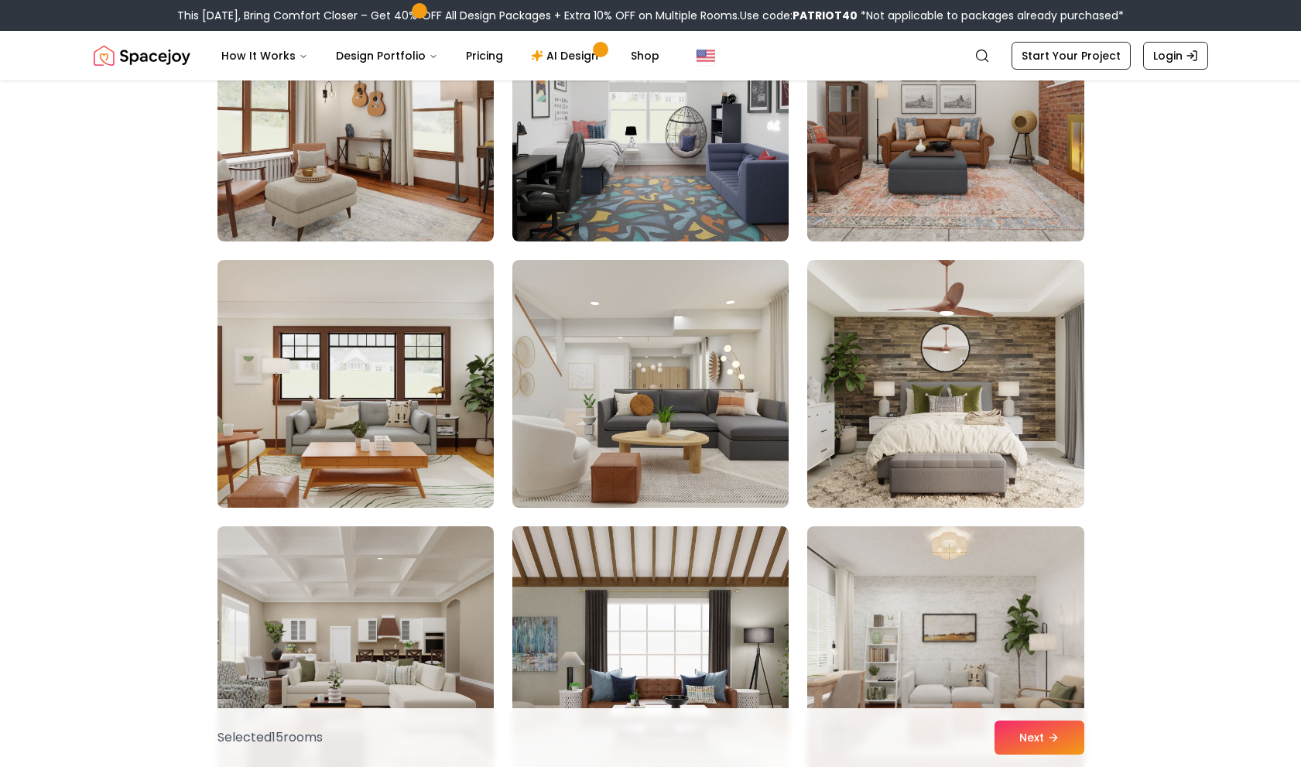
click at [432, 340] on img at bounding box center [355, 384] width 290 height 260
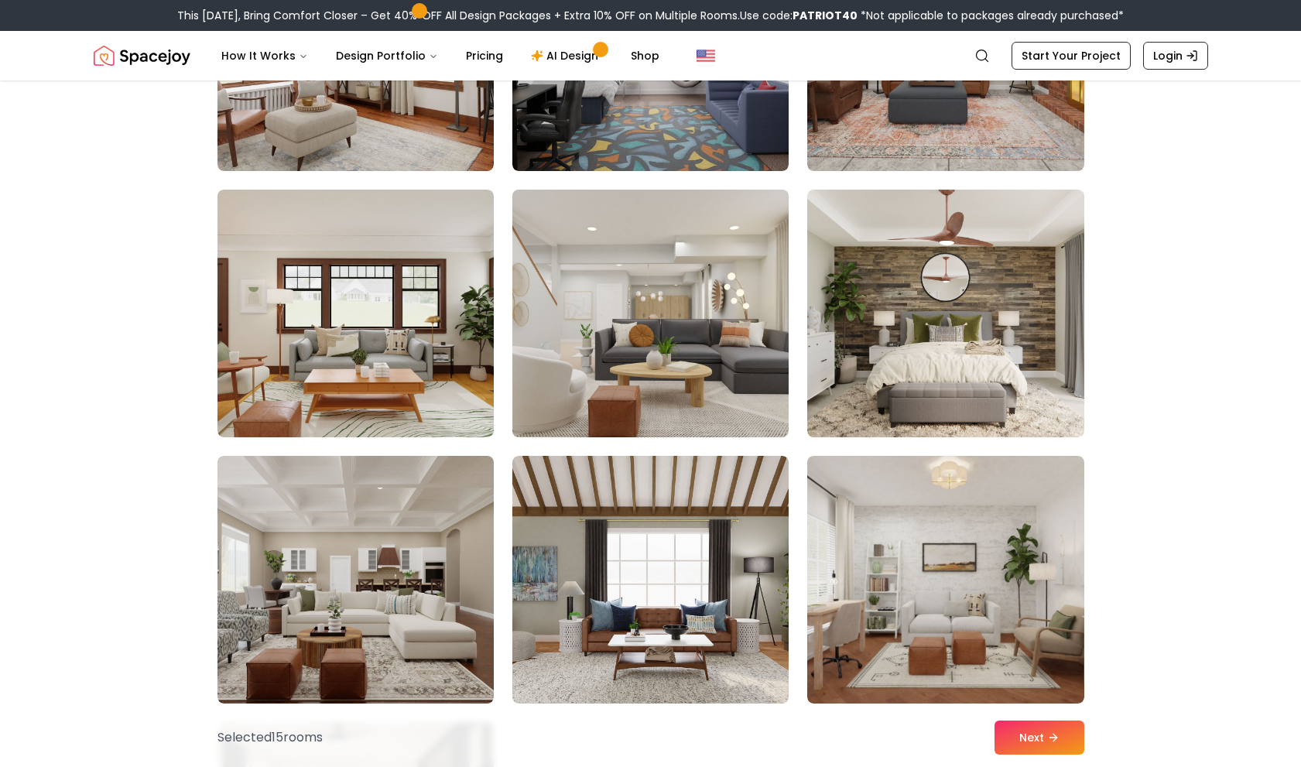
scroll to position [8511, 0]
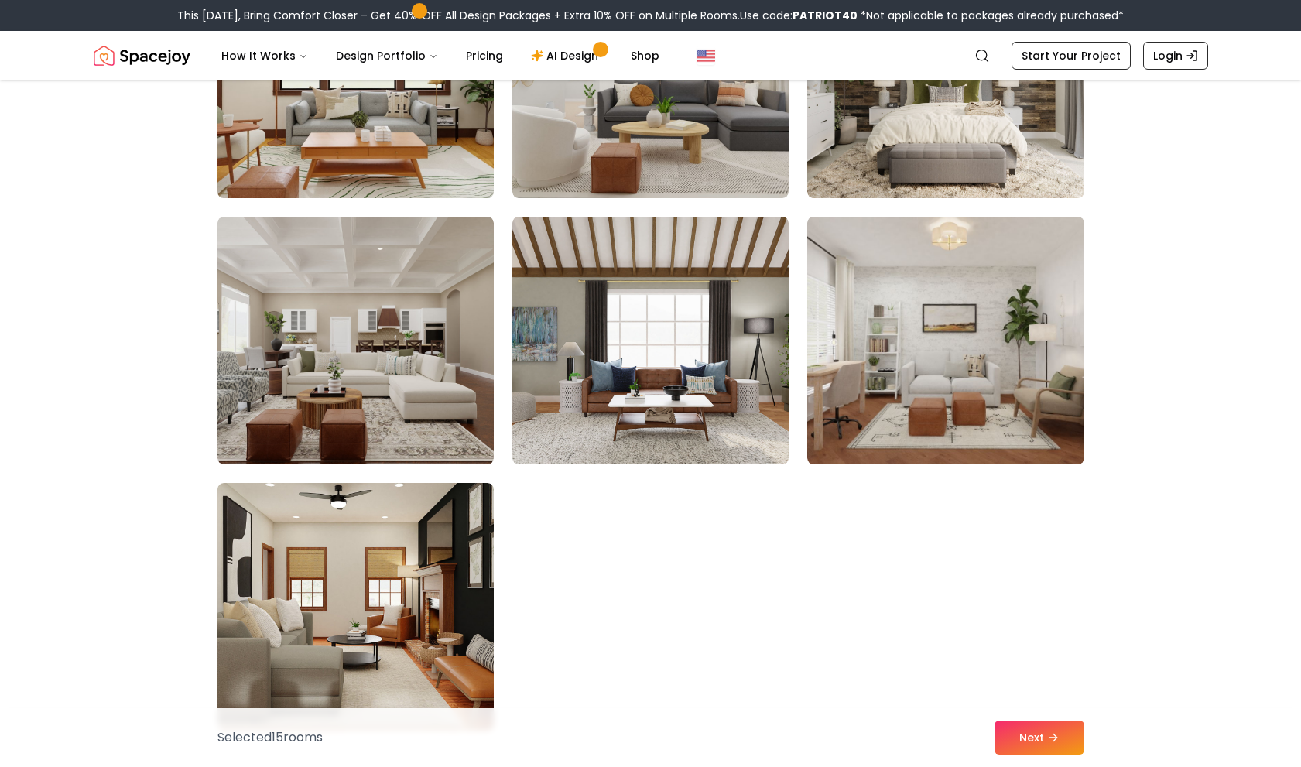
click at [398, 192] on img at bounding box center [355, 74] width 290 height 260
click at [419, 183] on img at bounding box center [355, 74] width 290 height 260
click at [412, 183] on img at bounding box center [355, 74] width 290 height 260
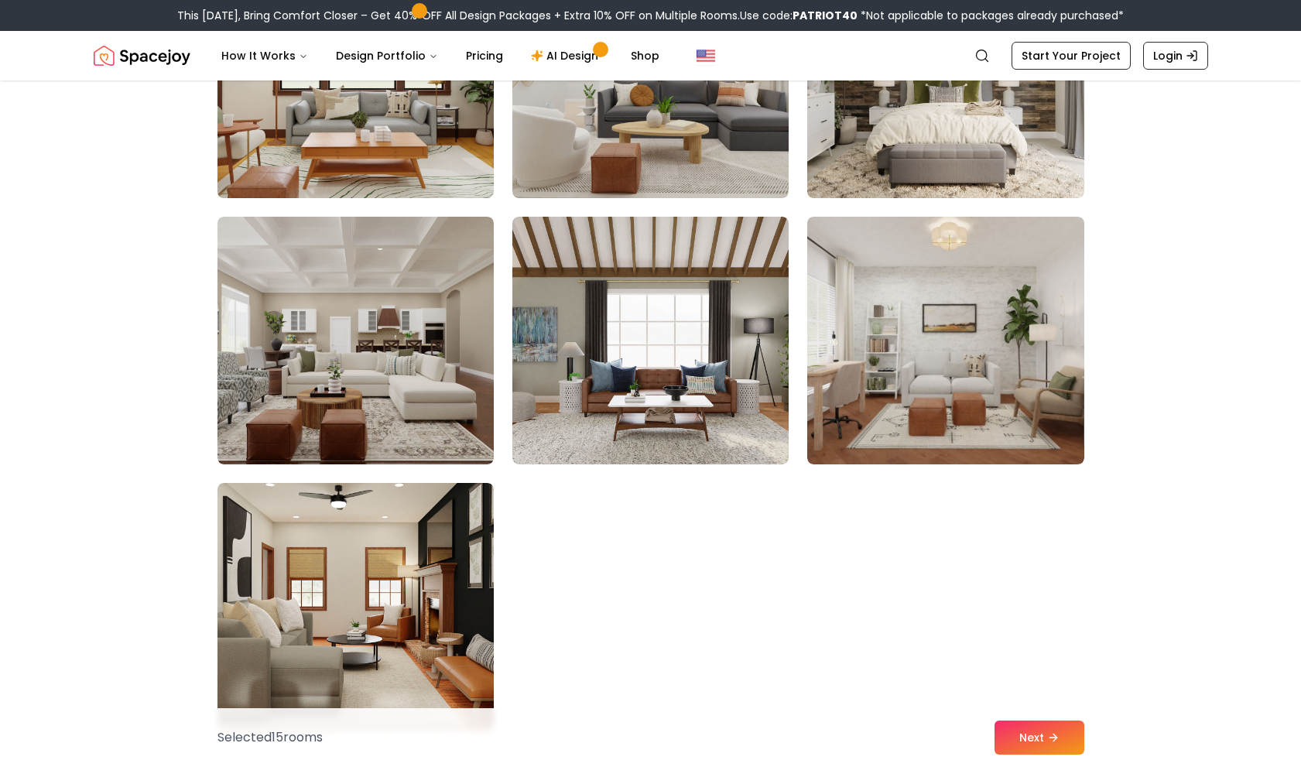
click at [412, 183] on img at bounding box center [355, 74] width 290 height 260
click at [412, 184] on img at bounding box center [355, 74] width 290 height 260
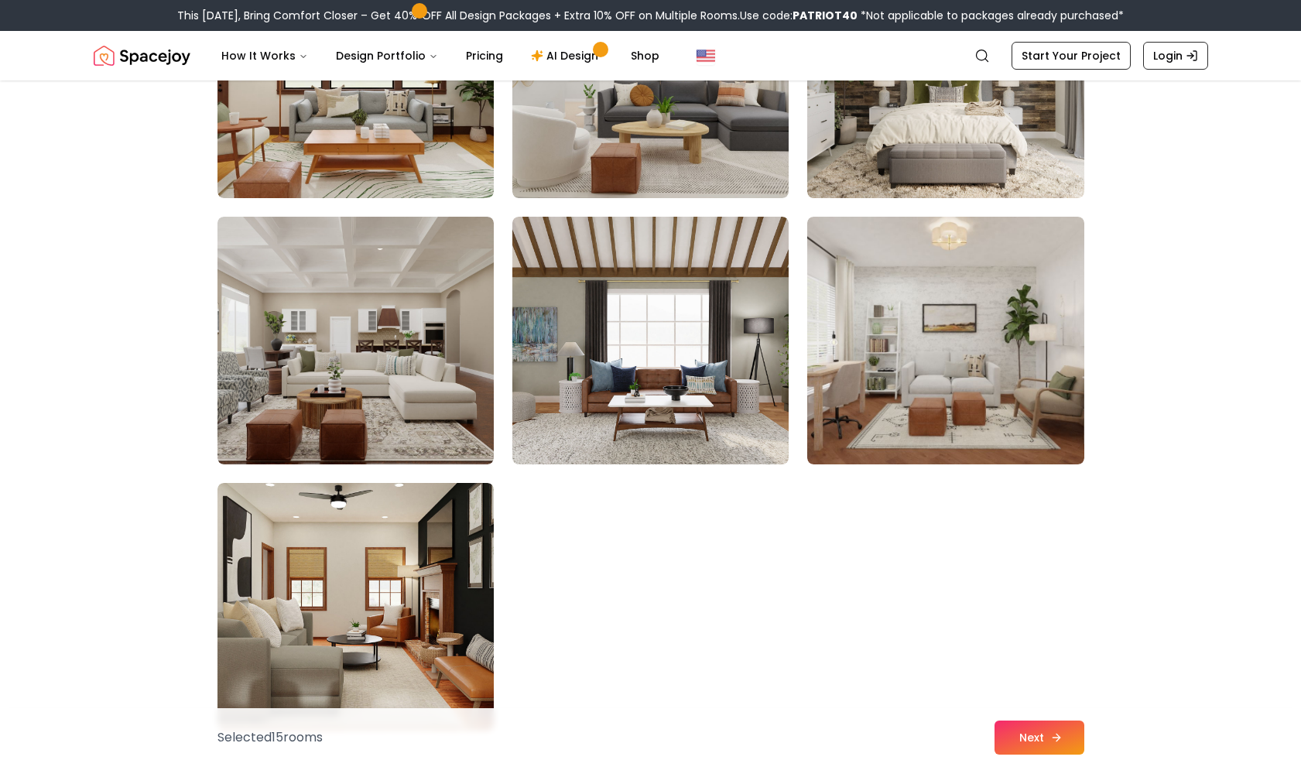
click at [1052, 735] on icon at bounding box center [1056, 737] width 12 height 12
